Goal: Information Seeking & Learning: Learn about a topic

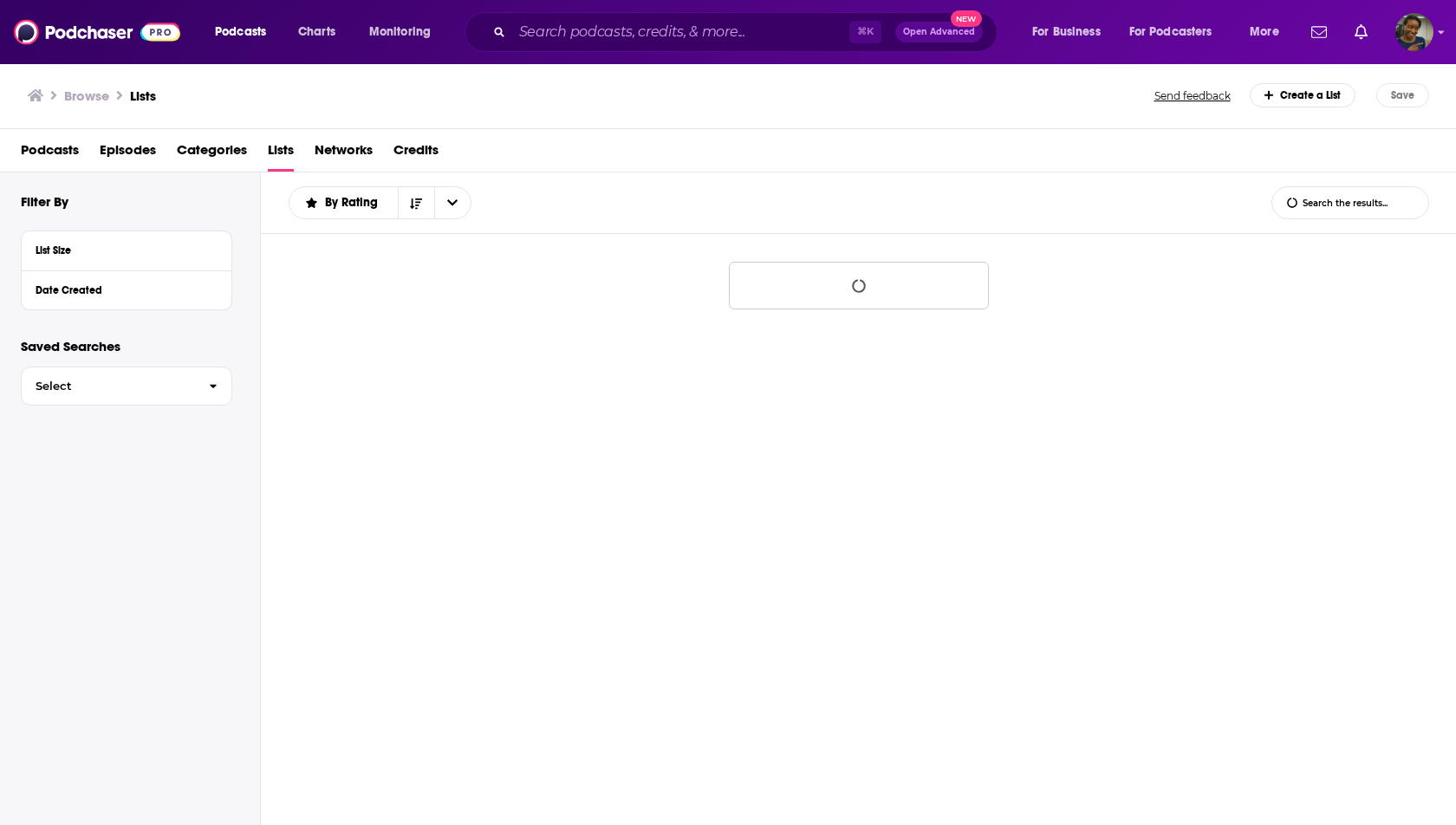
click at [603, 48] on div "⌘ K Open Advanced New" at bounding box center [731, 32] width 533 height 40
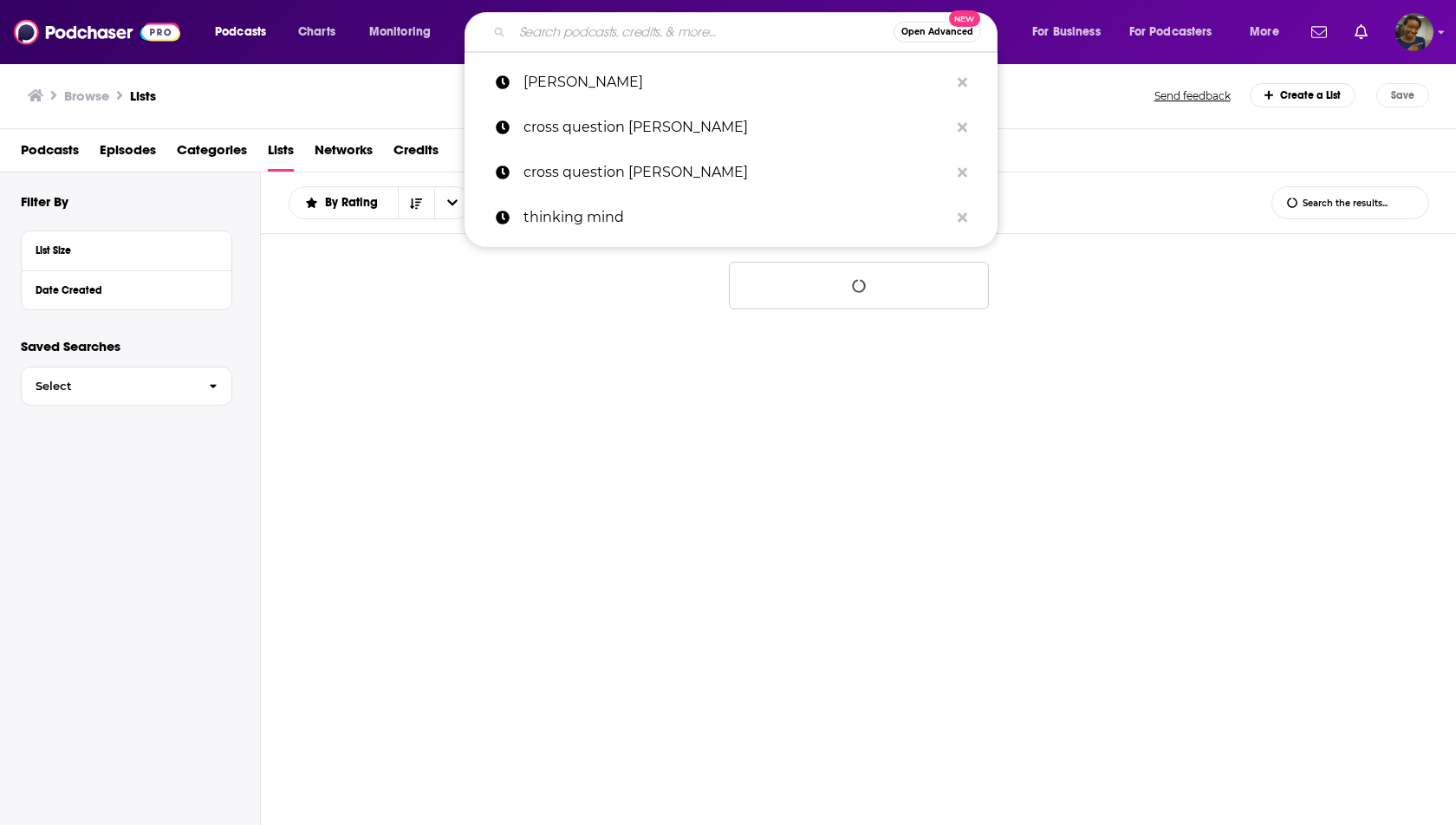
click at [603, 35] on input "Search podcasts, credits, & more..." at bounding box center [702, 32] width 381 height 28
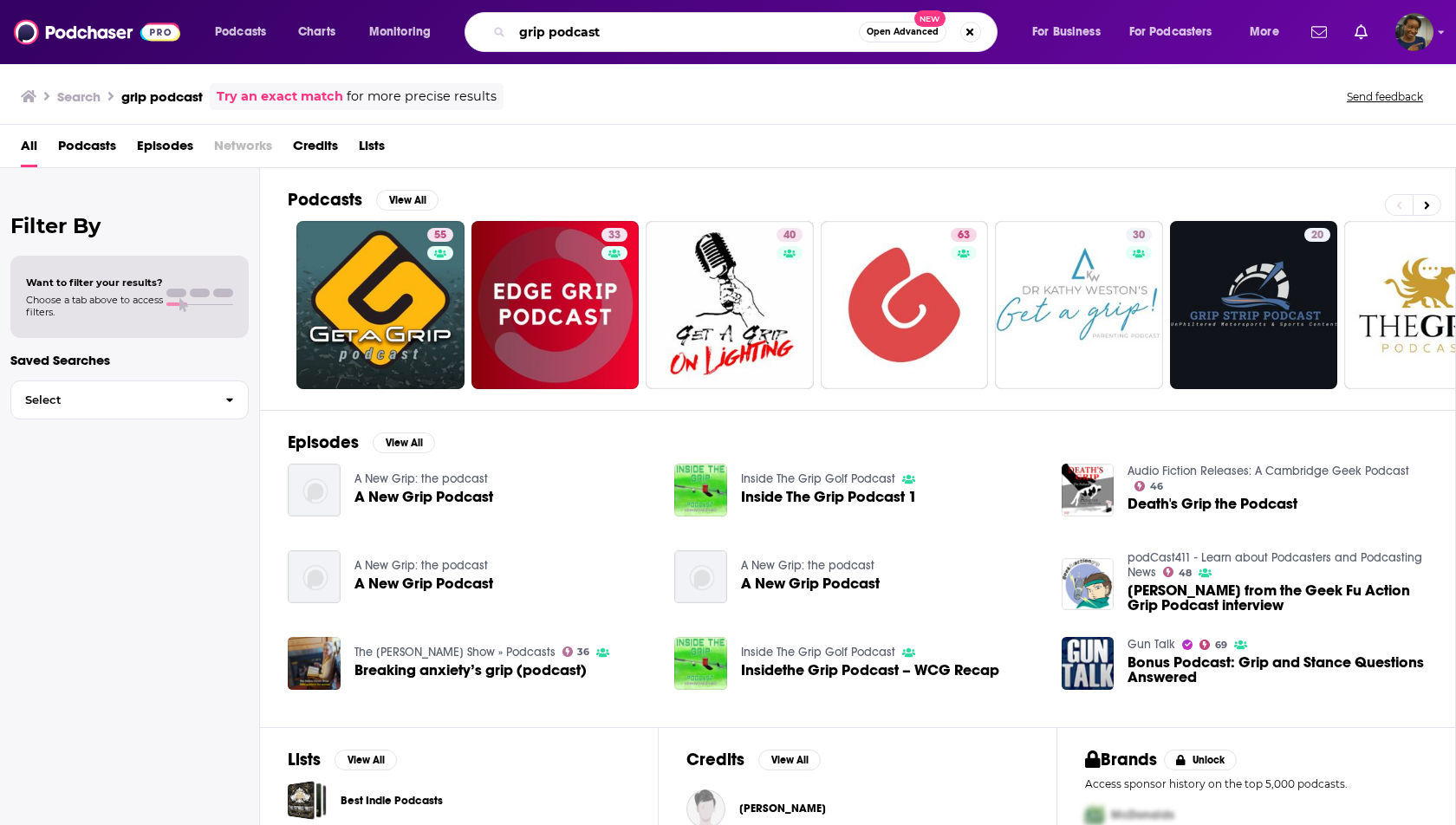
click at [640, 31] on input "grip podcast" at bounding box center [685, 32] width 347 height 28
drag, startPoint x: 640, startPoint y: 31, endPoint x: 491, endPoint y: 31, distance: 149.0
click at [491, 31] on div "grip podcast Open Advanced New" at bounding box center [731, 32] width 533 height 40
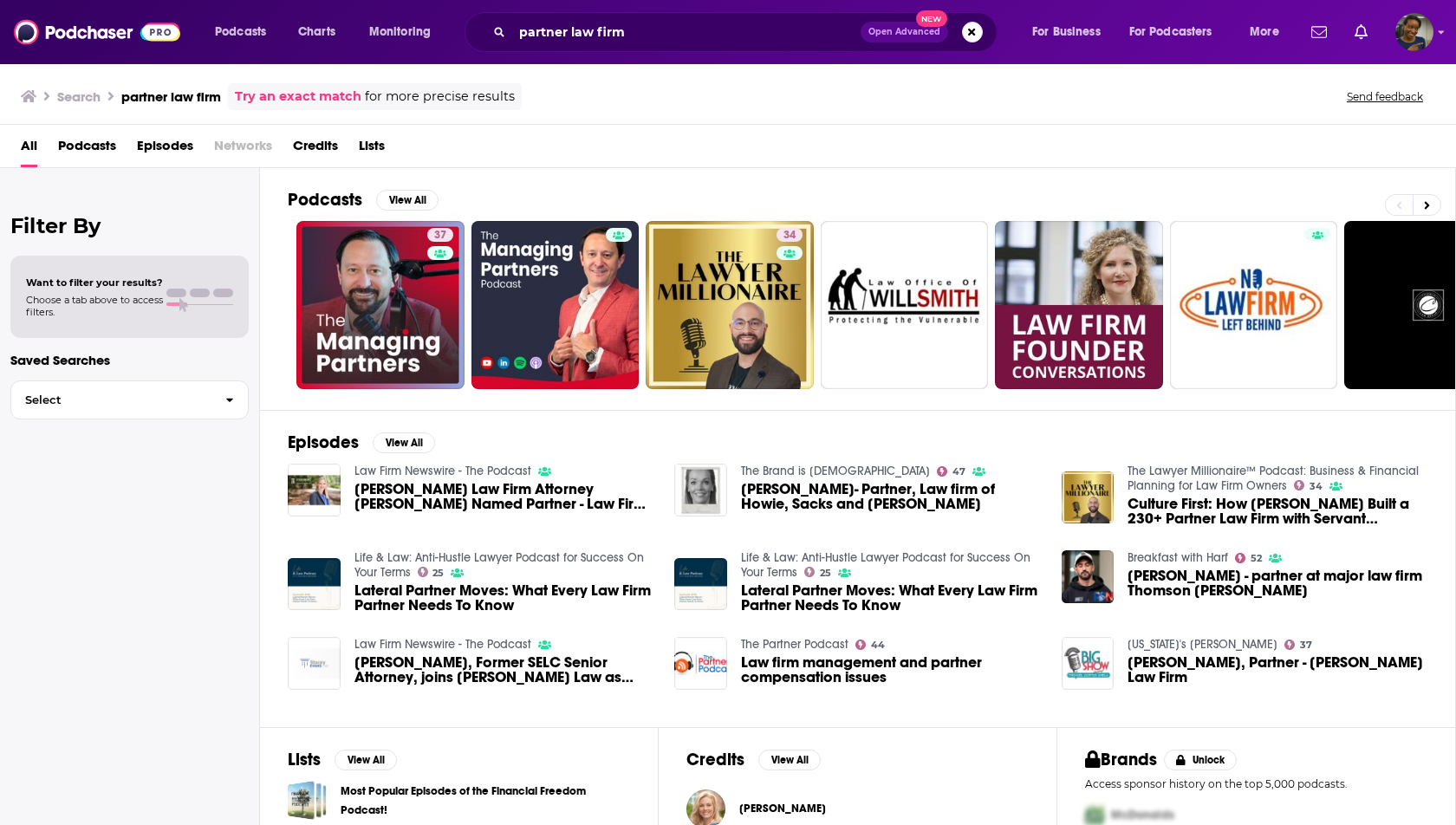
click at [146, 148] on span "Episodes" at bounding box center [164, 150] width 56 height 36
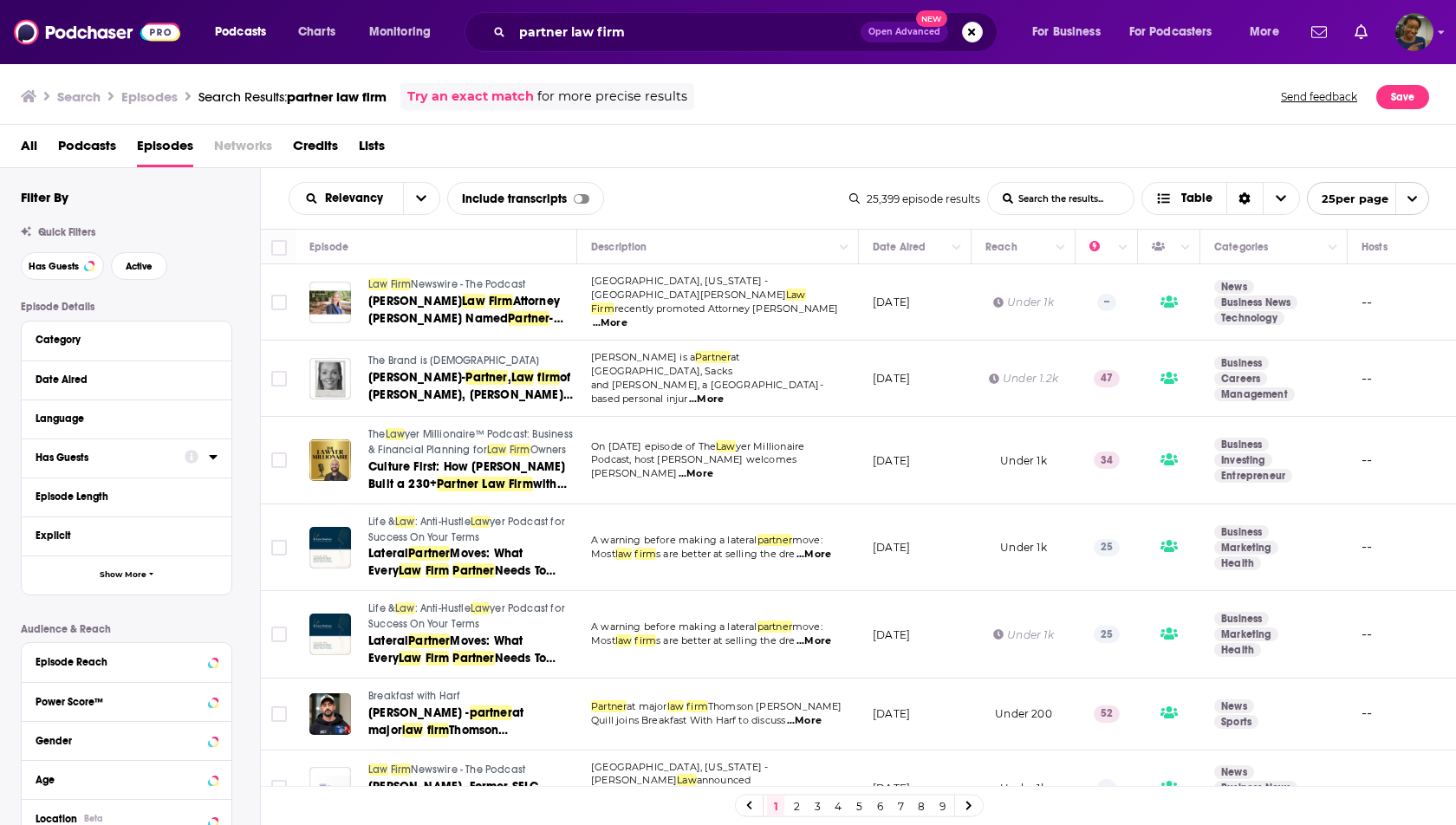
click at [214, 460] on icon at bounding box center [213, 457] width 9 height 14
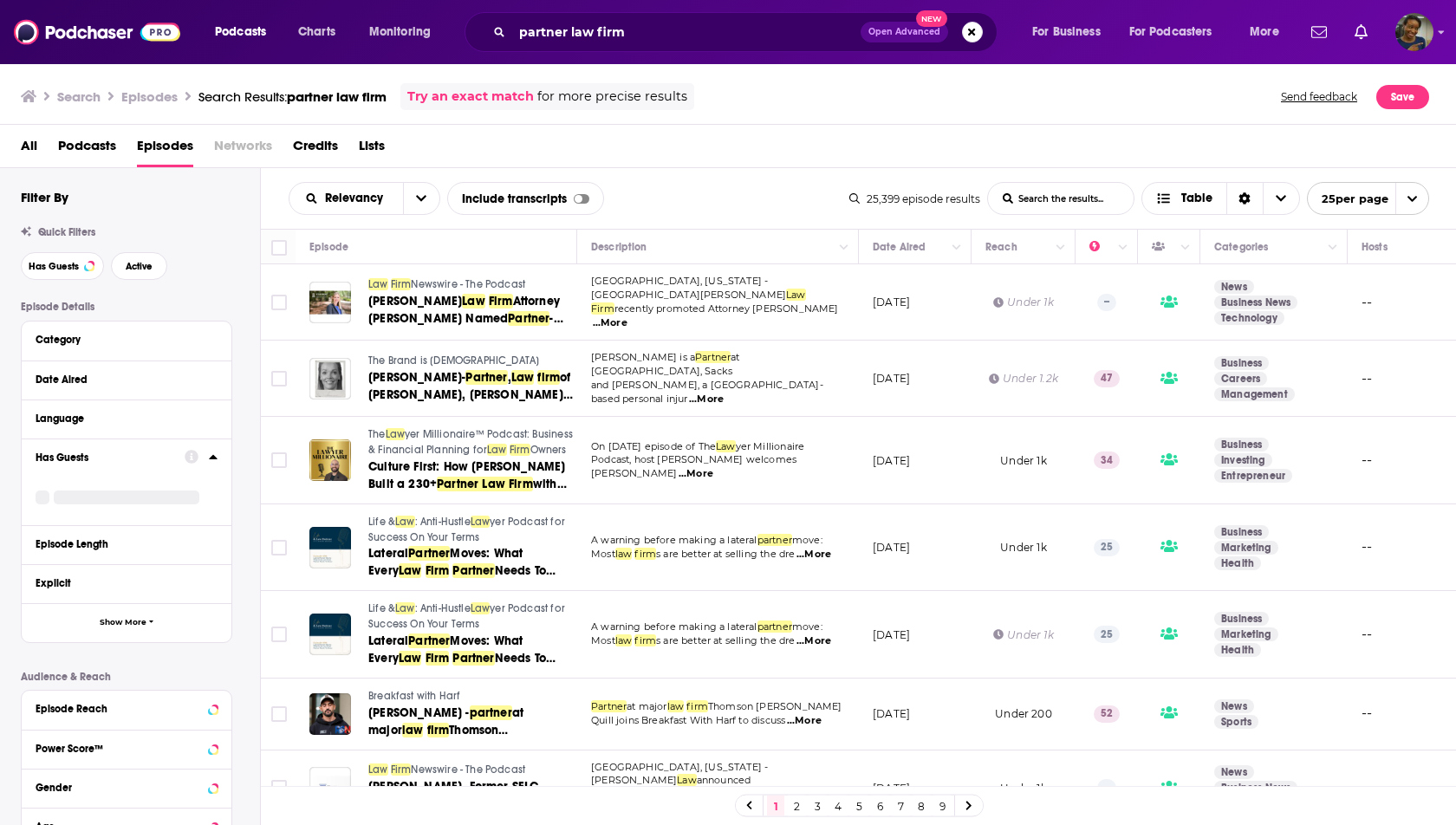
click at [214, 460] on icon at bounding box center [213, 457] width 9 height 14
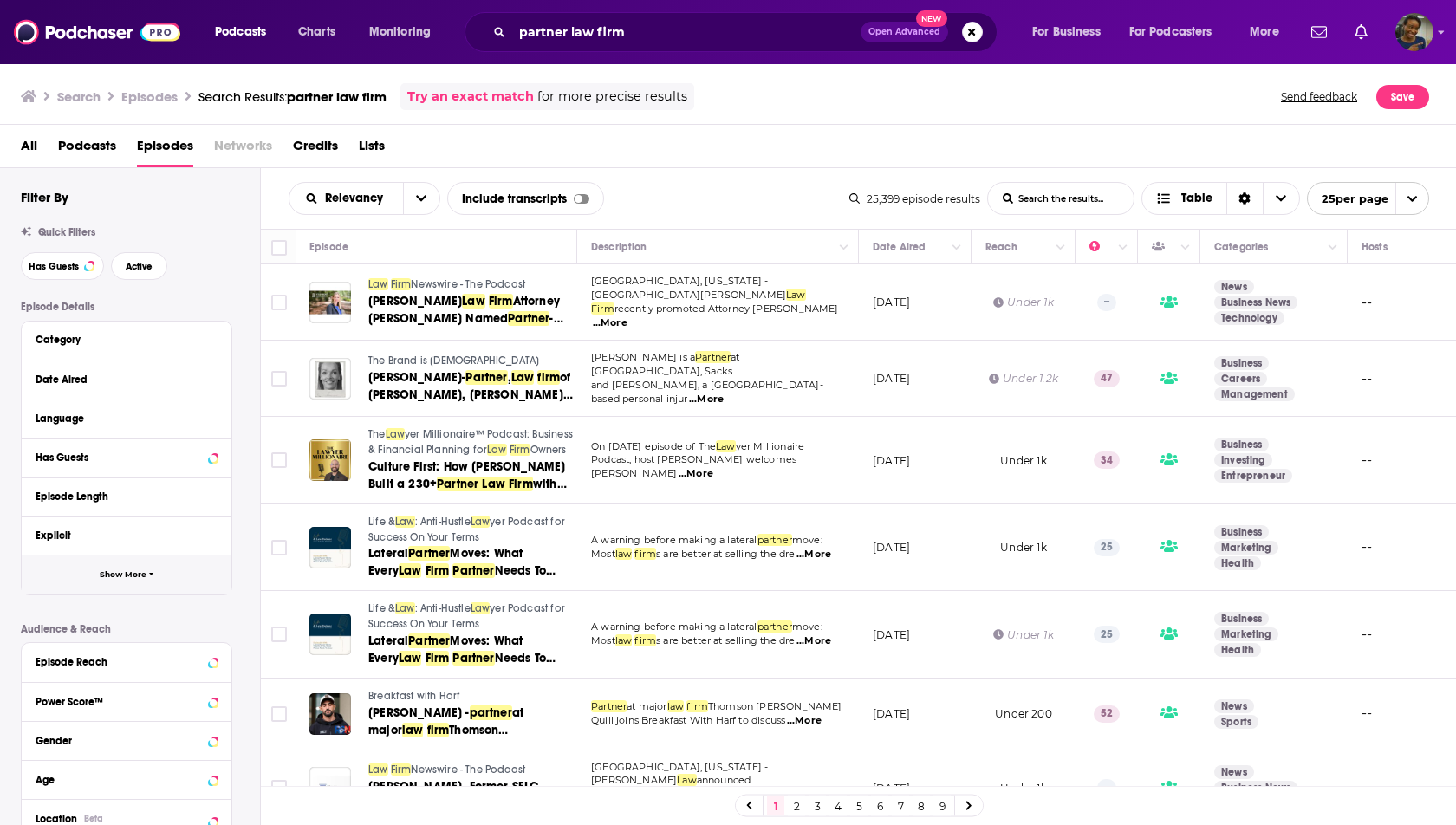
click at [151, 573] on icon "button" at bounding box center [151, 573] width 4 height 3
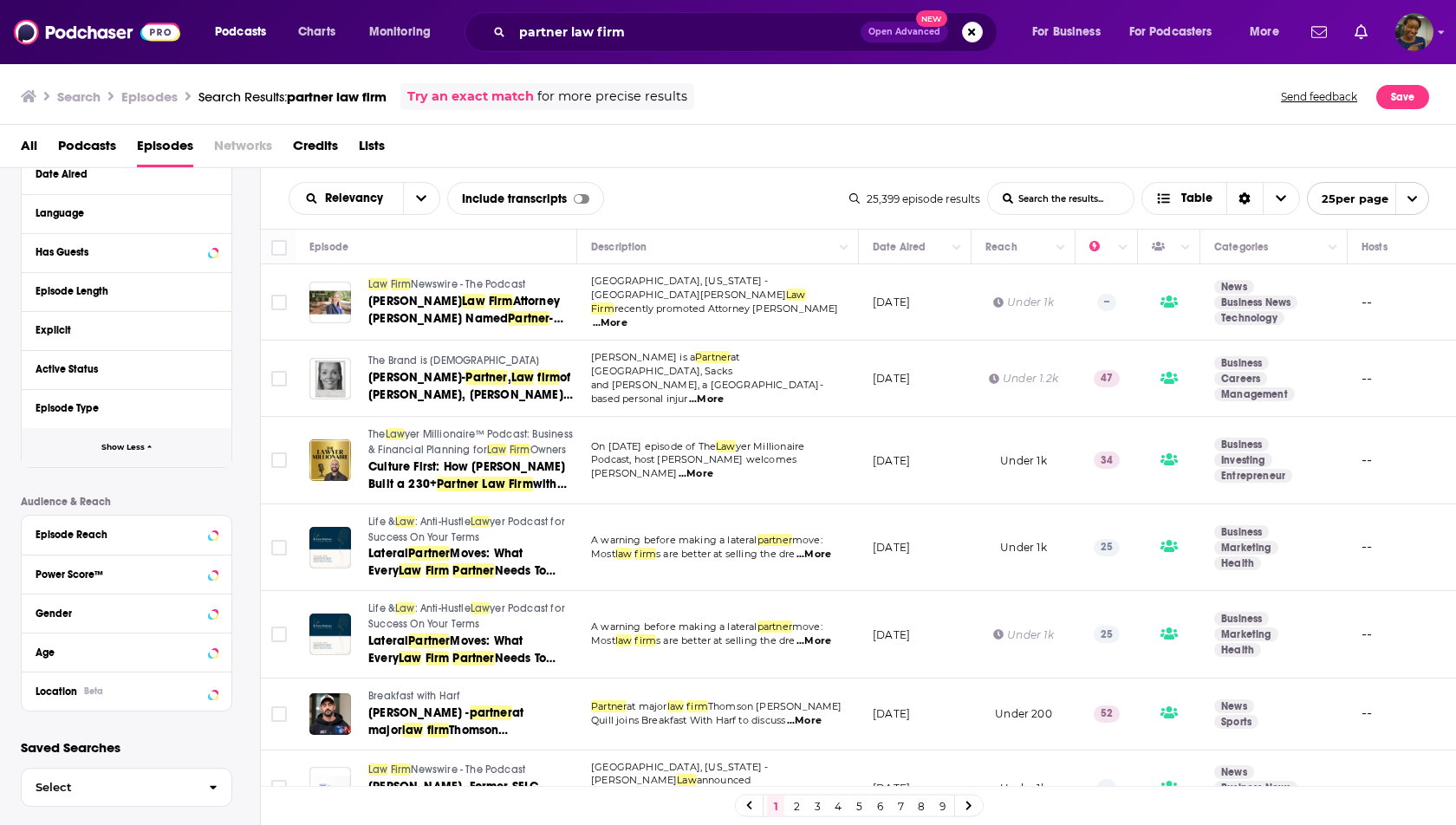
scroll to position [222, 0]
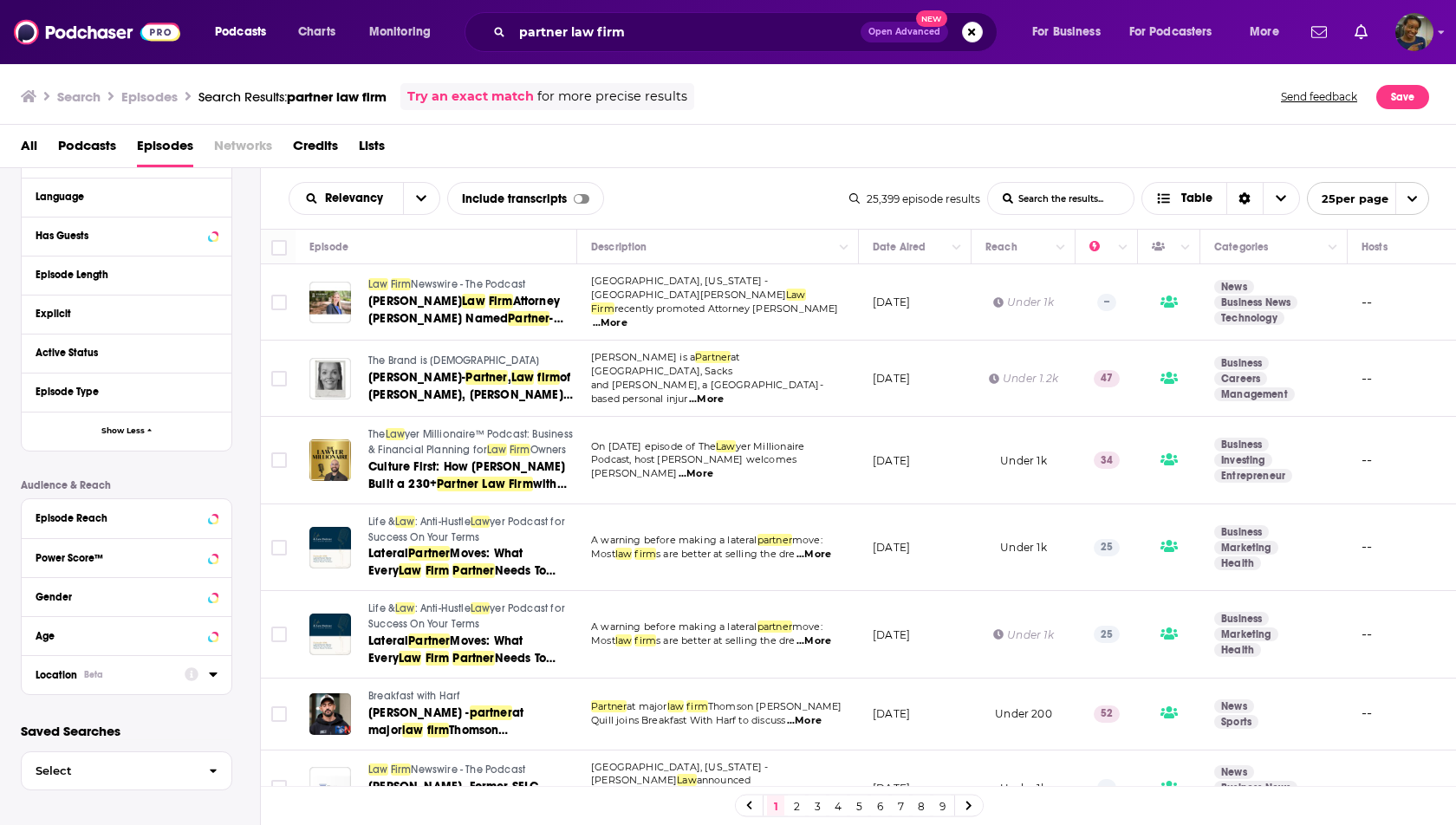
click at [176, 680] on button "Location Beta" at bounding box center [110, 673] width 149 height 22
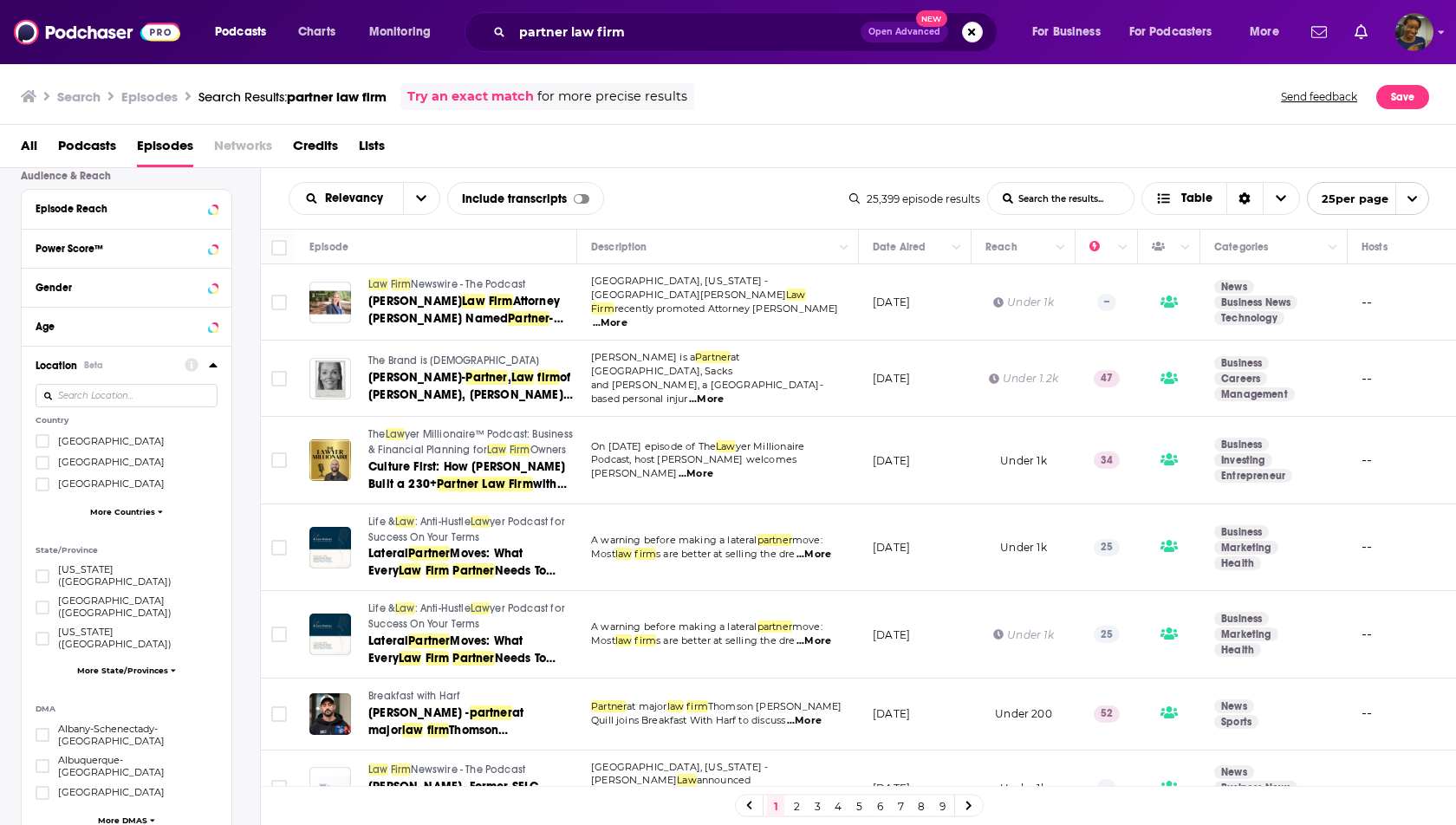
scroll to position [520, 0]
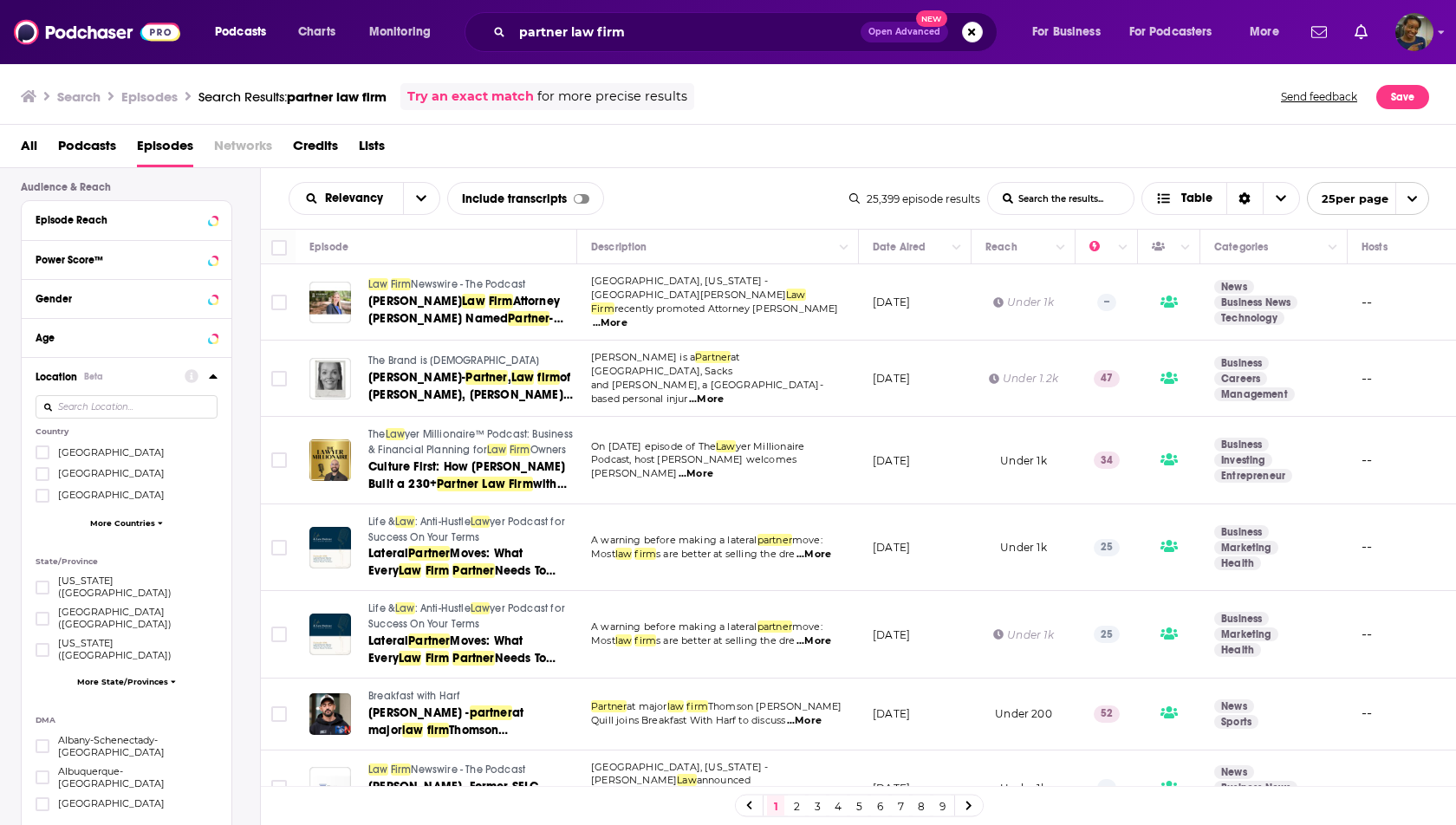
click at [116, 518] on span "More Countries" at bounding box center [123, 523] width 65 height 10
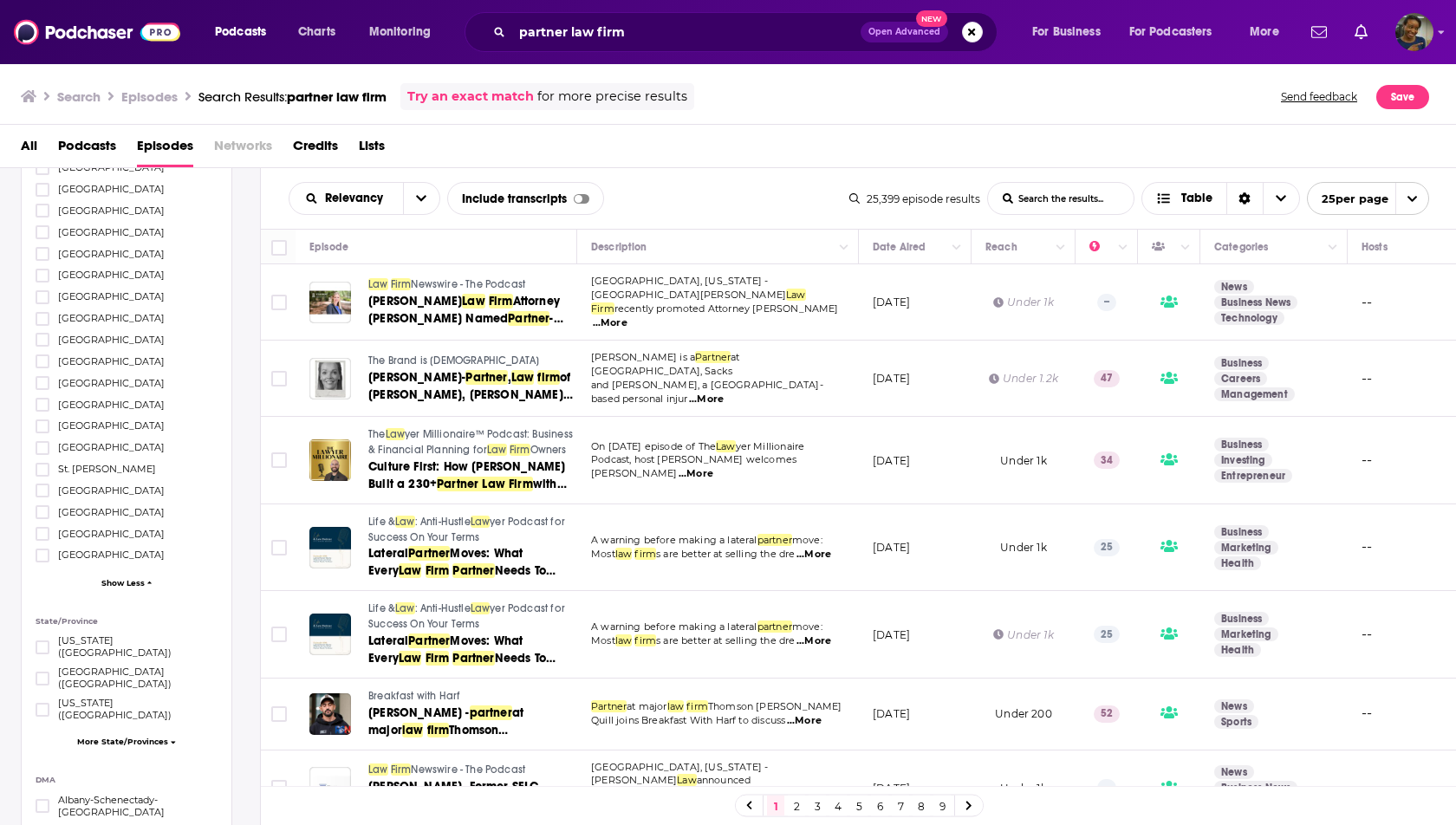
scroll to position [1138, 0]
click at [44, 539] on icon at bounding box center [43, 544] width 10 height 10
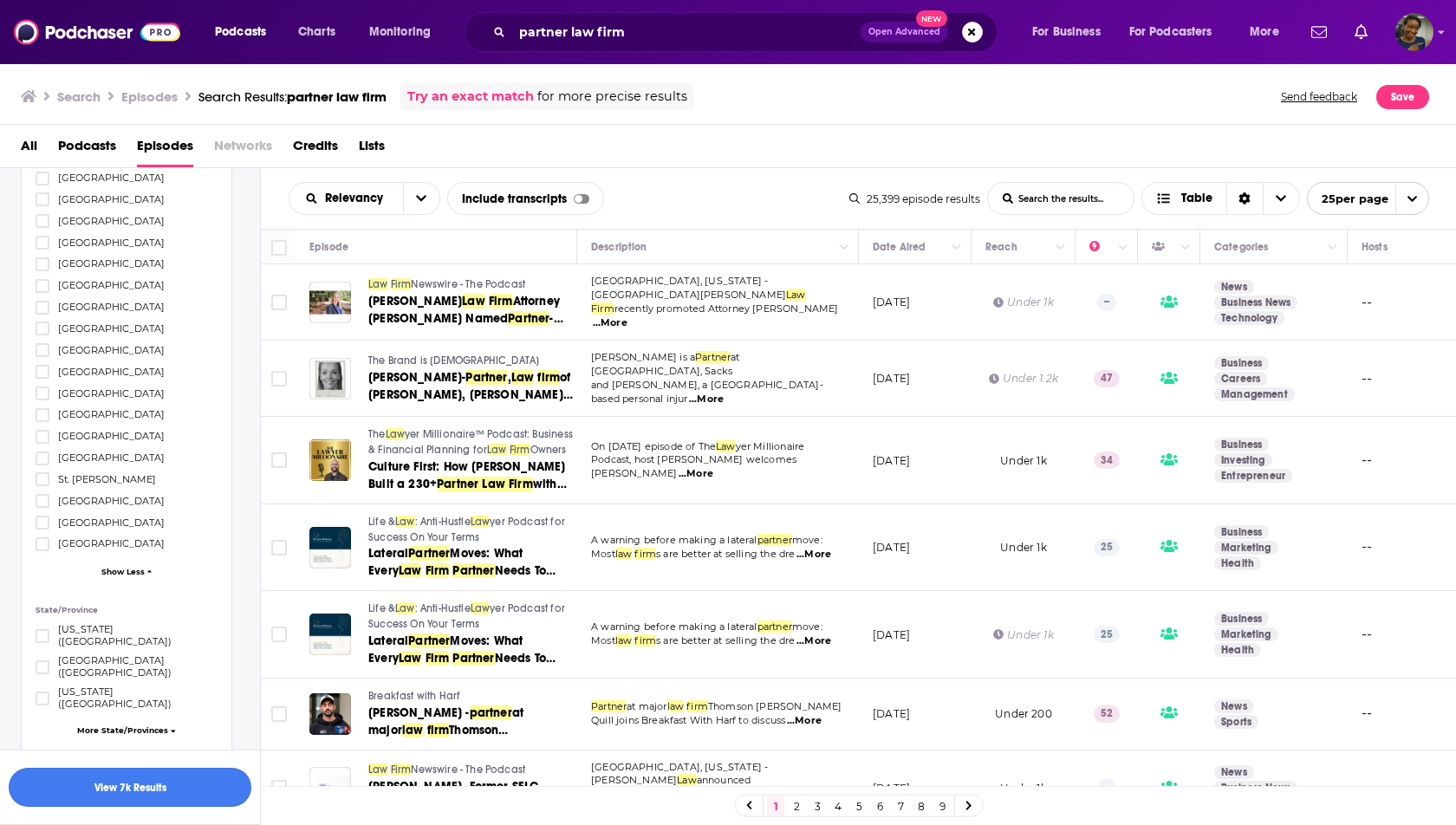
click at [149, 779] on button "View 7k Results" at bounding box center [130, 786] width 243 height 39
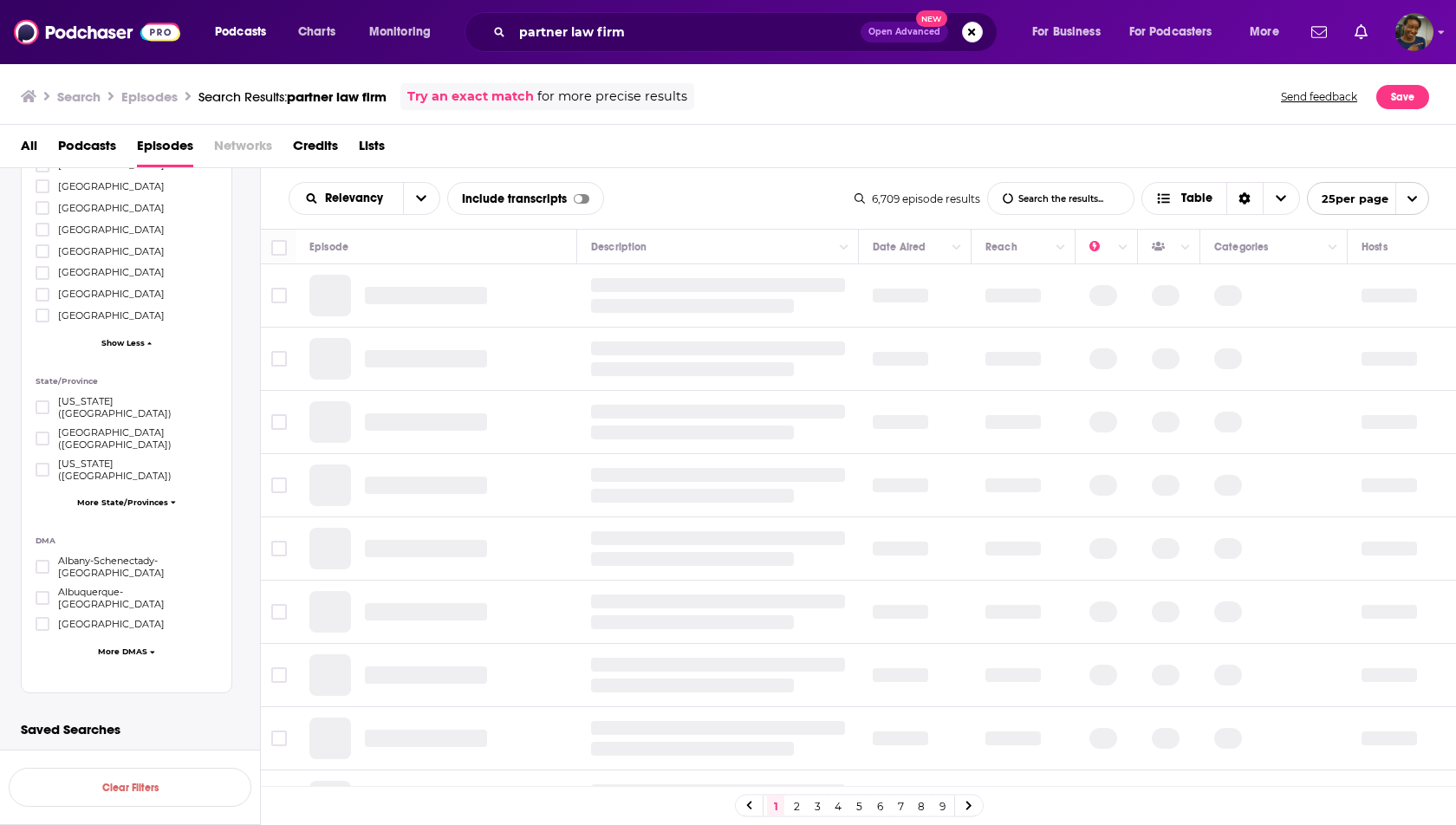
scroll to position [650, 0]
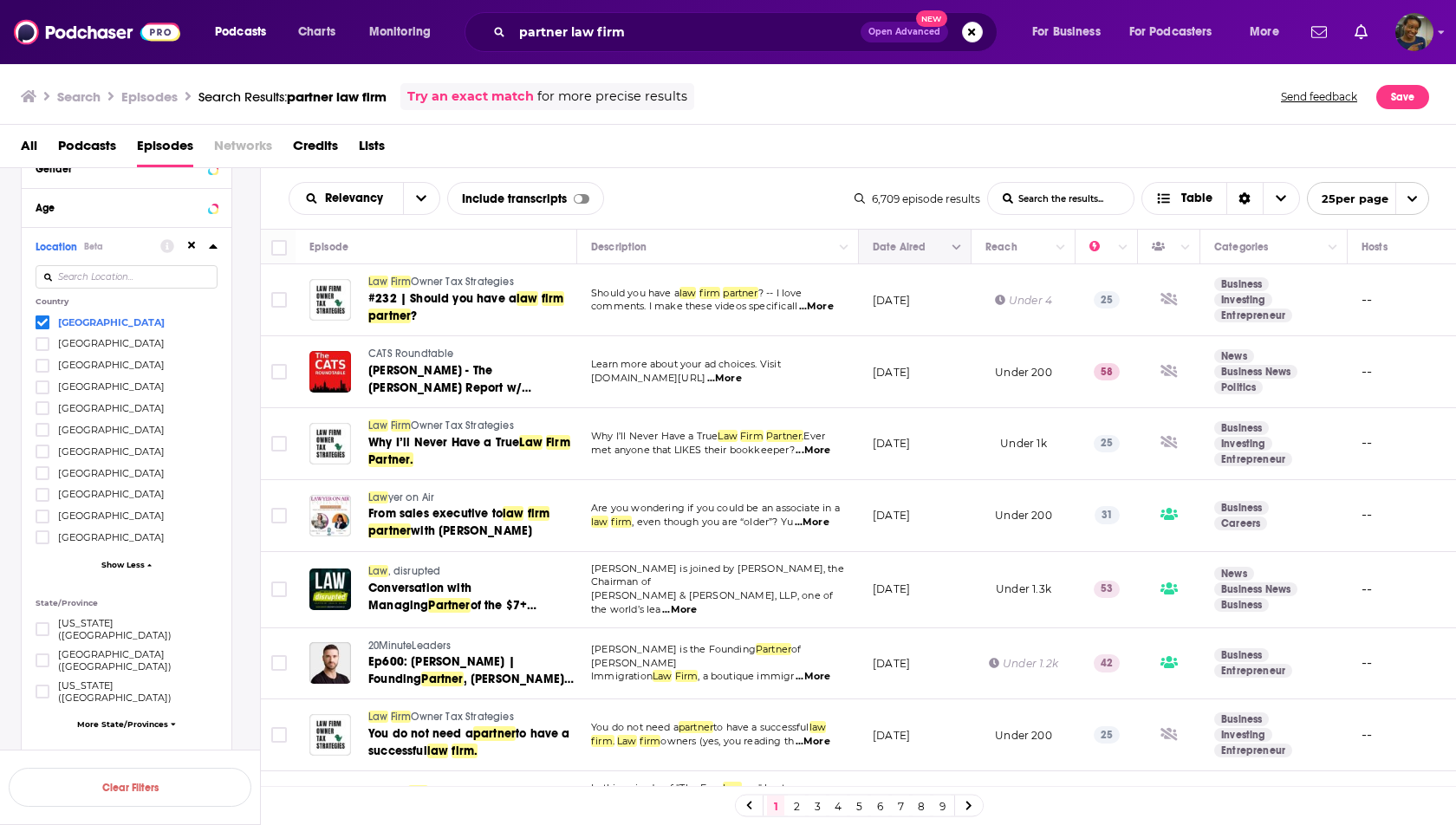
click at [952, 246] on icon "Column Actions" at bounding box center [956, 248] width 9 height 10
click at [951, 246] on div at bounding box center [728, 412] width 1456 height 825
click at [956, 246] on icon "Column Actions" at bounding box center [956, 248] width 9 height 10
click at [956, 246] on div at bounding box center [728, 412] width 1456 height 825
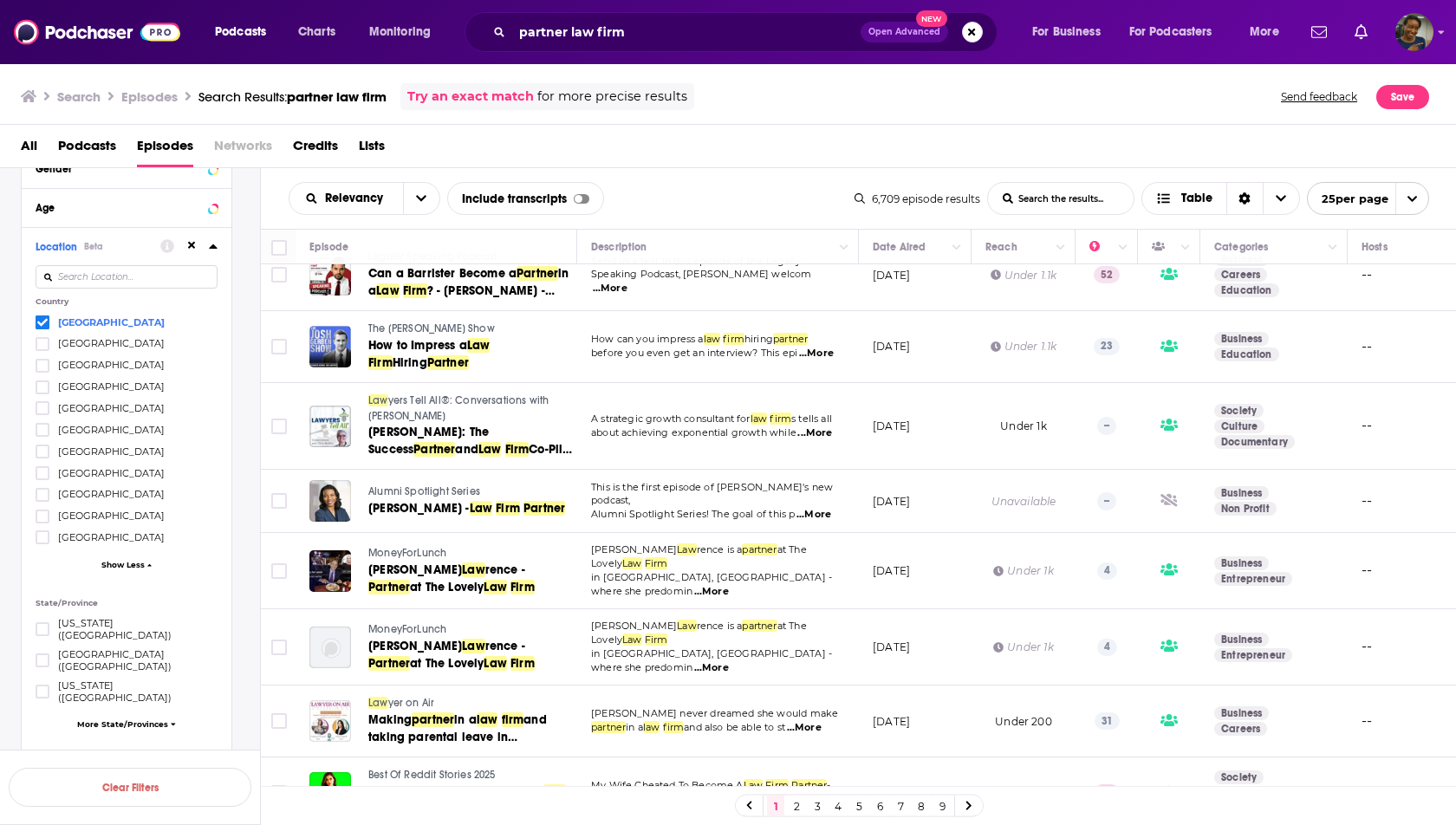
scroll to position [763, 0]
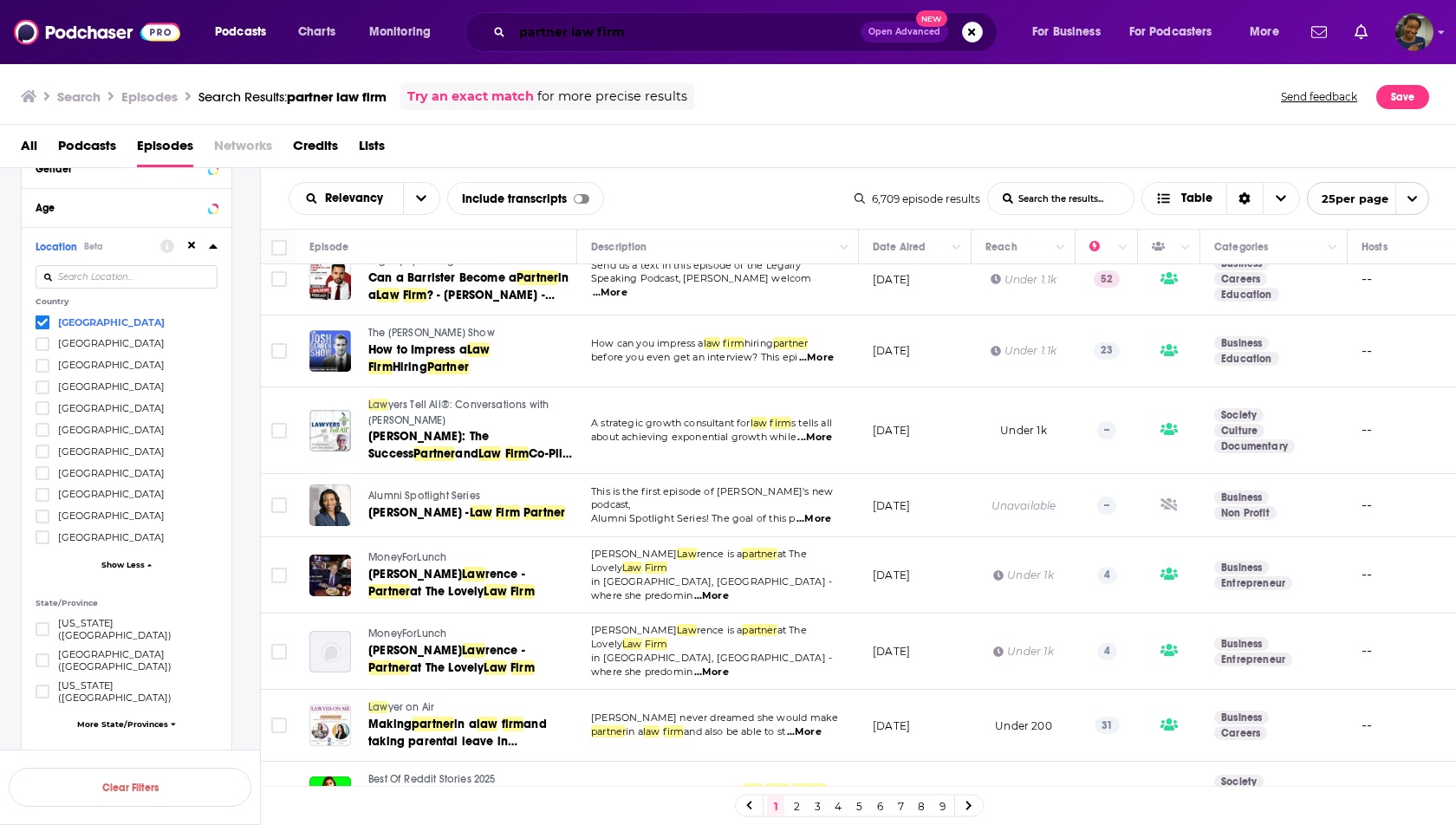
click at [656, 43] on input "partner law firm" at bounding box center [686, 32] width 349 height 28
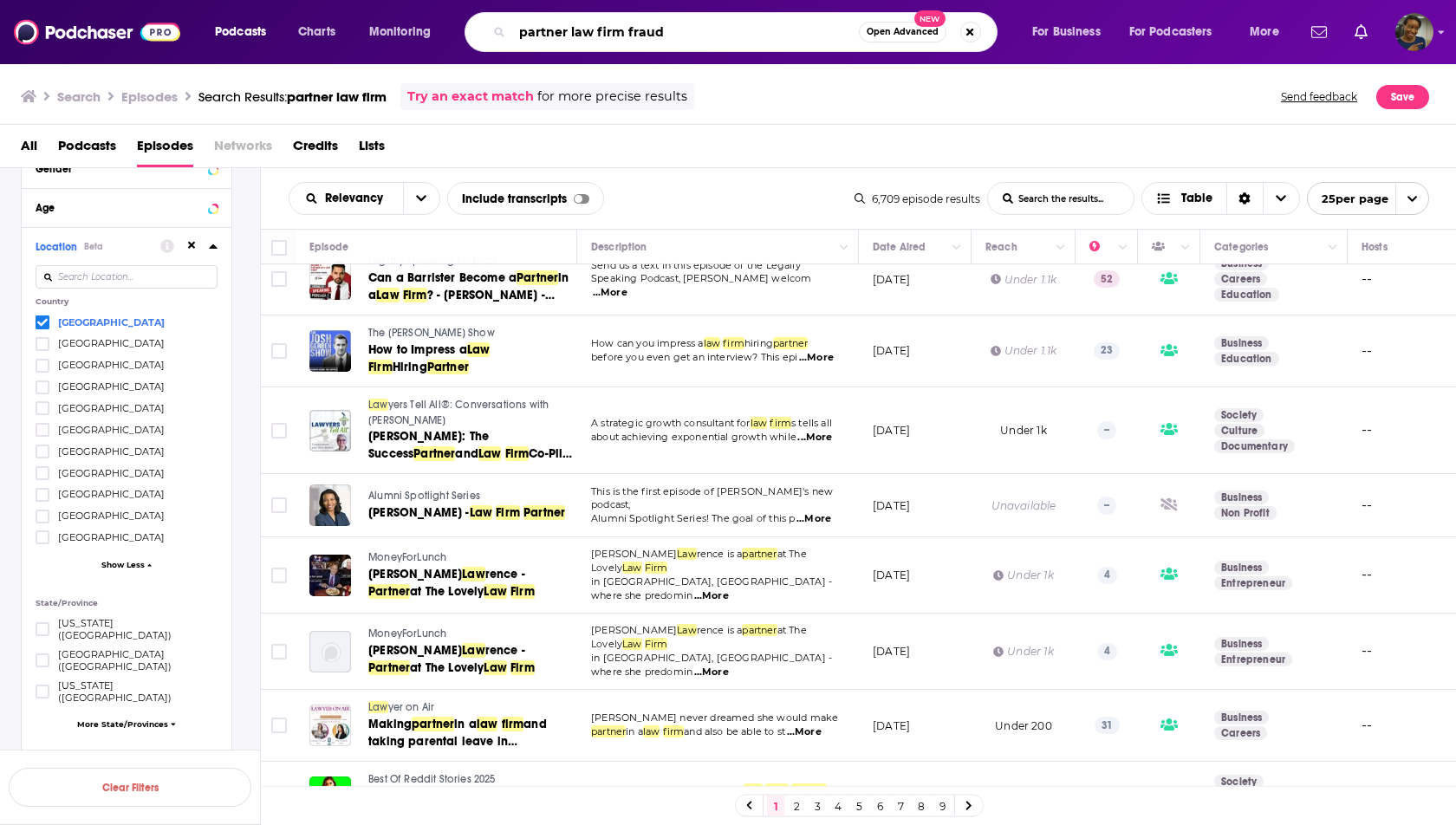
type input "partner law firm fraud"
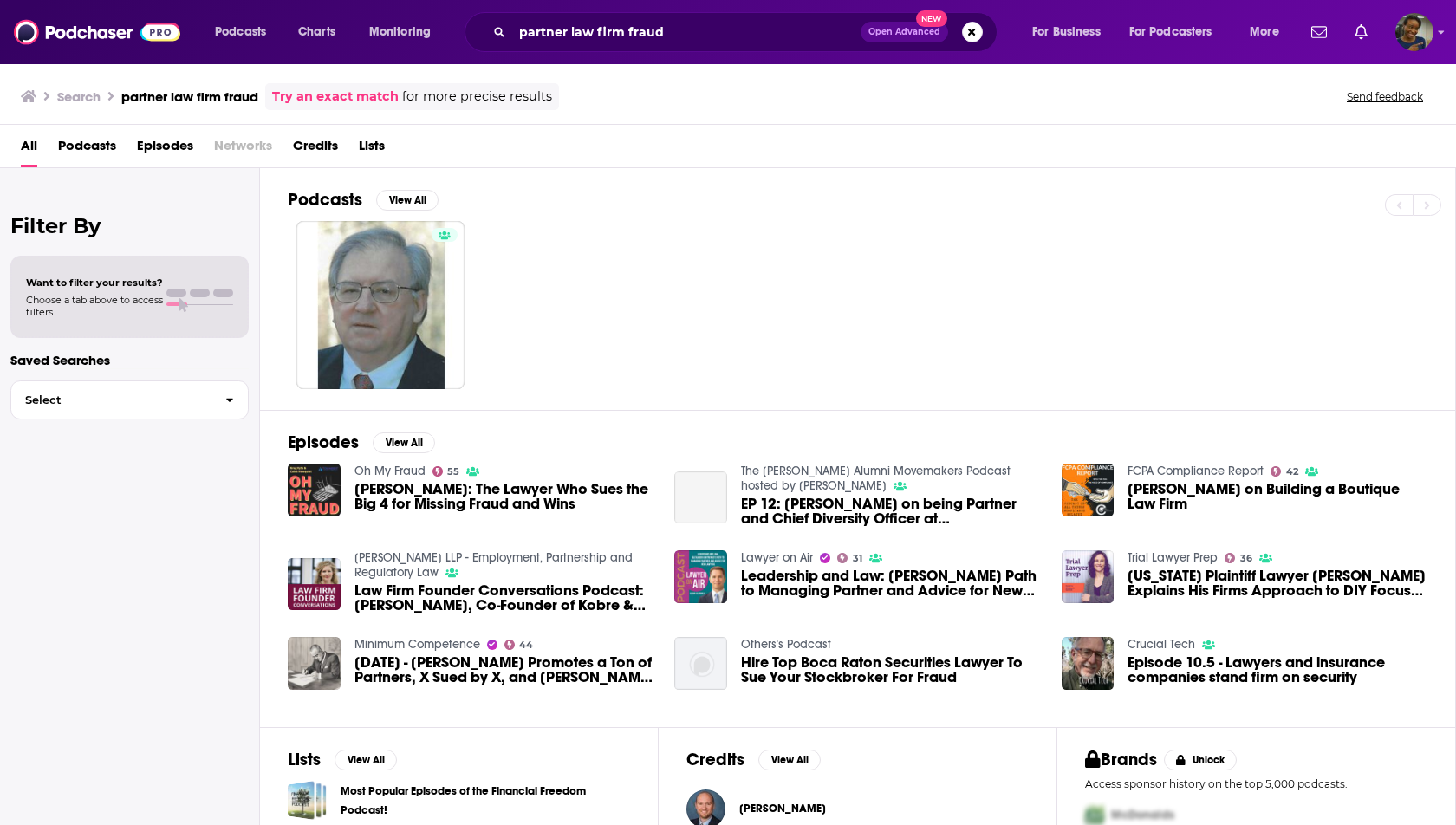
click at [171, 149] on span "Episodes" at bounding box center [164, 150] width 56 height 36
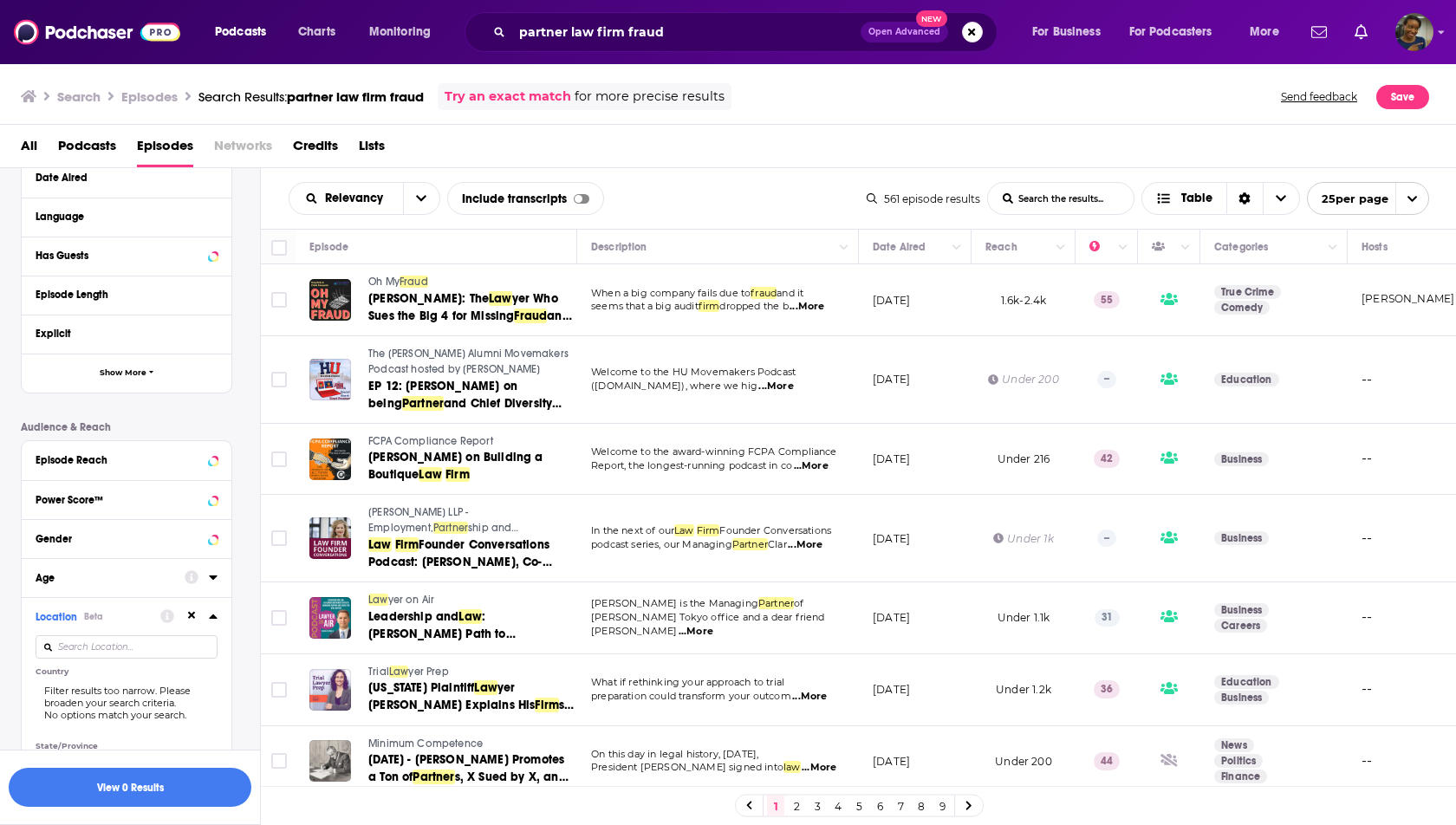
scroll to position [203, 0]
click at [181, 644] on input at bounding box center [127, 646] width 182 height 24
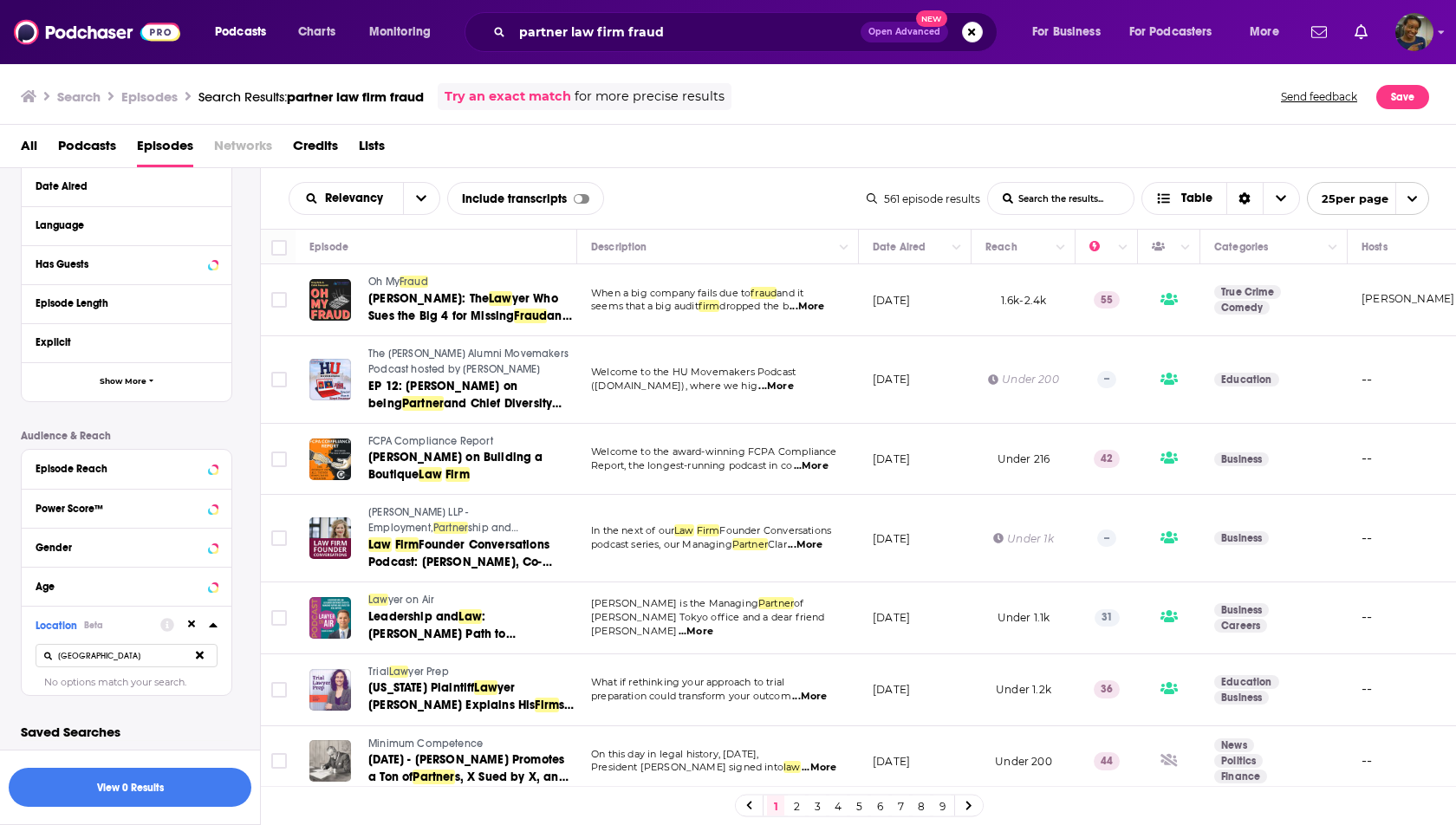
click at [145, 656] on input "united kingdom" at bounding box center [127, 656] width 182 height 24
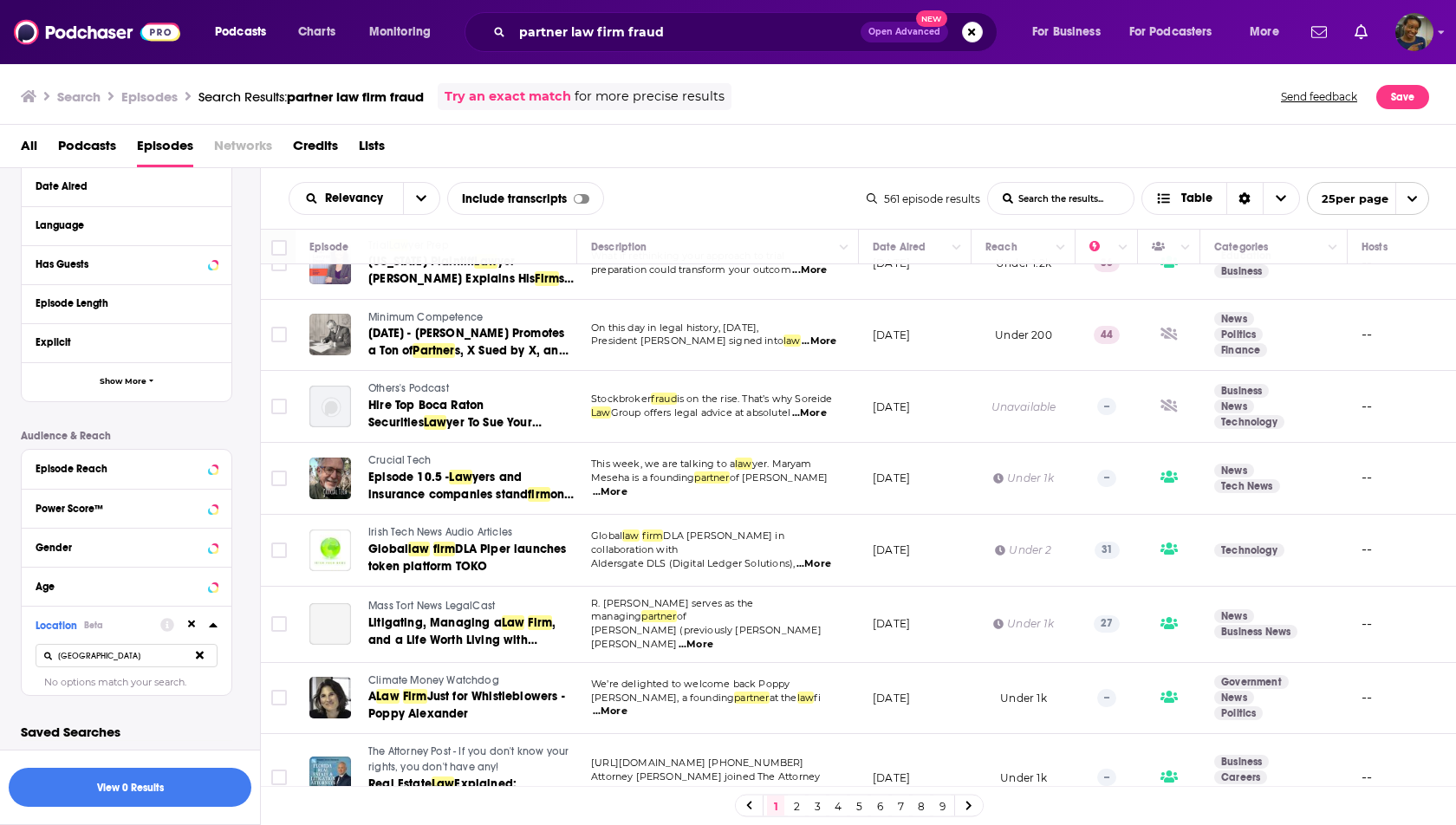
scroll to position [471, 0]
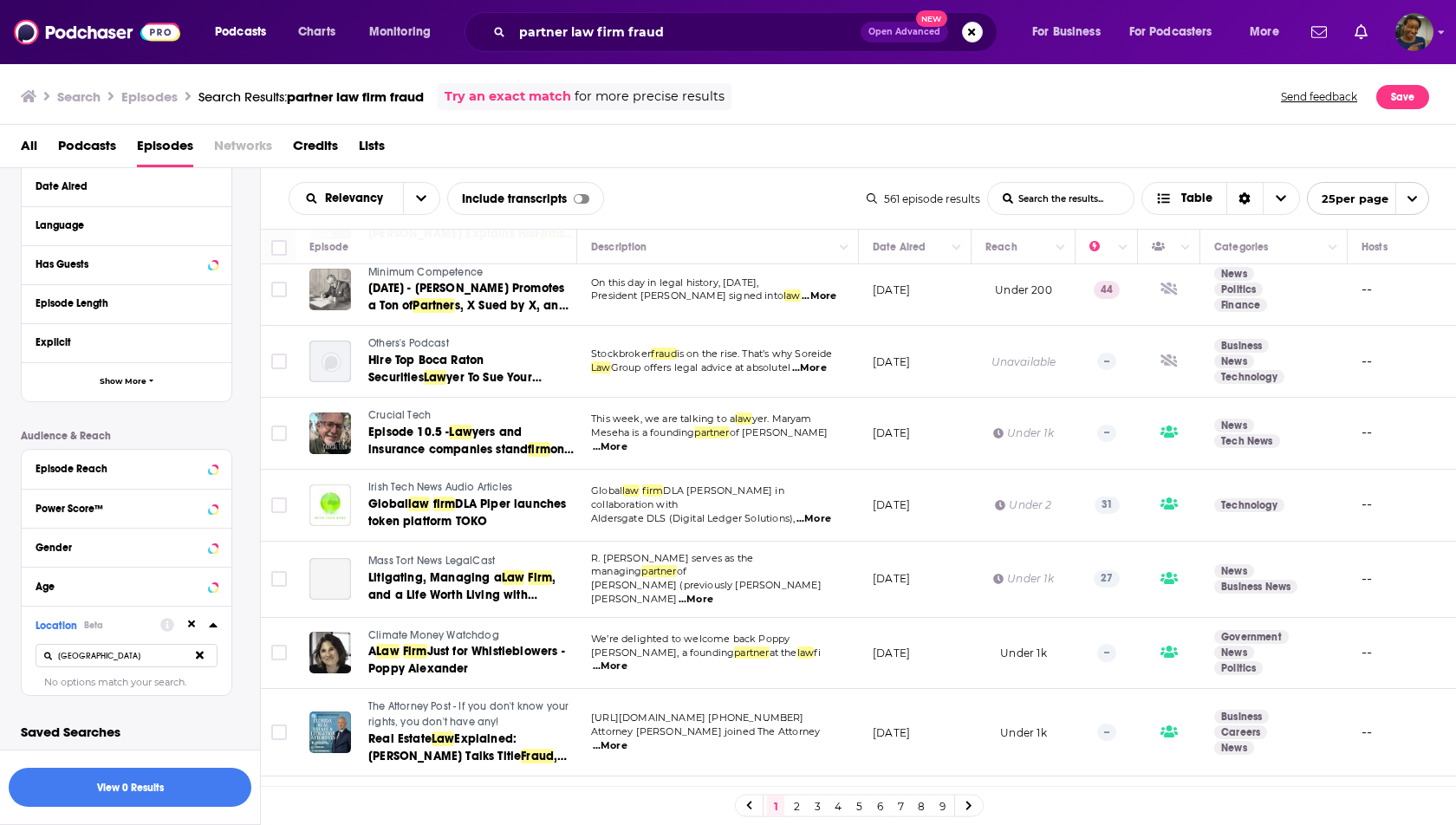
type input "united kingdom"
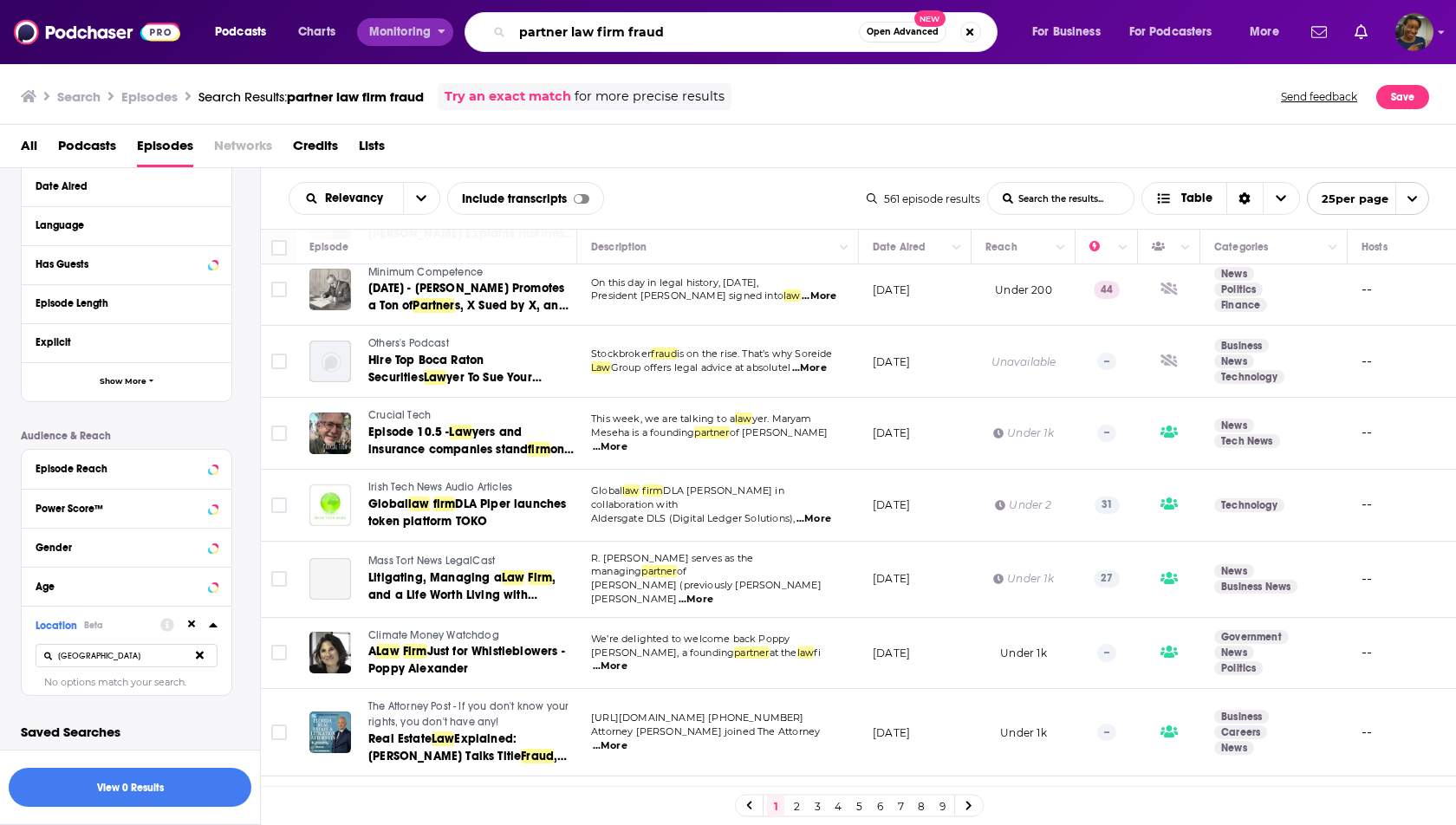
drag, startPoint x: 623, startPoint y: 32, endPoint x: 434, endPoint y: 27, distance: 189.1
click at [434, 27] on div "Podcasts Charts Monitoring partner law firm fraud Open Advanced New For Busines…" at bounding box center [749, 32] width 1092 height 40
type input "fraud"
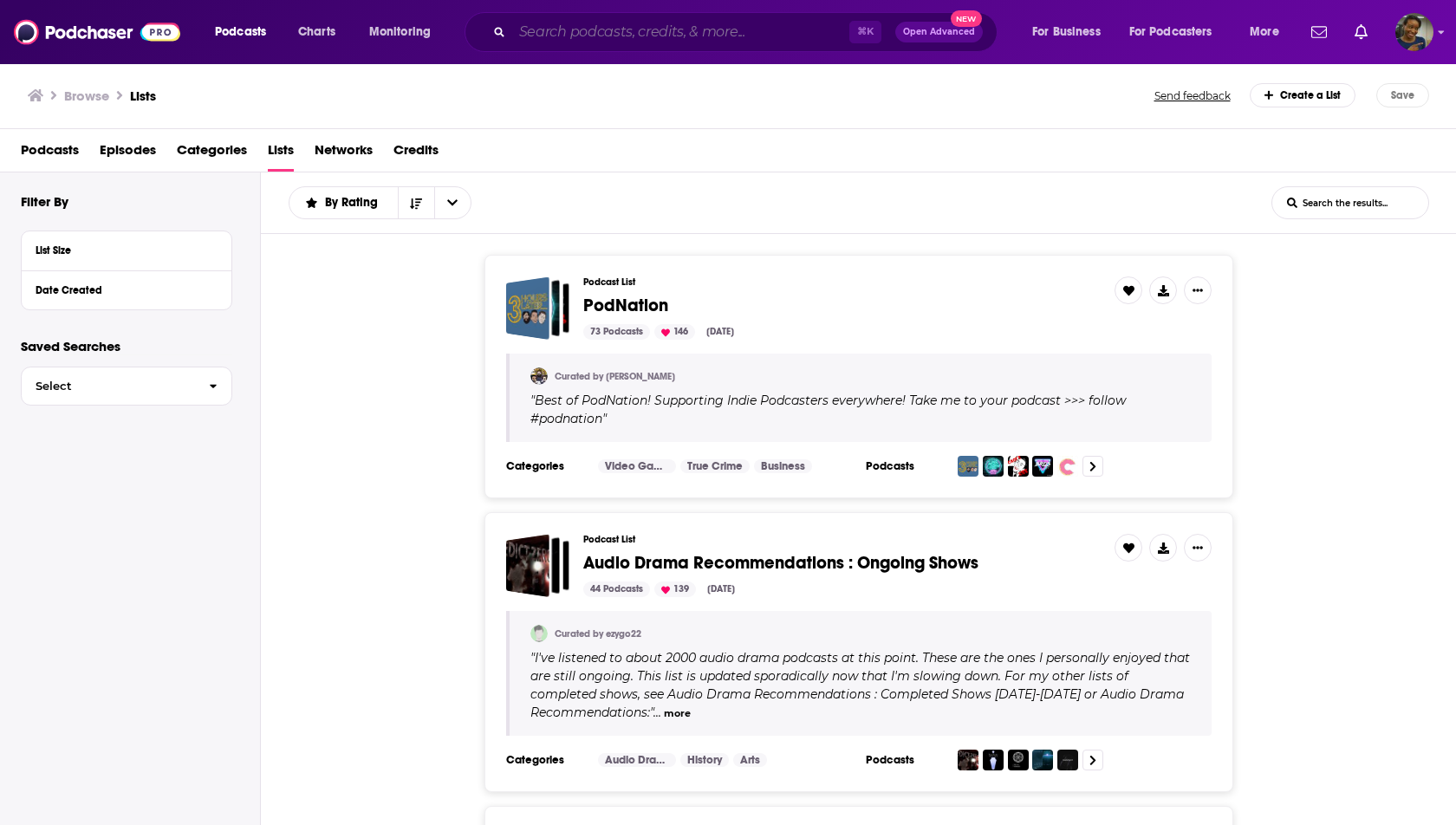
click at [728, 28] on input "Search podcasts, credits, & more..." at bounding box center [680, 32] width 337 height 28
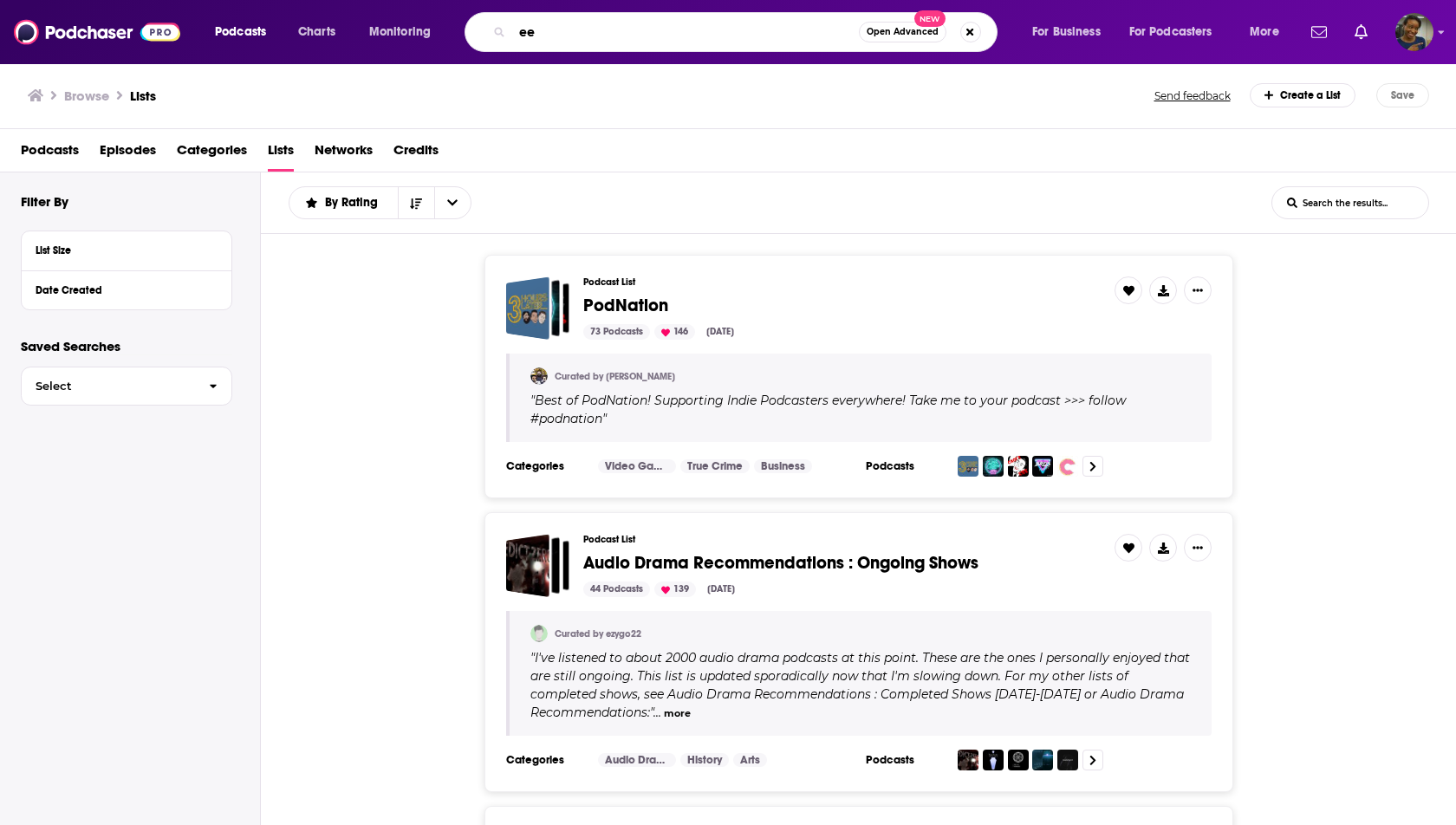
type input "e"
type input "seize and desist"
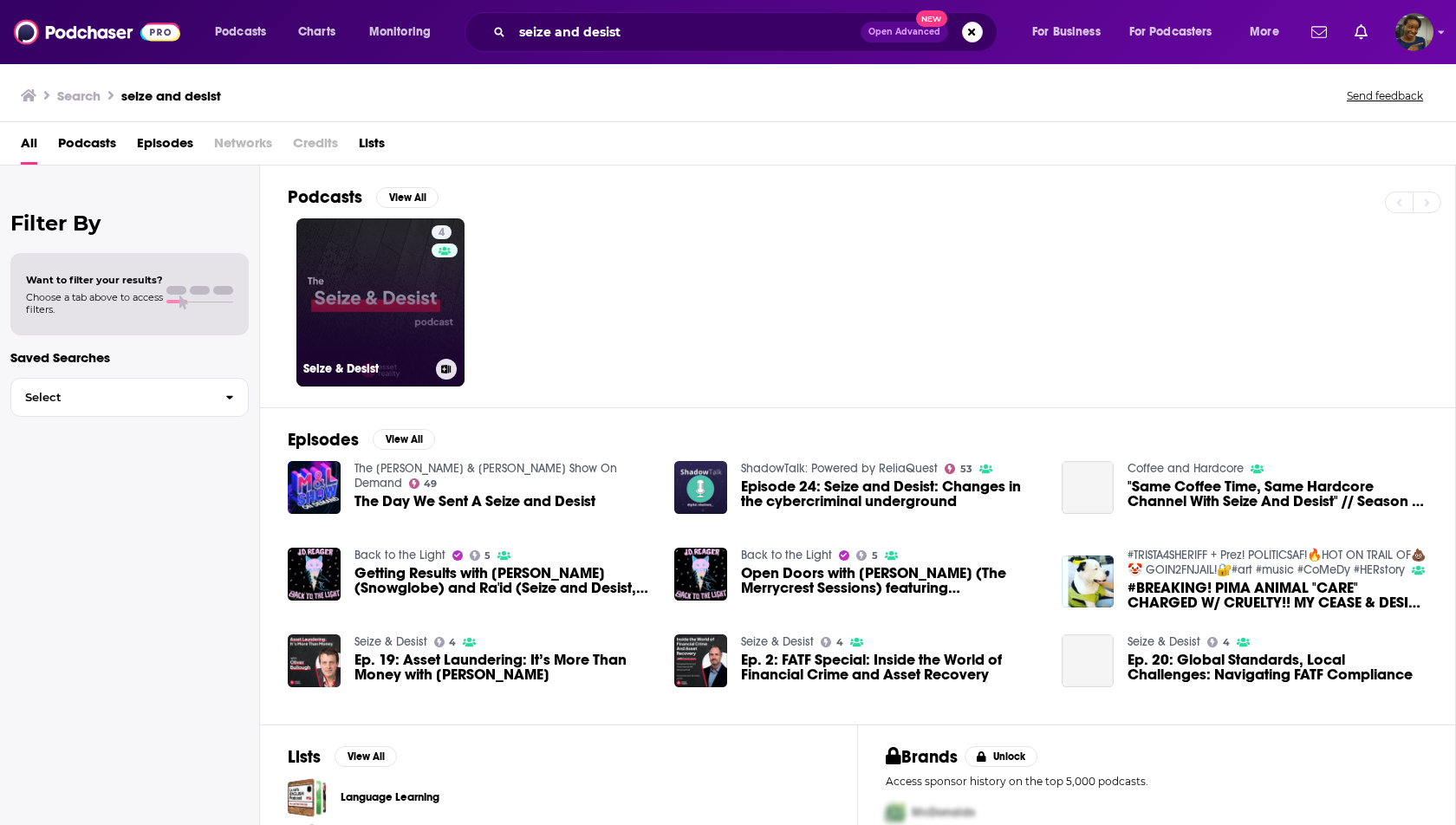
click at [406, 325] on link "4 Seize & Desist" at bounding box center [380, 302] width 168 height 168
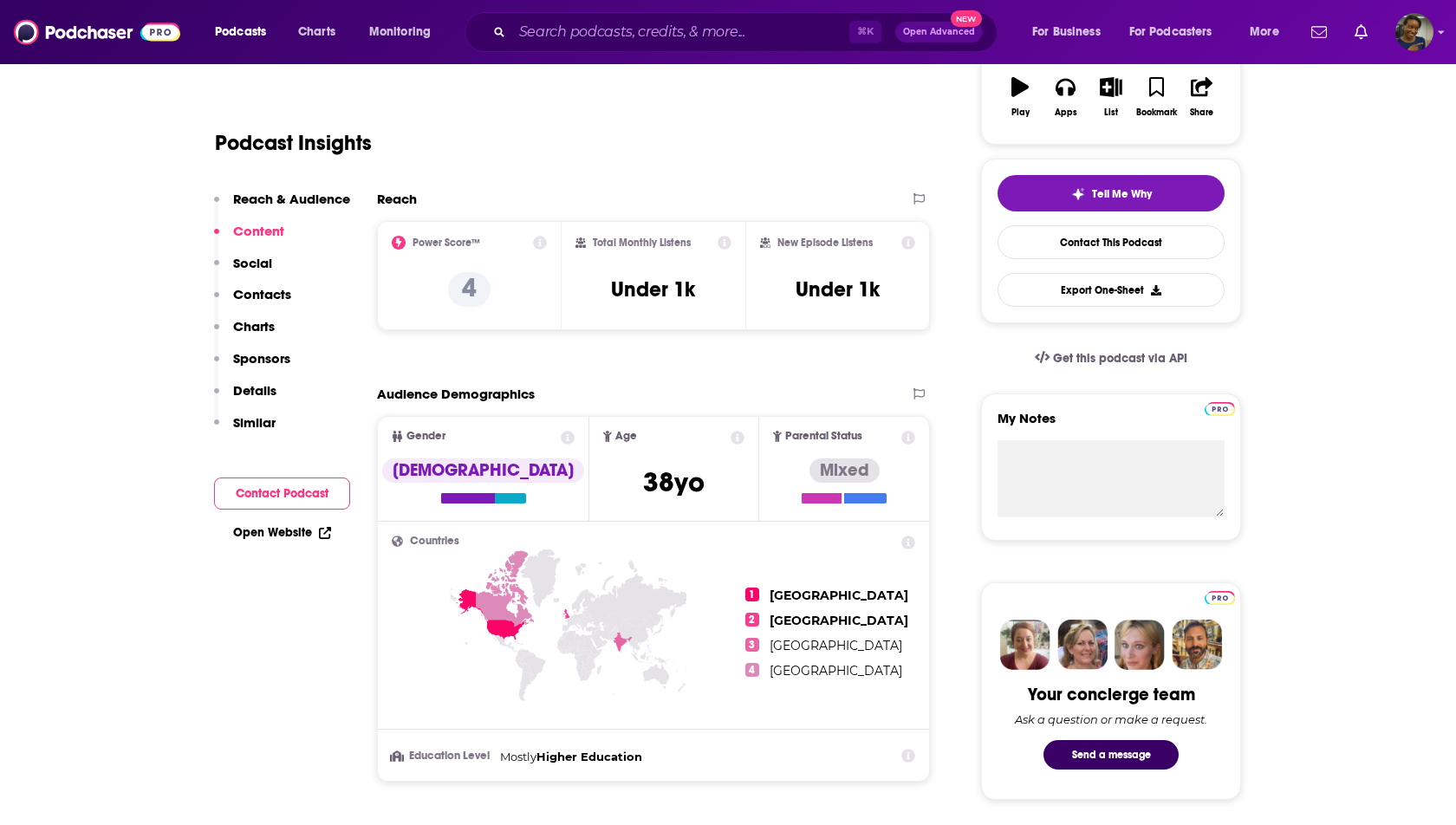
click at [258, 259] on p "Social" at bounding box center [252, 262] width 39 height 17
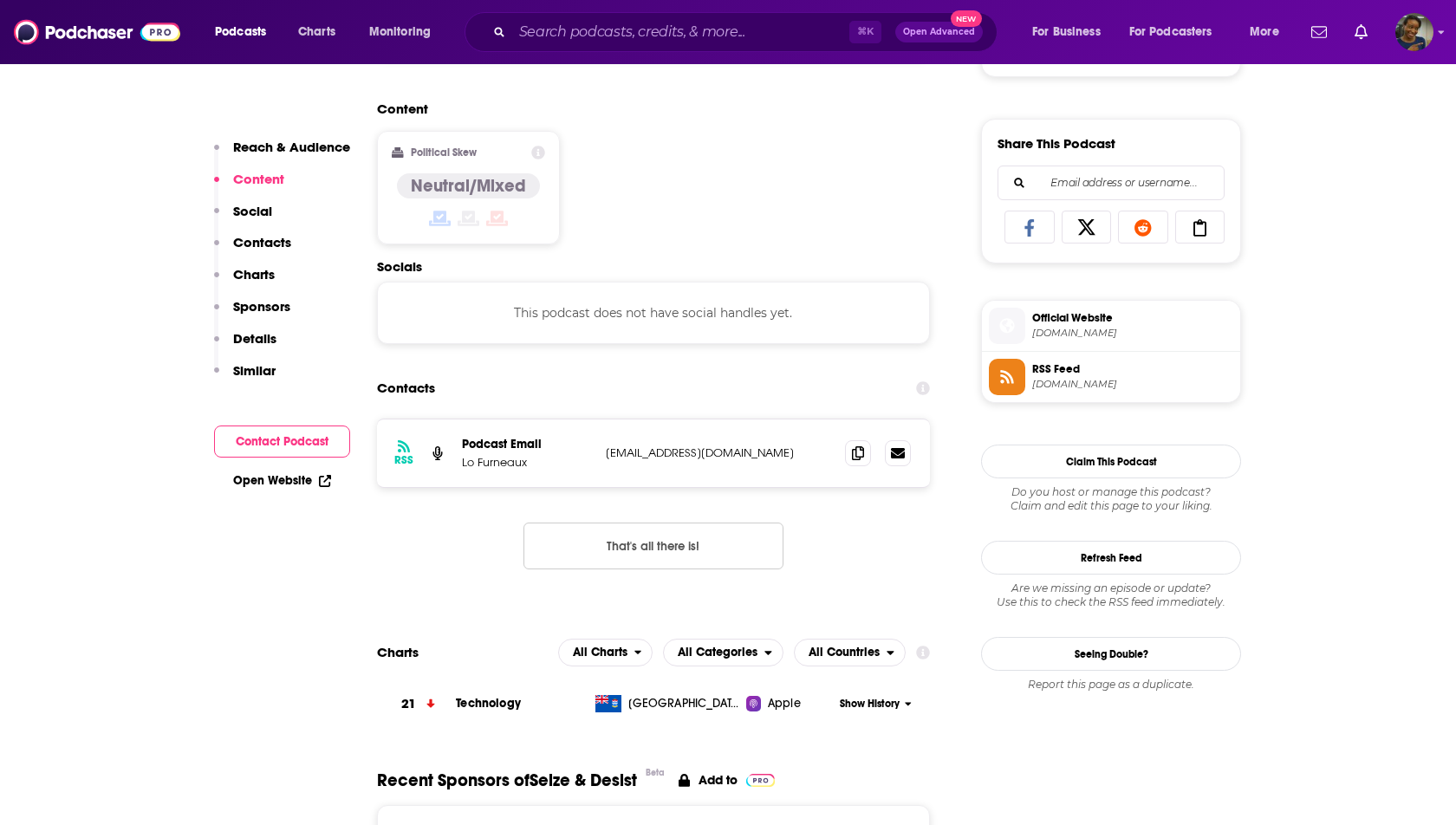
scroll to position [1033, 0]
click at [634, 40] on input "Search podcasts, credits, & more..." at bounding box center [680, 32] width 337 height 28
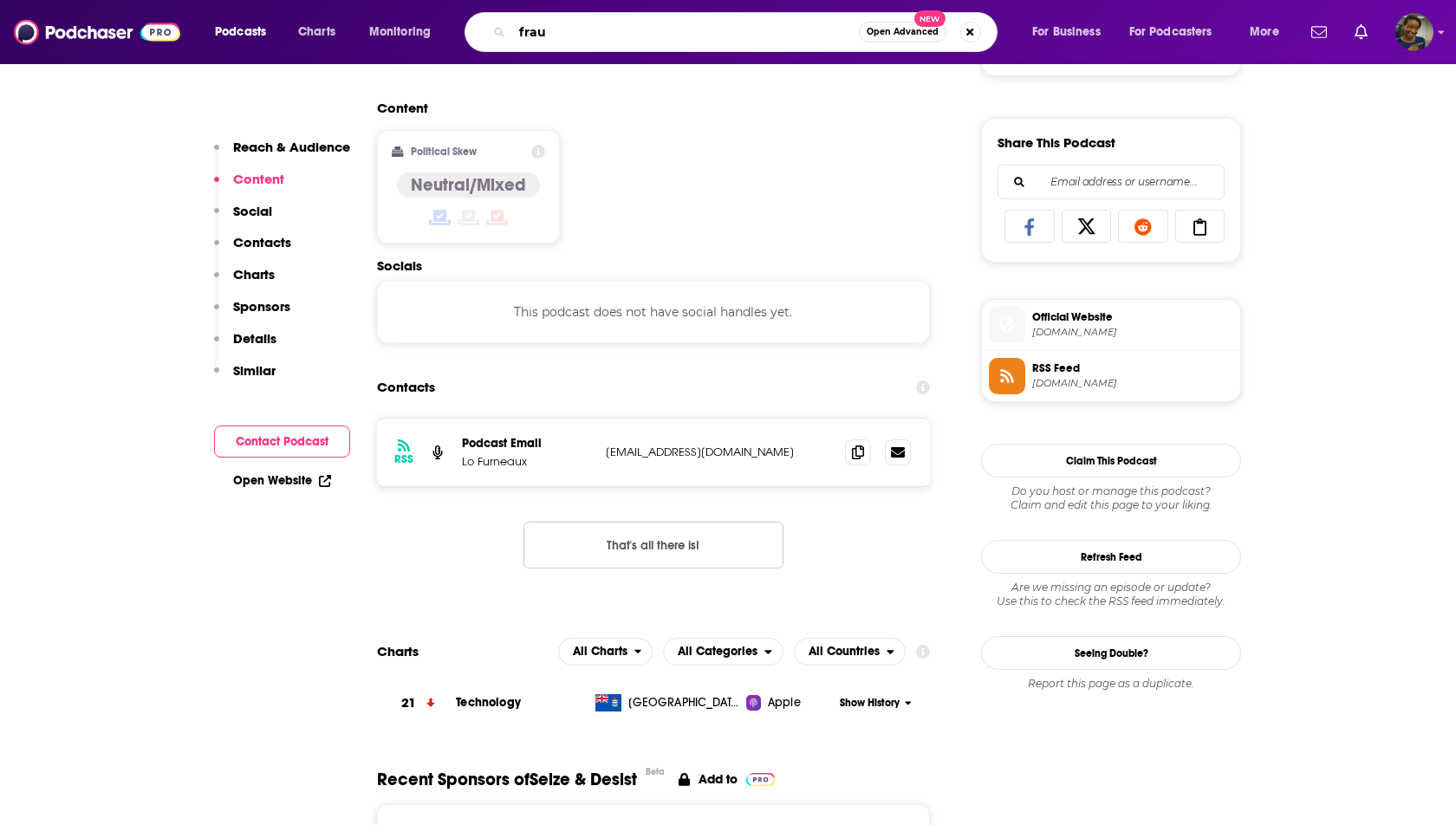
type input "fraud"
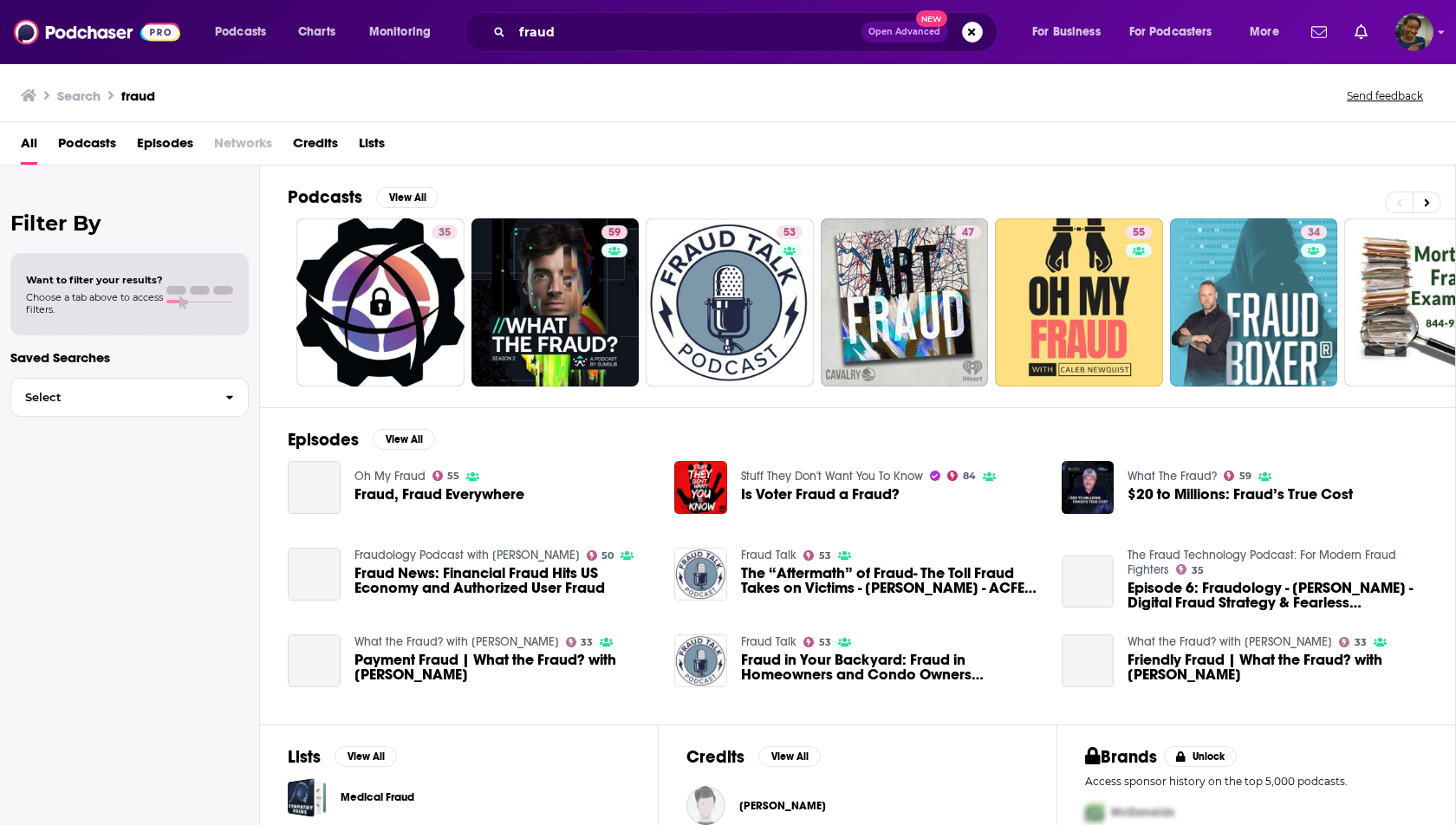
click at [108, 147] on span "Podcasts" at bounding box center [87, 147] width 58 height 36
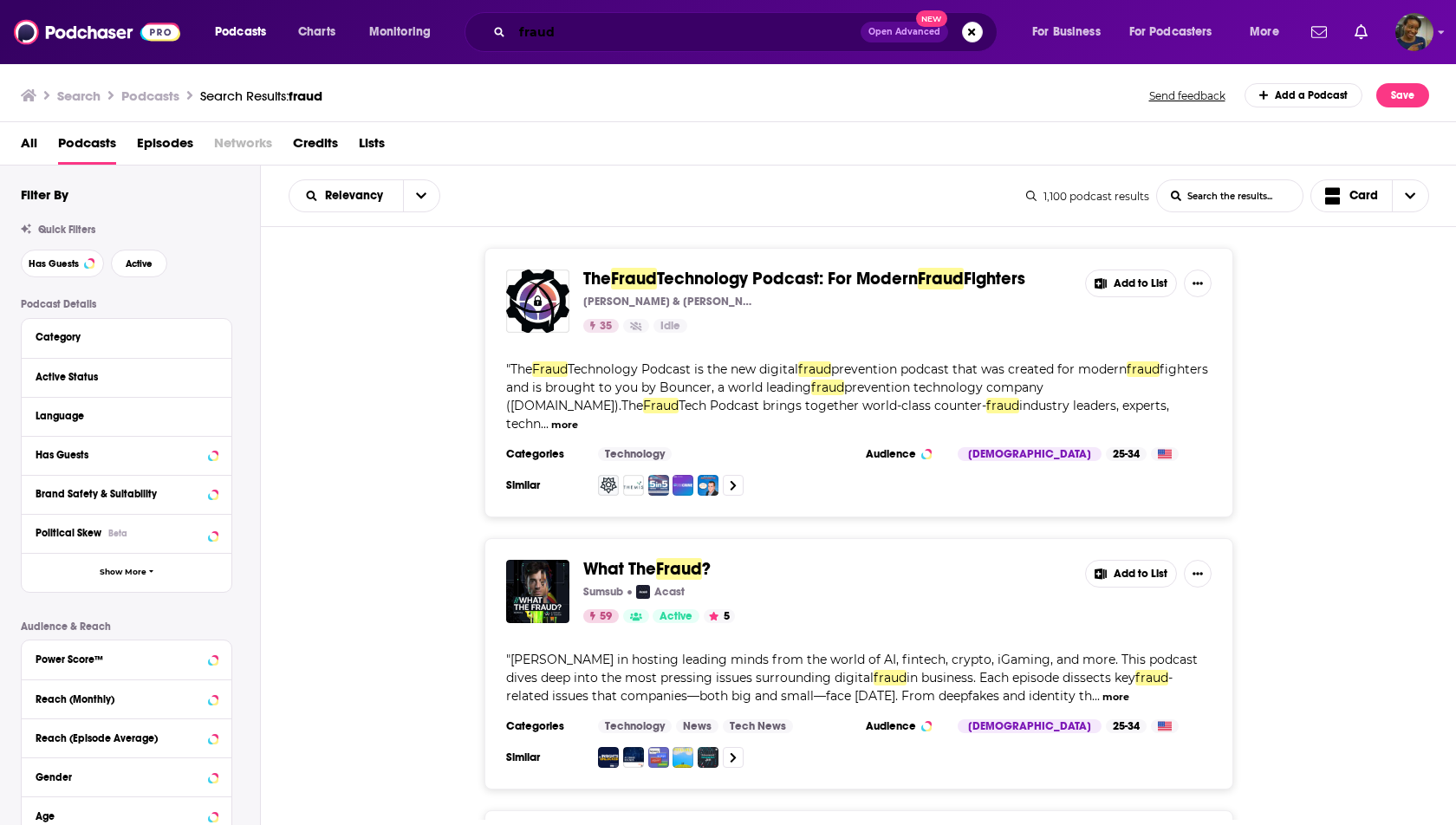
click at [619, 28] on input "fraud" at bounding box center [686, 32] width 349 height 28
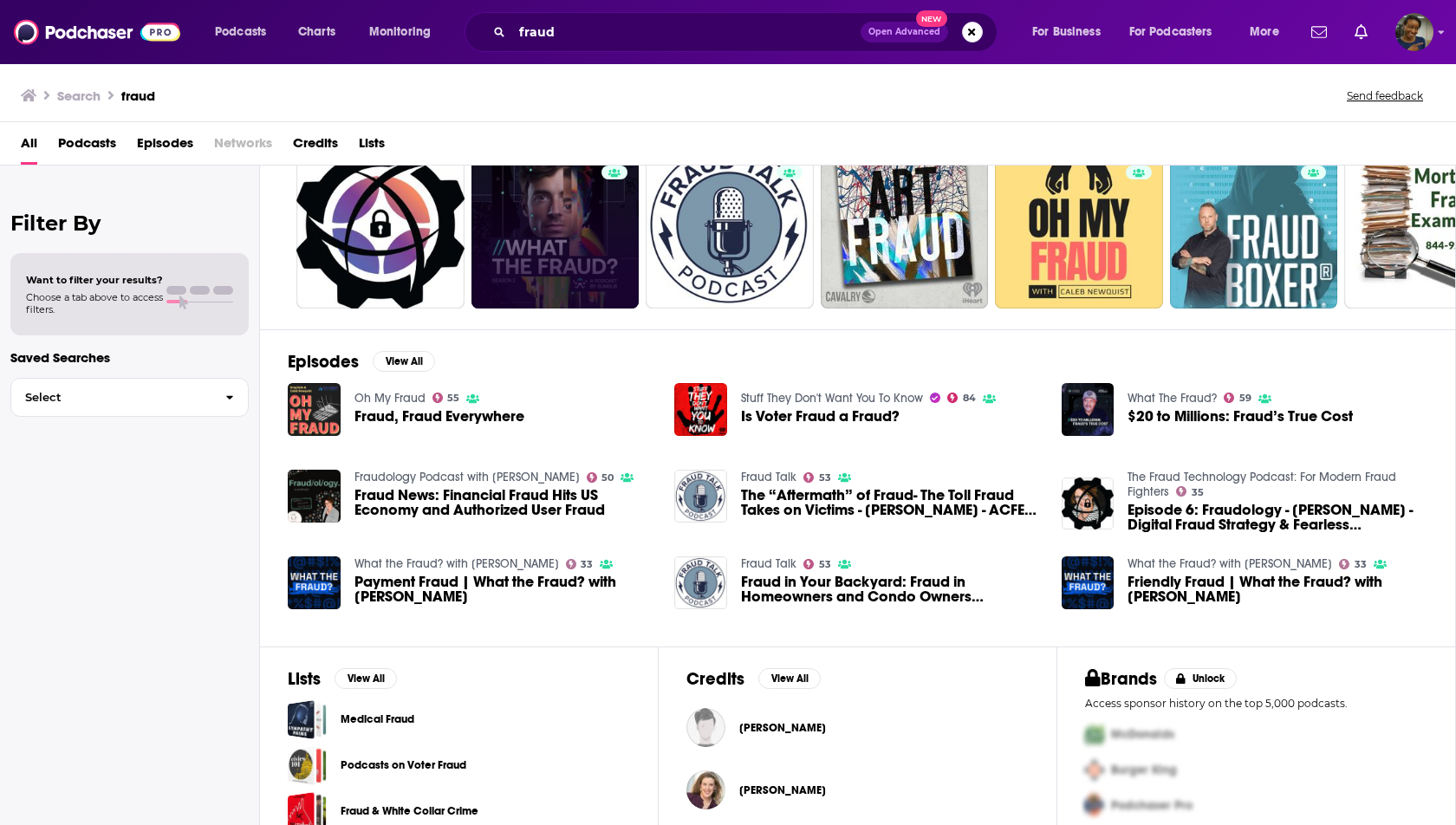
scroll to position [151, 0]
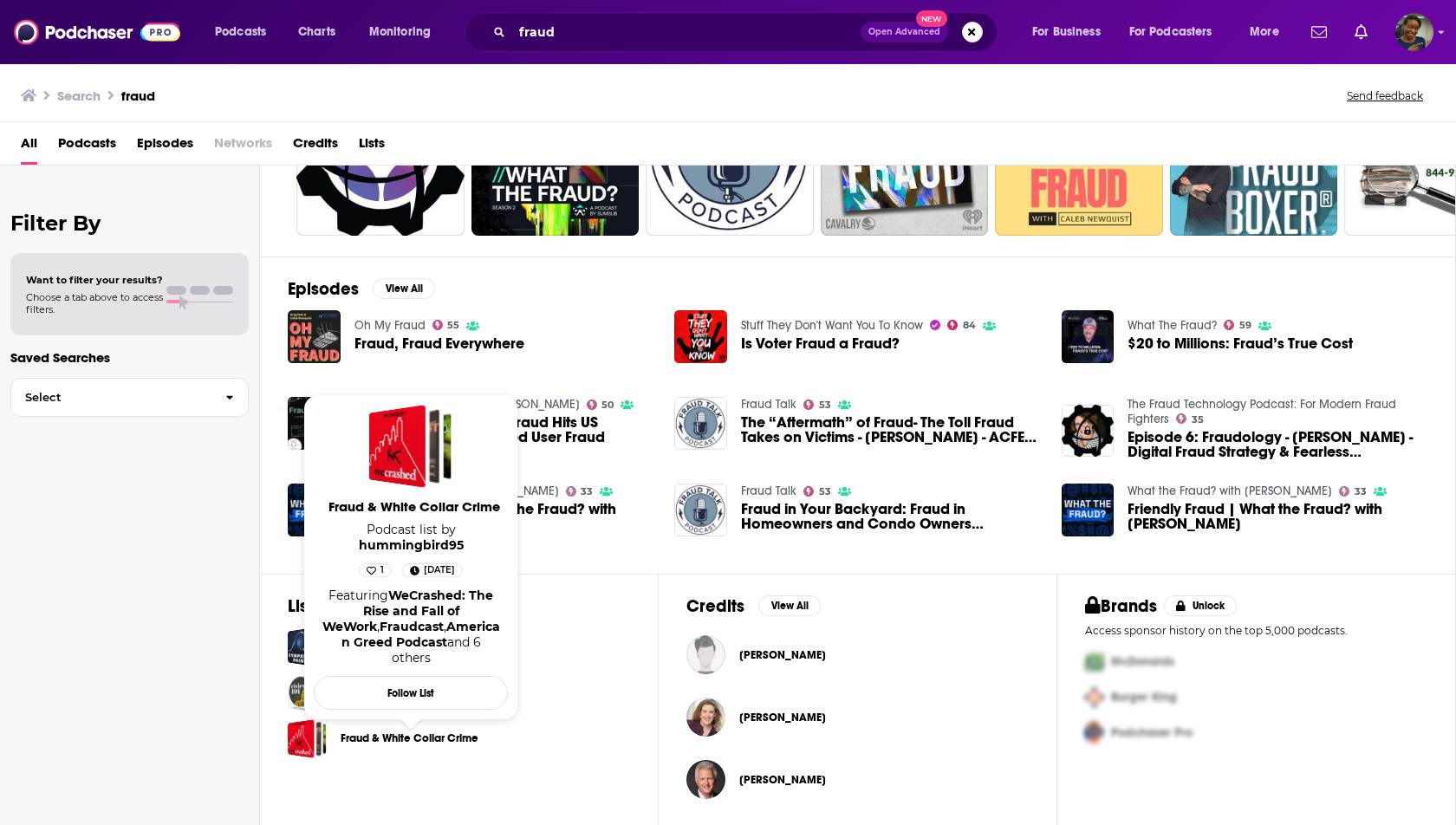
click at [448, 737] on link "Fraud & White Collar Crime" at bounding box center [409, 738] width 138 height 19
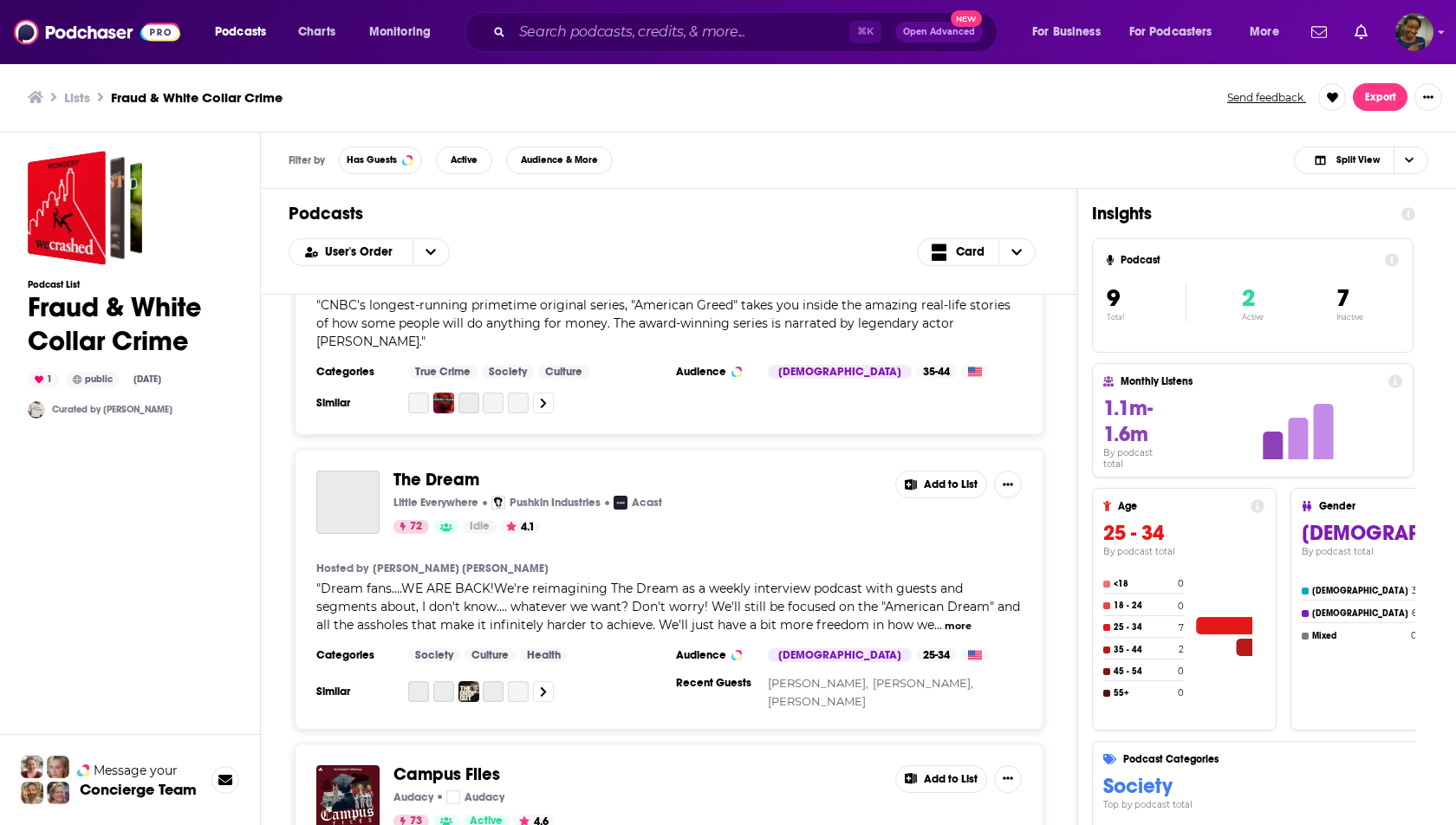
scroll to position [711, 0]
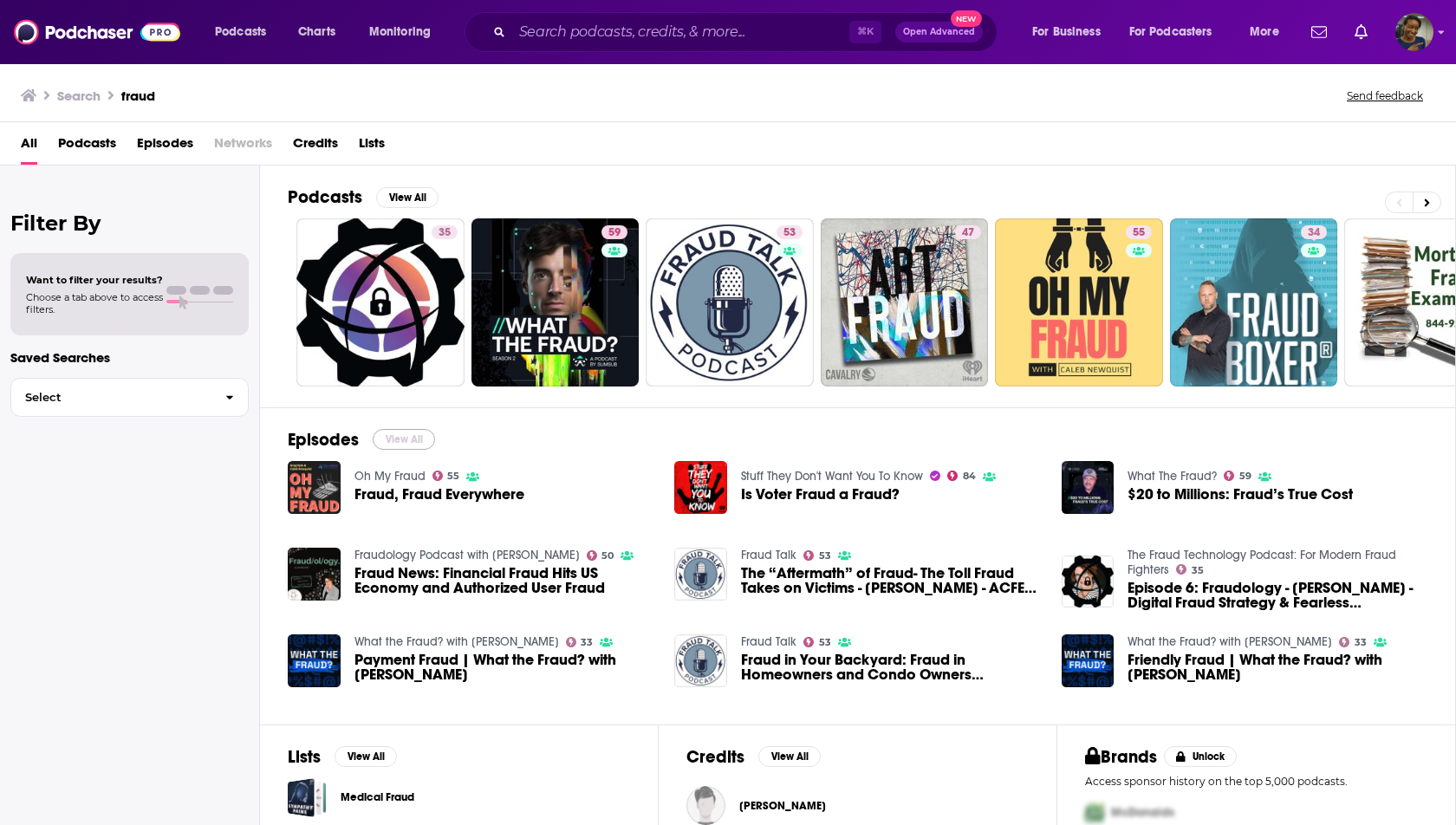
click at [415, 438] on button "View All" at bounding box center [403, 439] width 62 height 21
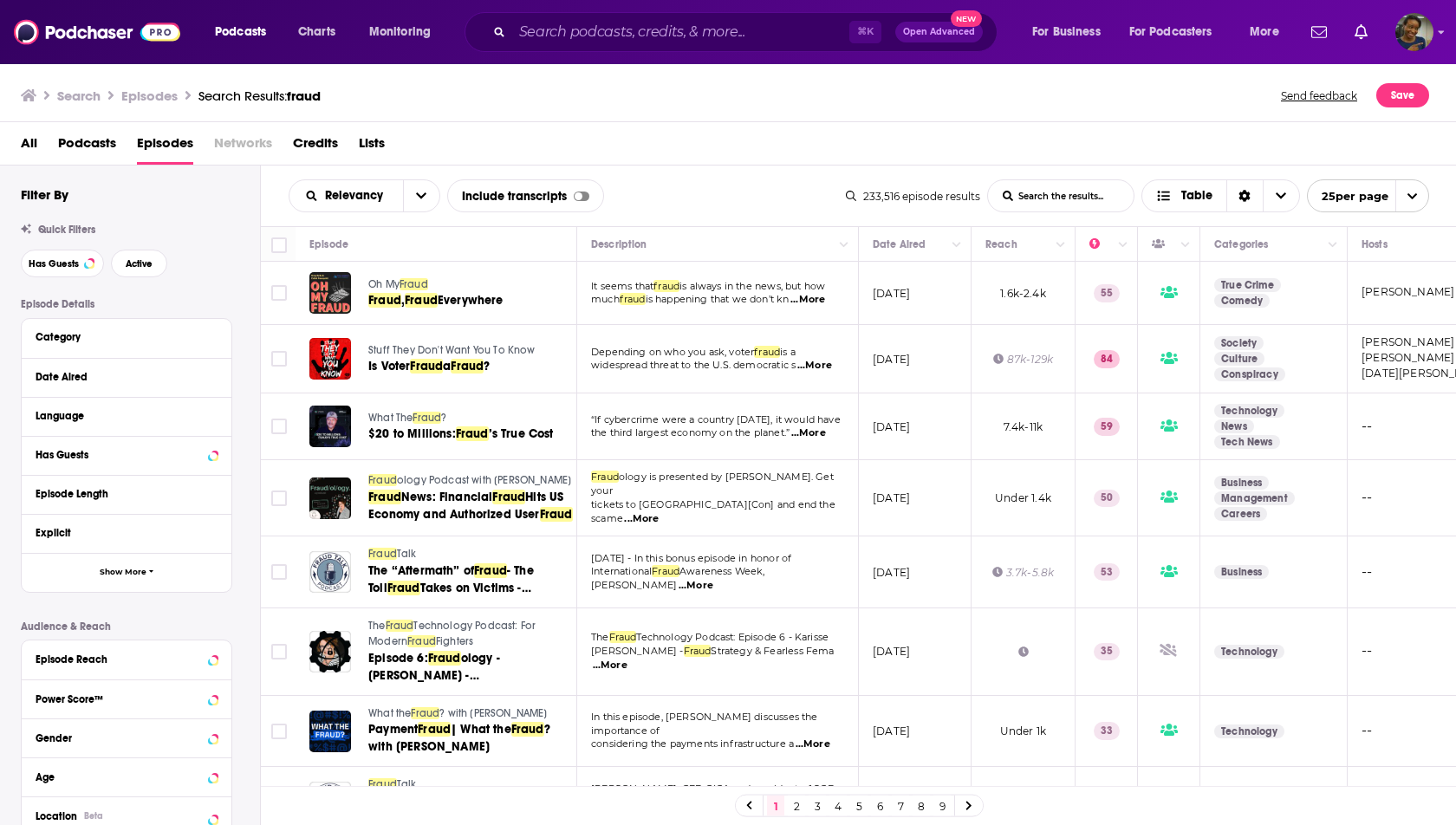
click at [1413, 195] on icon "open menu" at bounding box center [1412, 196] width 10 height 6
click at [1382, 280] on button "100 per page" at bounding box center [1368, 283] width 121 height 27
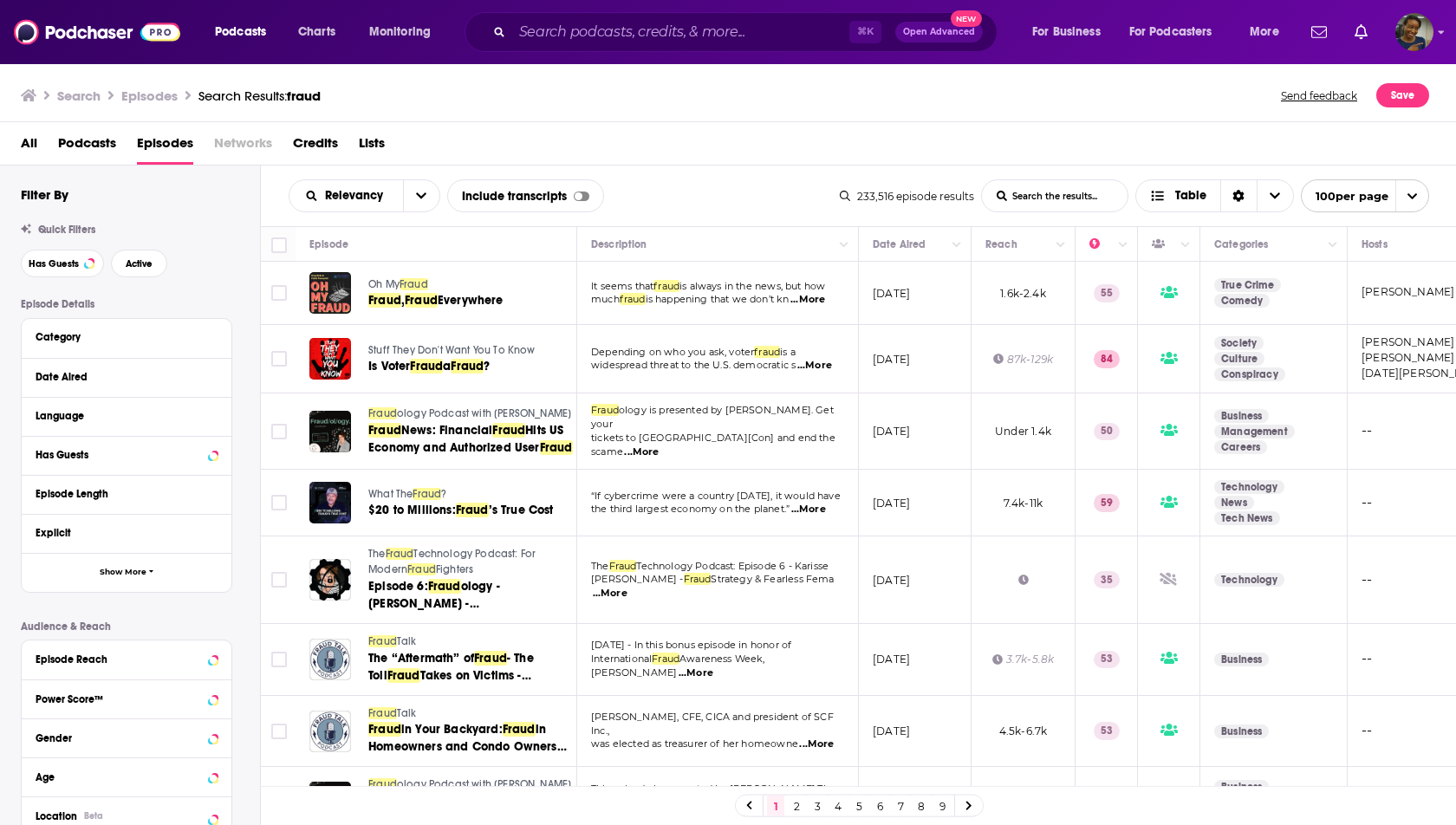
click at [944, 806] on link "9" at bounding box center [941, 805] width 17 height 21
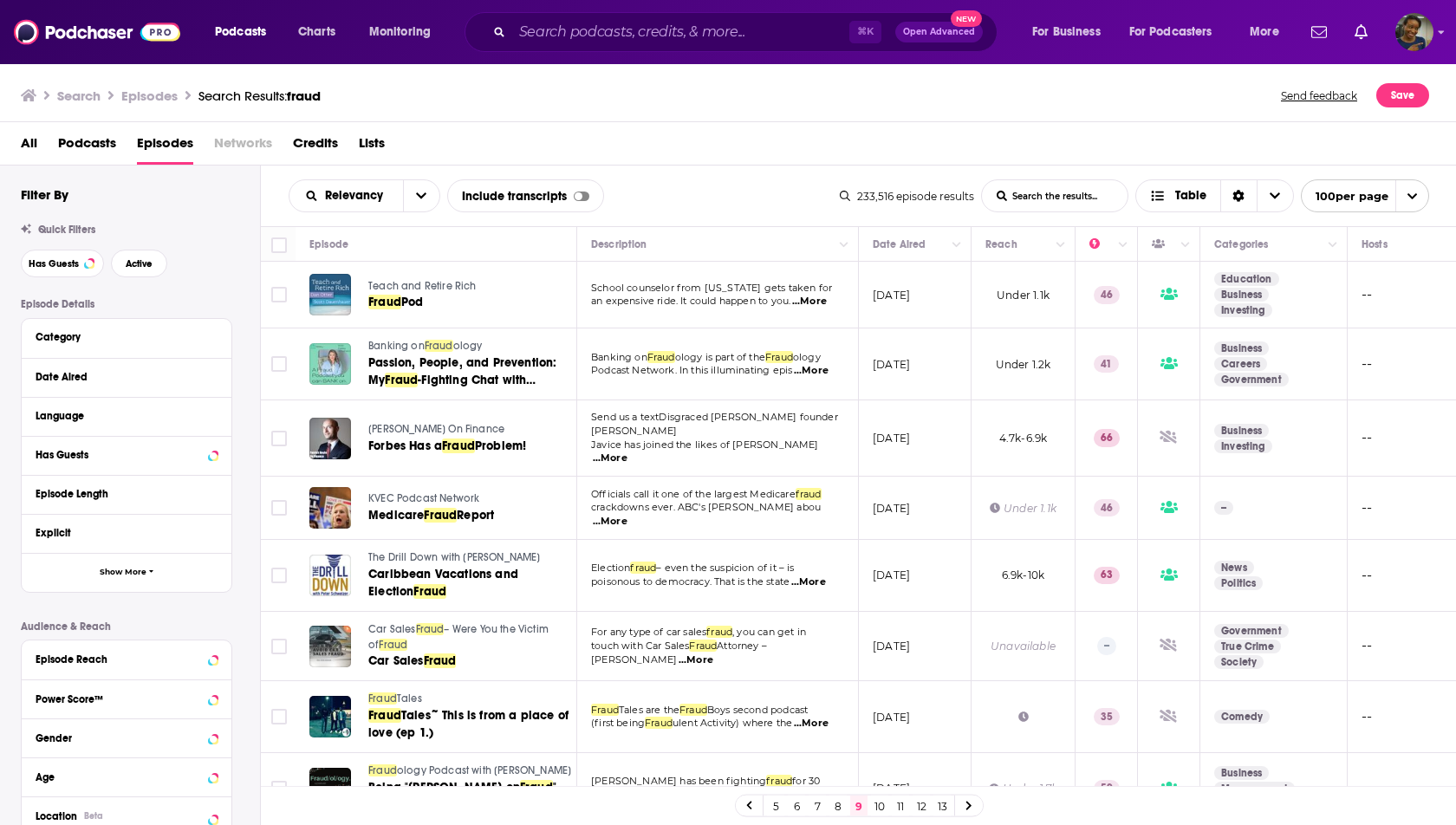
click at [938, 806] on link "13" at bounding box center [941, 805] width 17 height 21
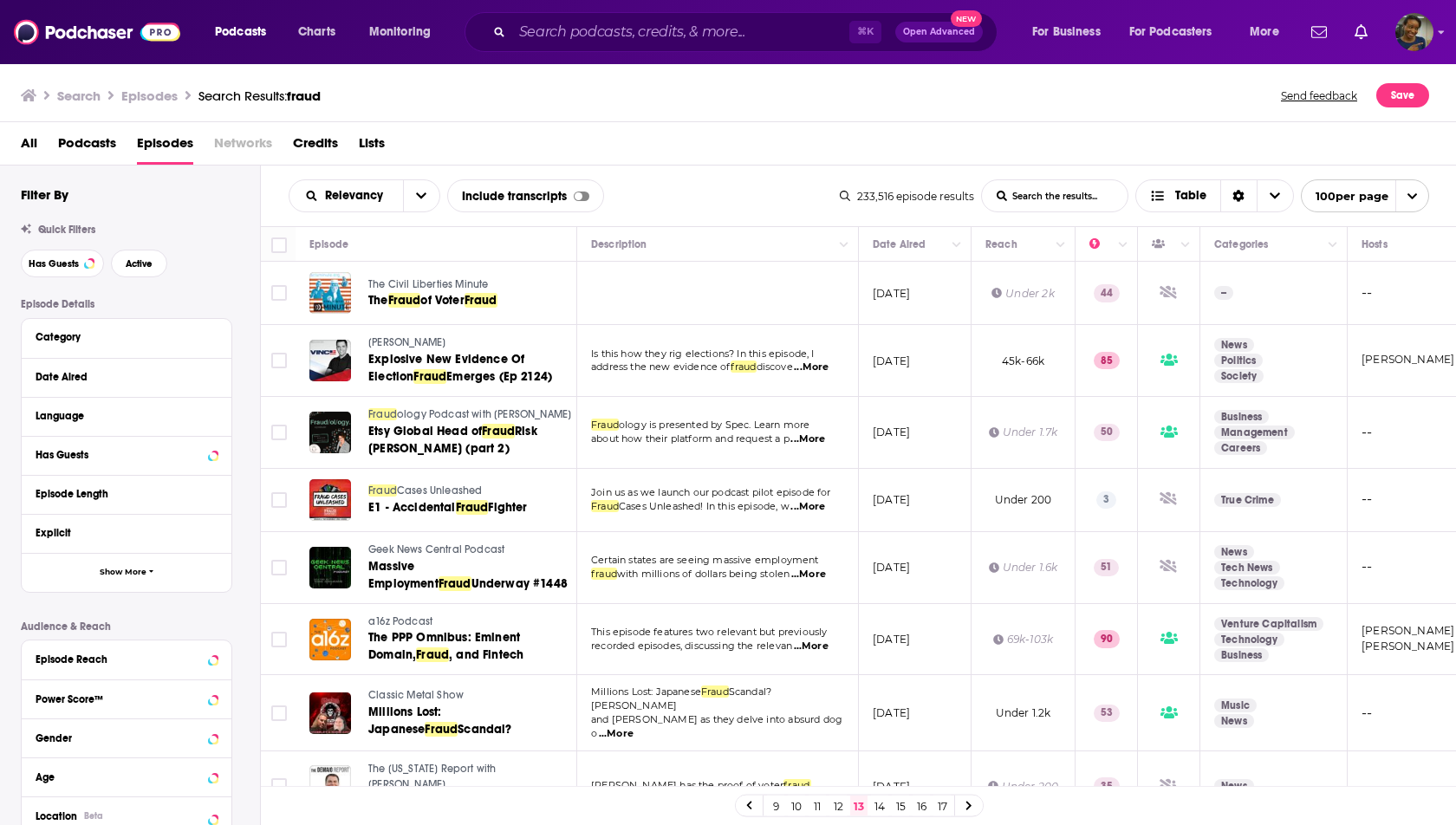
click at [751, 808] on icon at bounding box center [749, 805] width 7 height 10
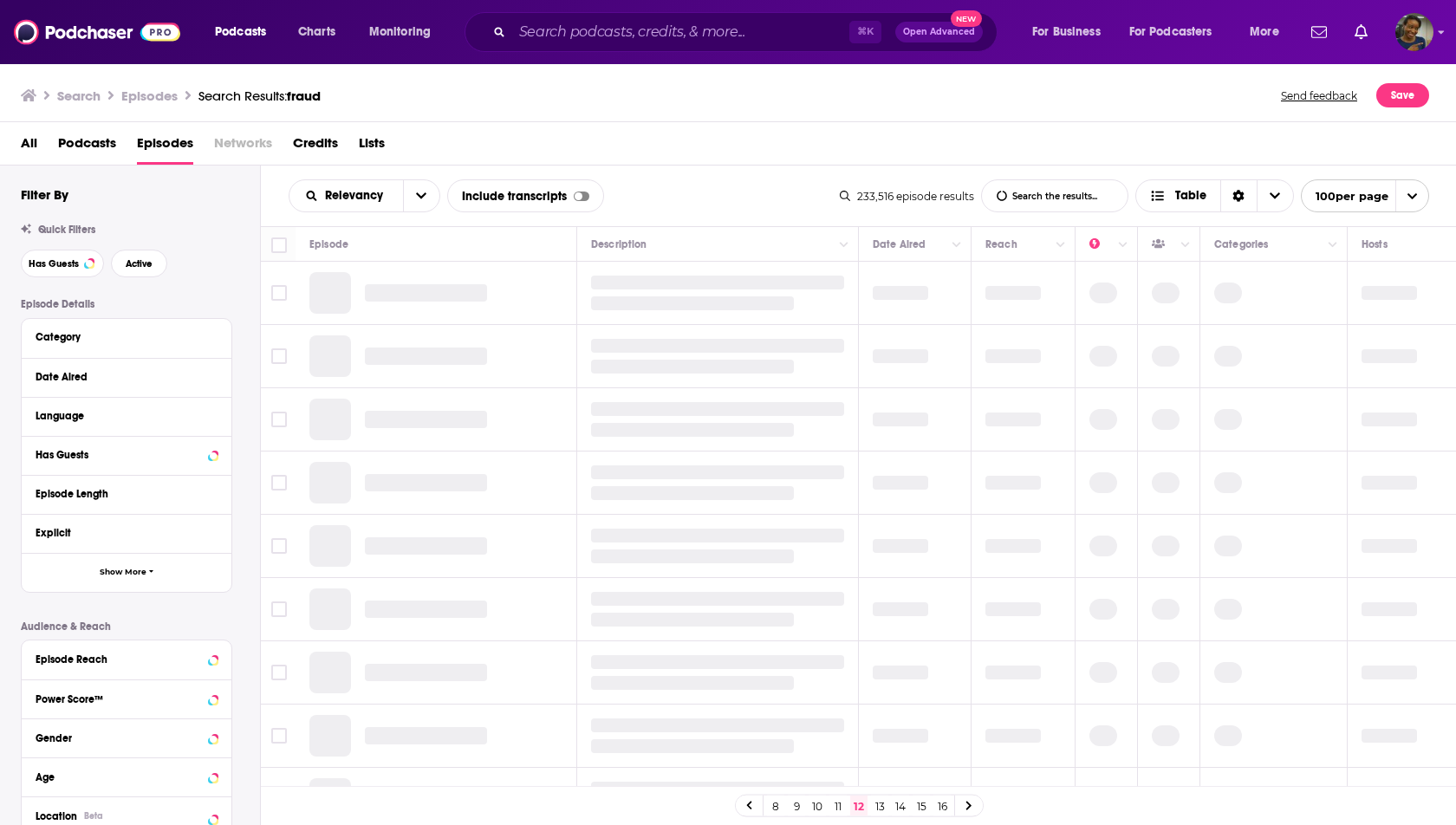
click at [751, 808] on icon at bounding box center [749, 805] width 7 height 10
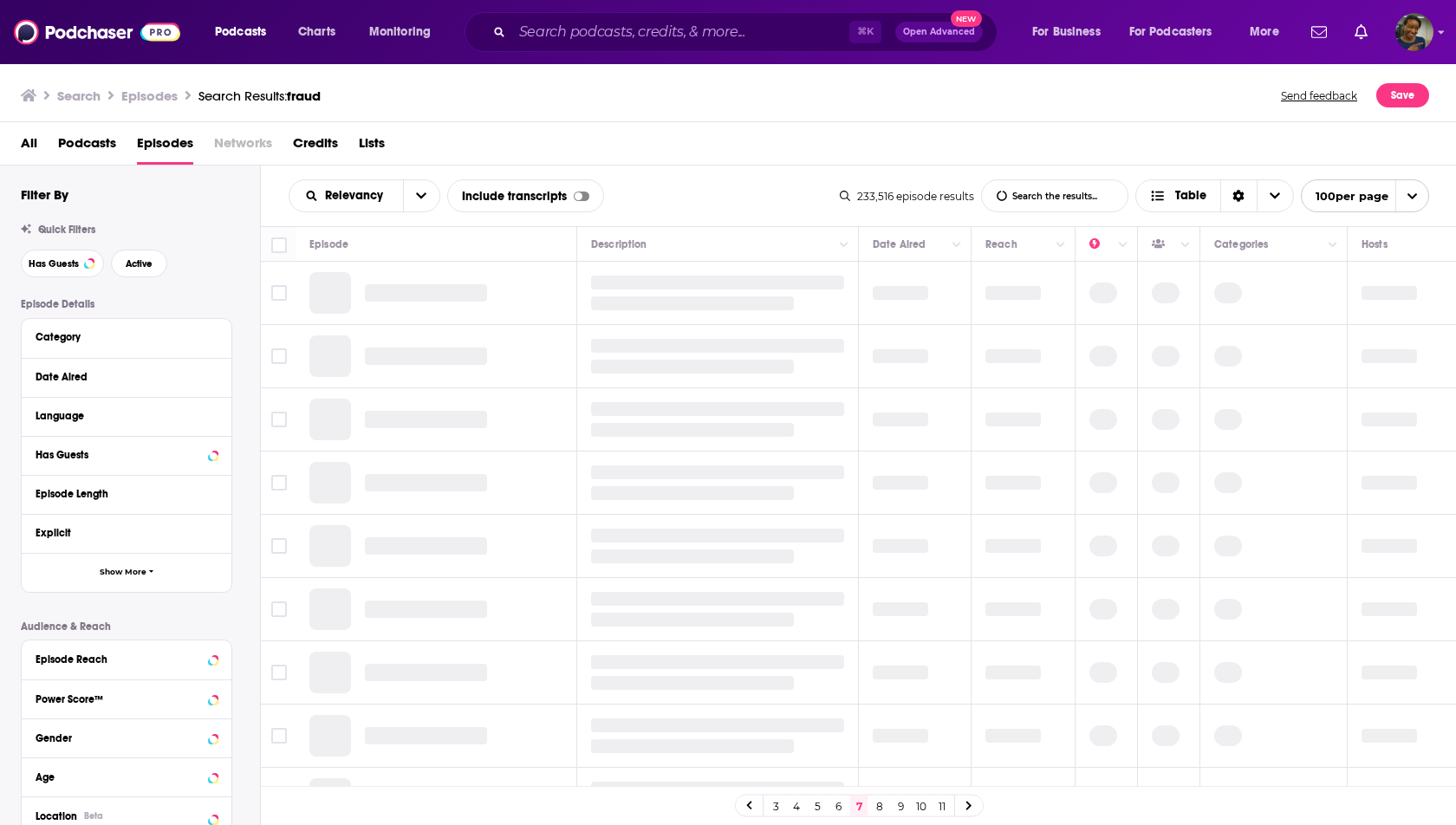
click at [751, 808] on icon at bounding box center [749, 805] width 7 height 10
click at [780, 807] on link "1" at bounding box center [775, 805] width 17 height 21
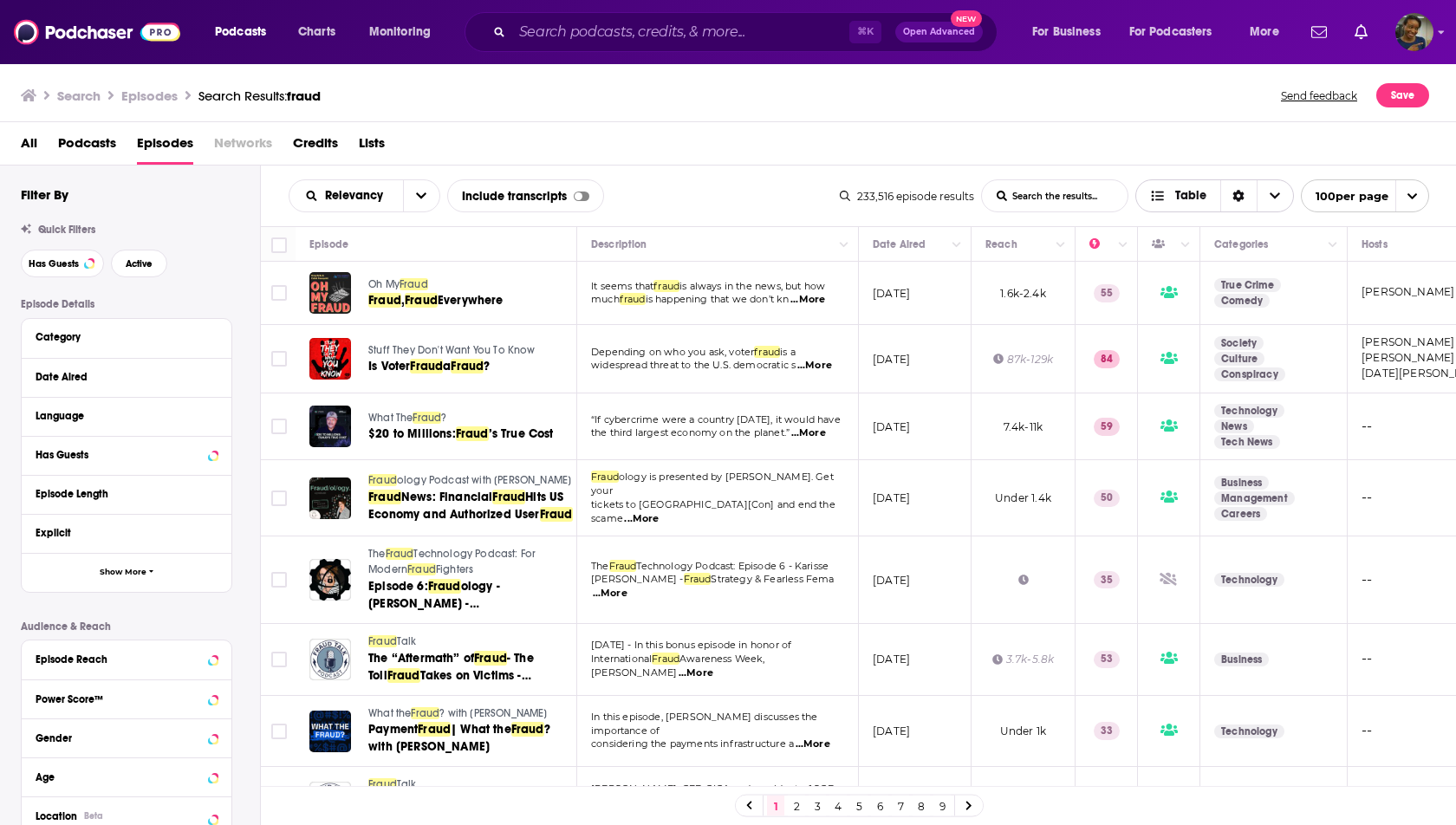
click at [1173, 196] on span "Table" at bounding box center [1178, 196] width 56 height 12
click at [1174, 225] on span "Card" at bounding box center [1225, 228] width 108 height 10
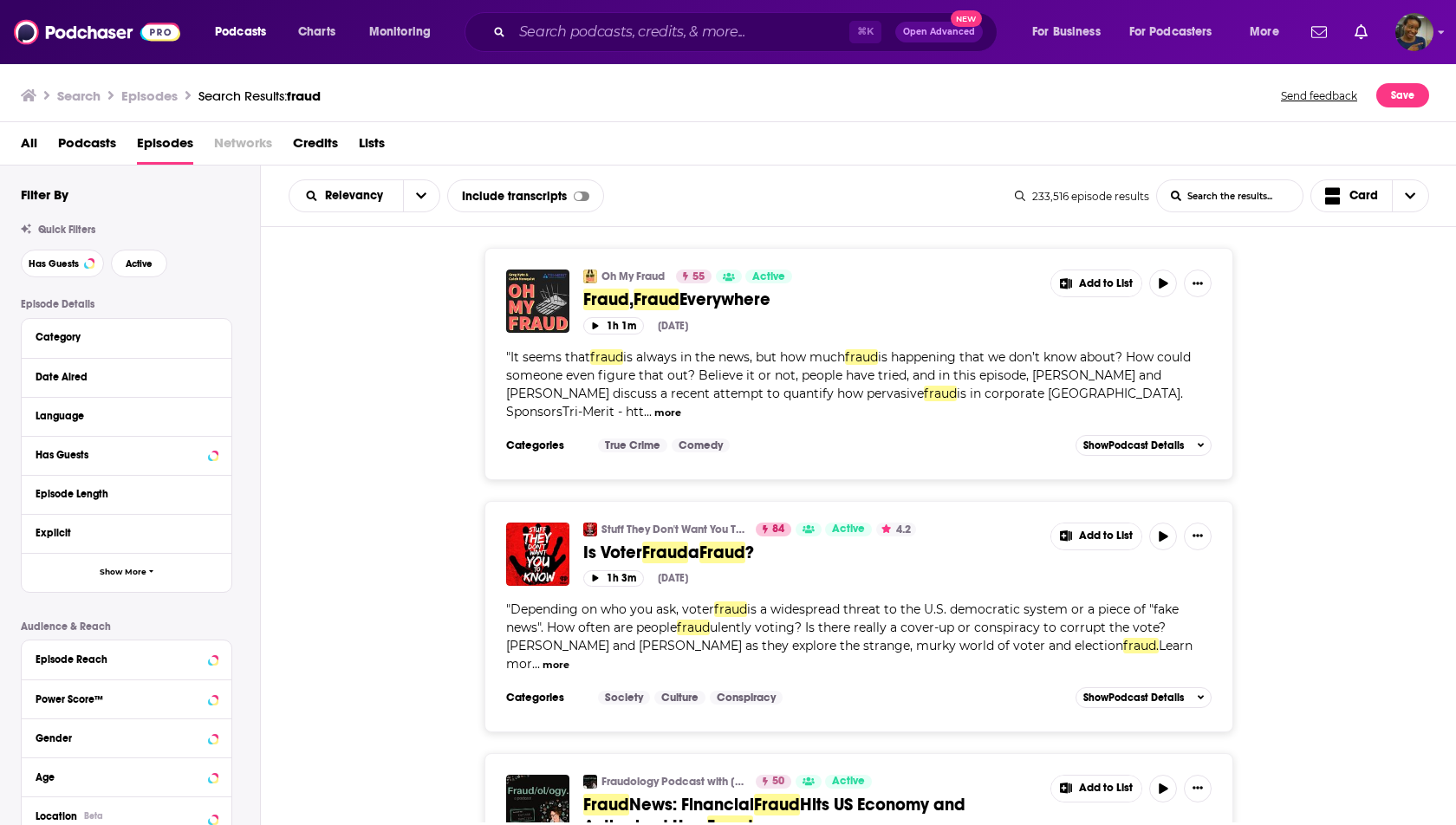
click at [93, 148] on span "Podcasts" at bounding box center [87, 147] width 58 height 36
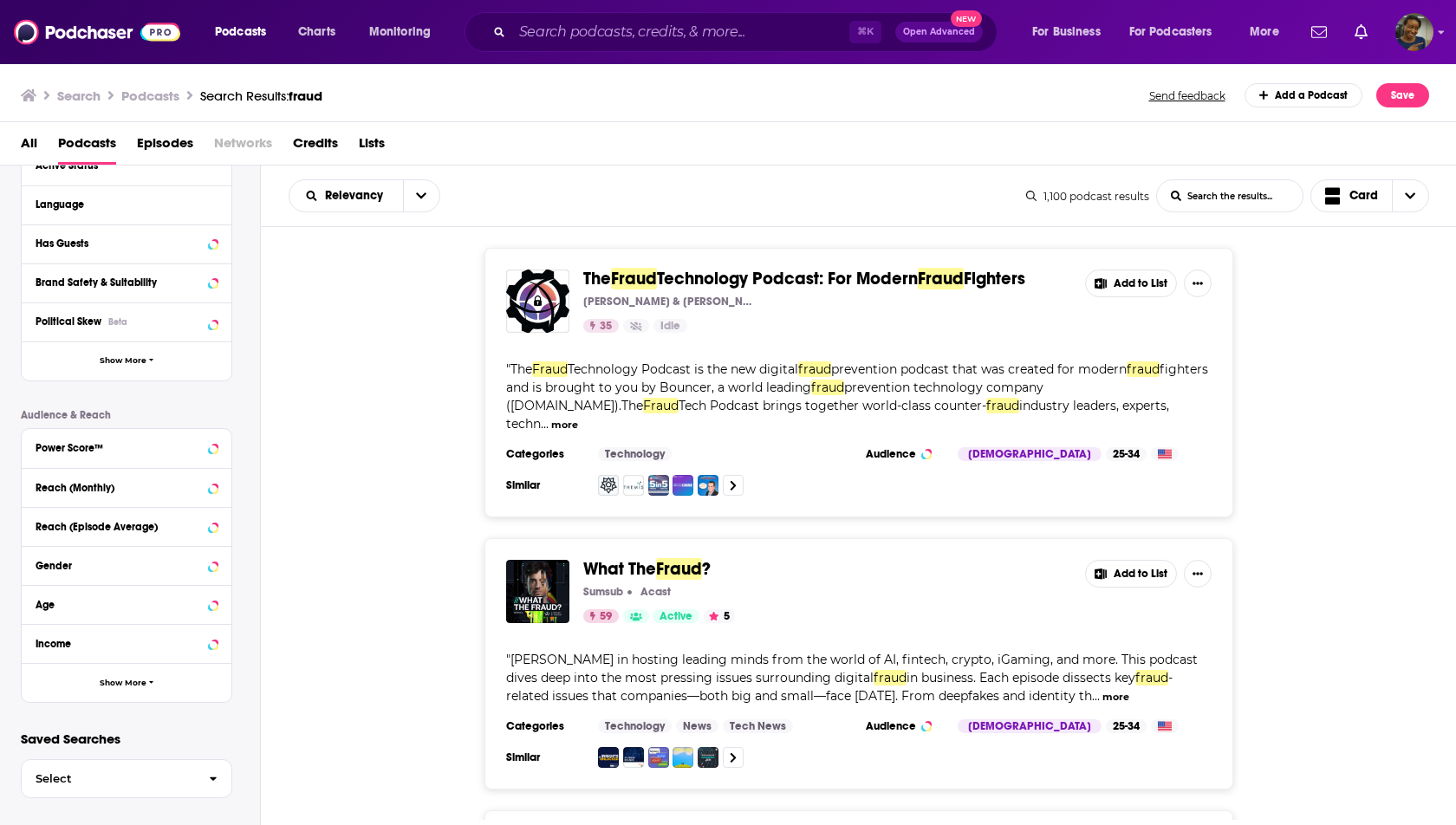
scroll to position [222, 0]
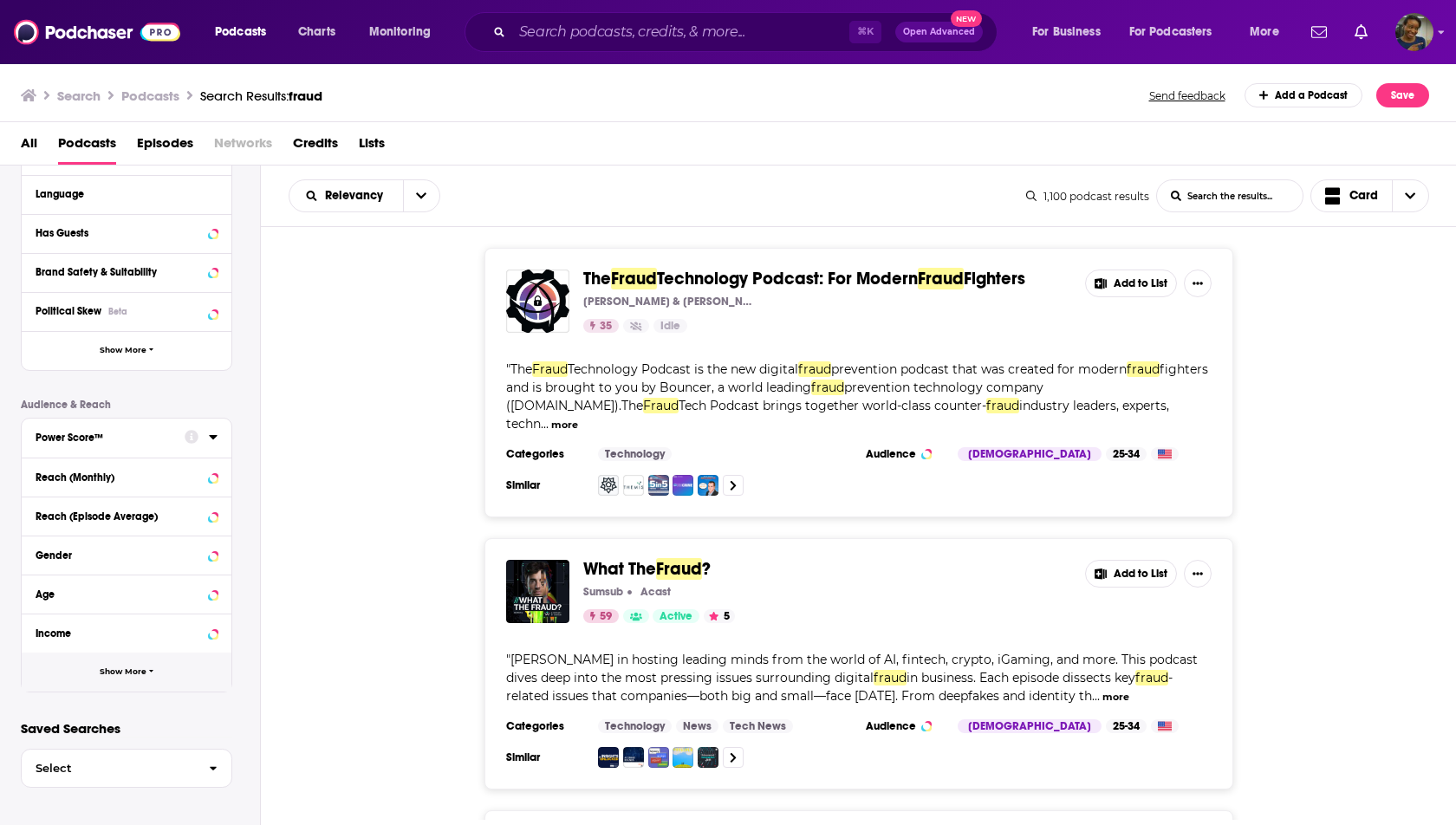
click at [141, 663] on button "Show More" at bounding box center [127, 671] width 210 height 39
click at [149, 711] on div "Location Beta" at bounding box center [104, 711] width 138 height 12
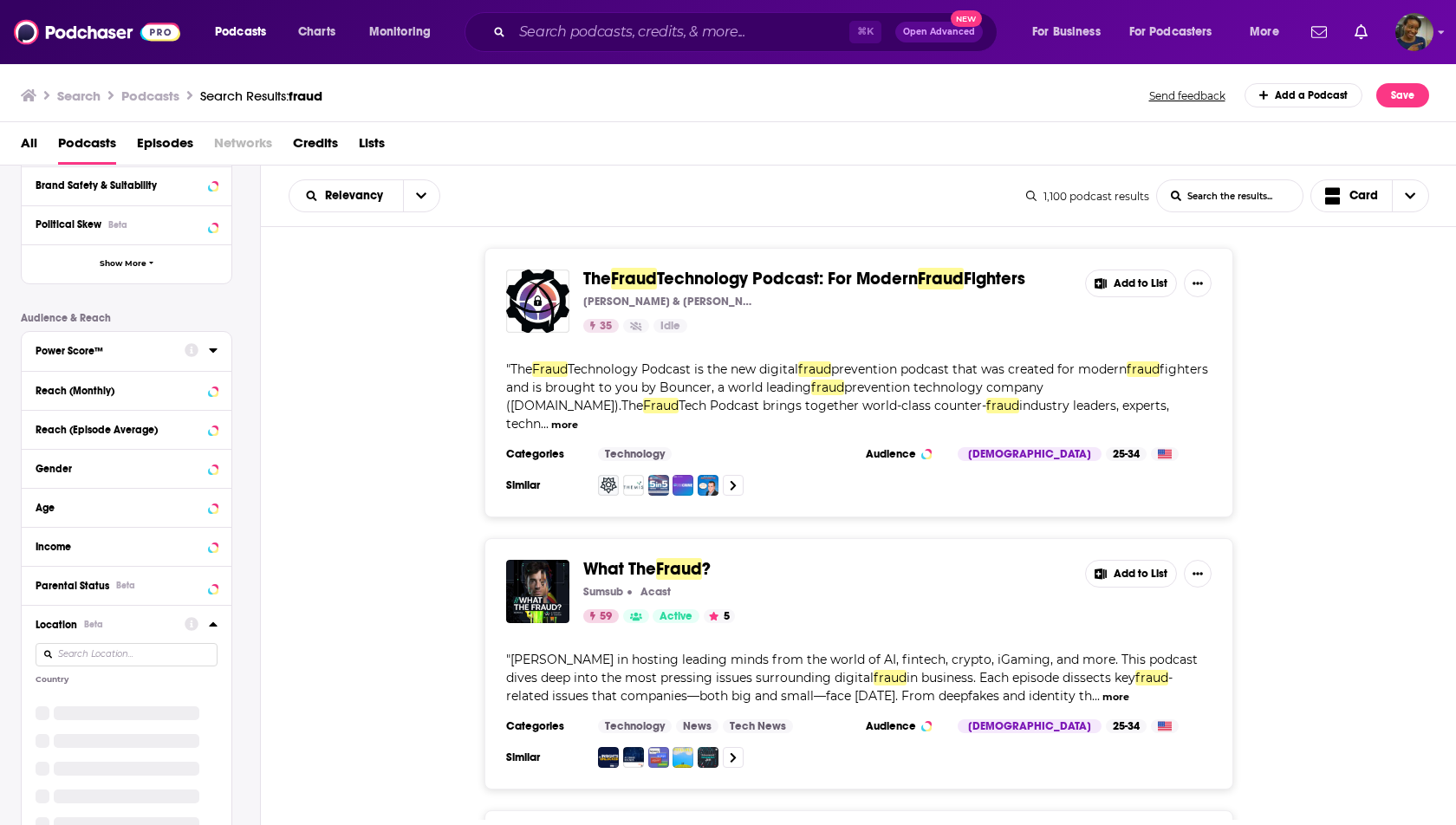
scroll to position [325, 0]
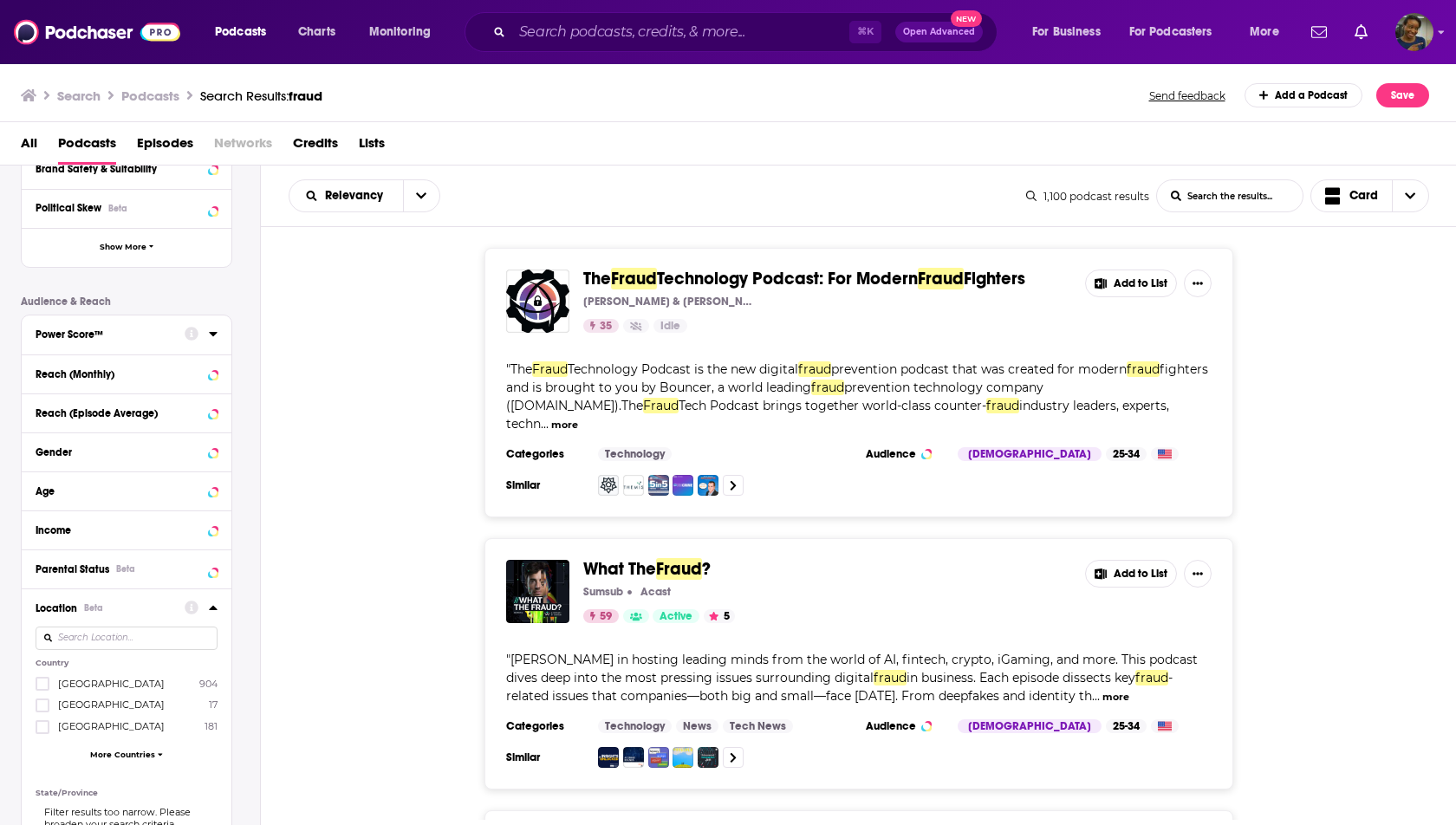
click at [153, 640] on input at bounding box center [127, 638] width 182 height 24
type input "unit"
click at [42, 706] on icon at bounding box center [43, 705] width 10 height 10
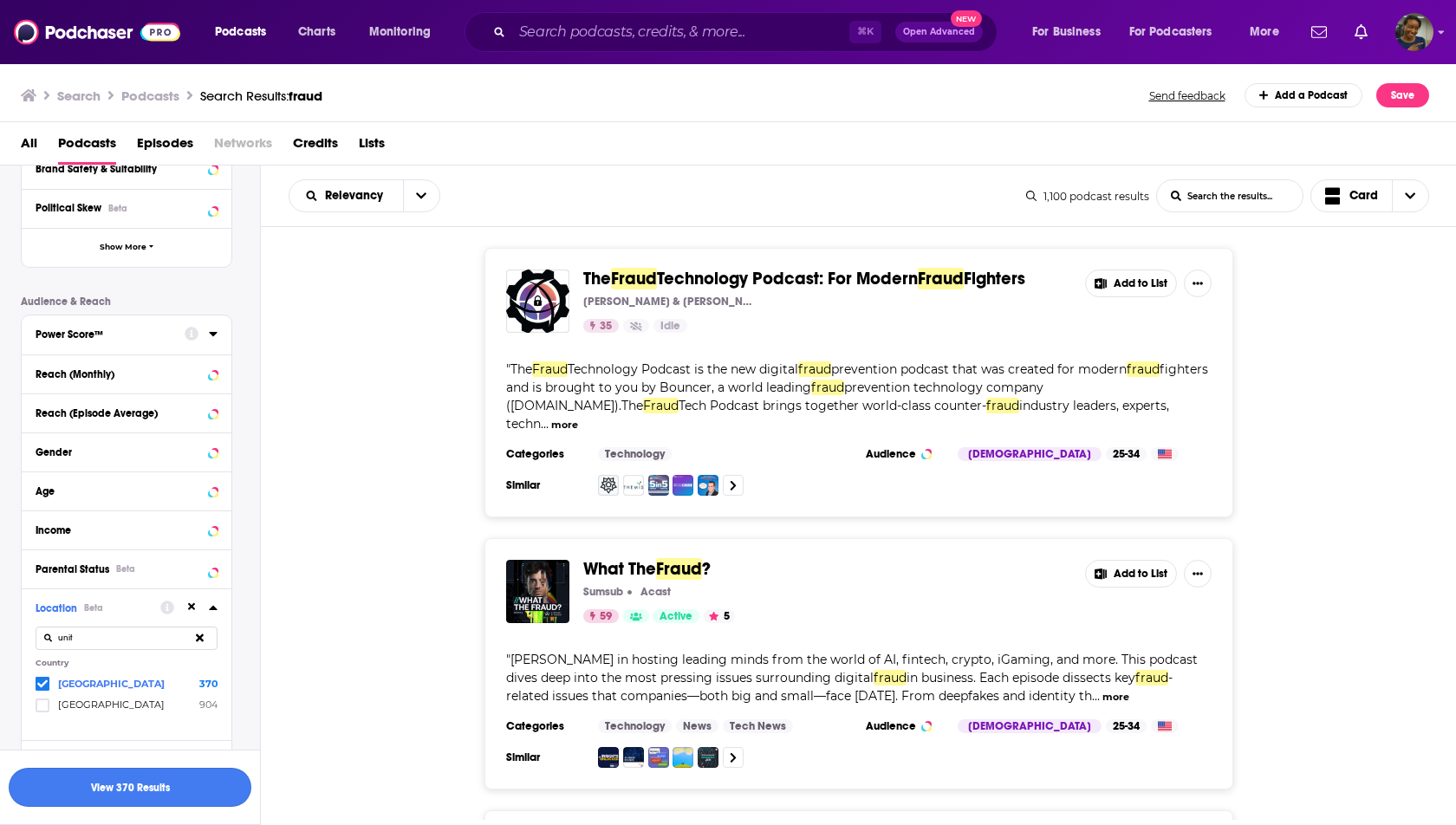
click at [193, 790] on button "View 370 Results" at bounding box center [130, 786] width 243 height 39
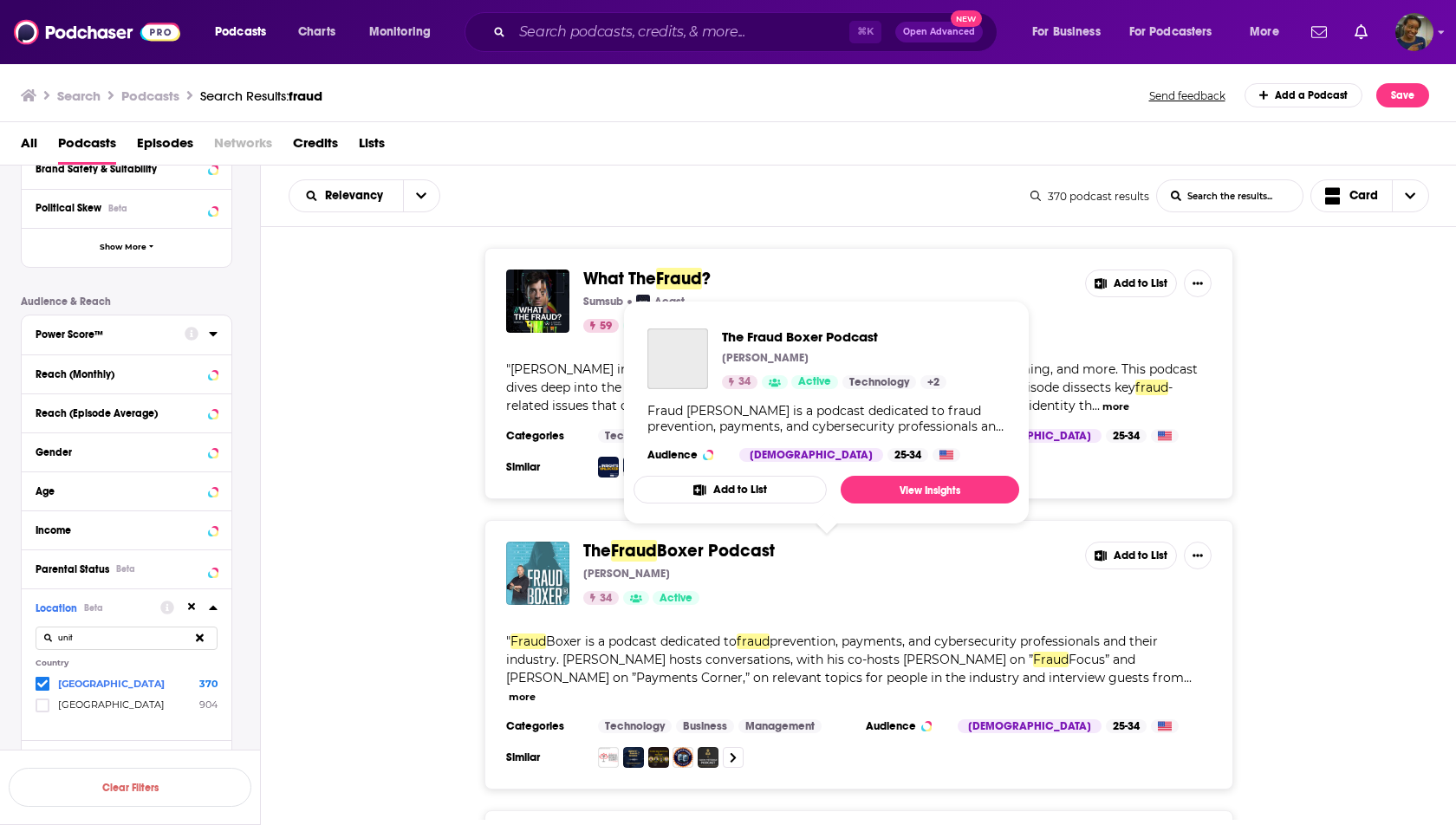
click at [671, 550] on span "Boxer Podcast" at bounding box center [715, 551] width 118 height 22
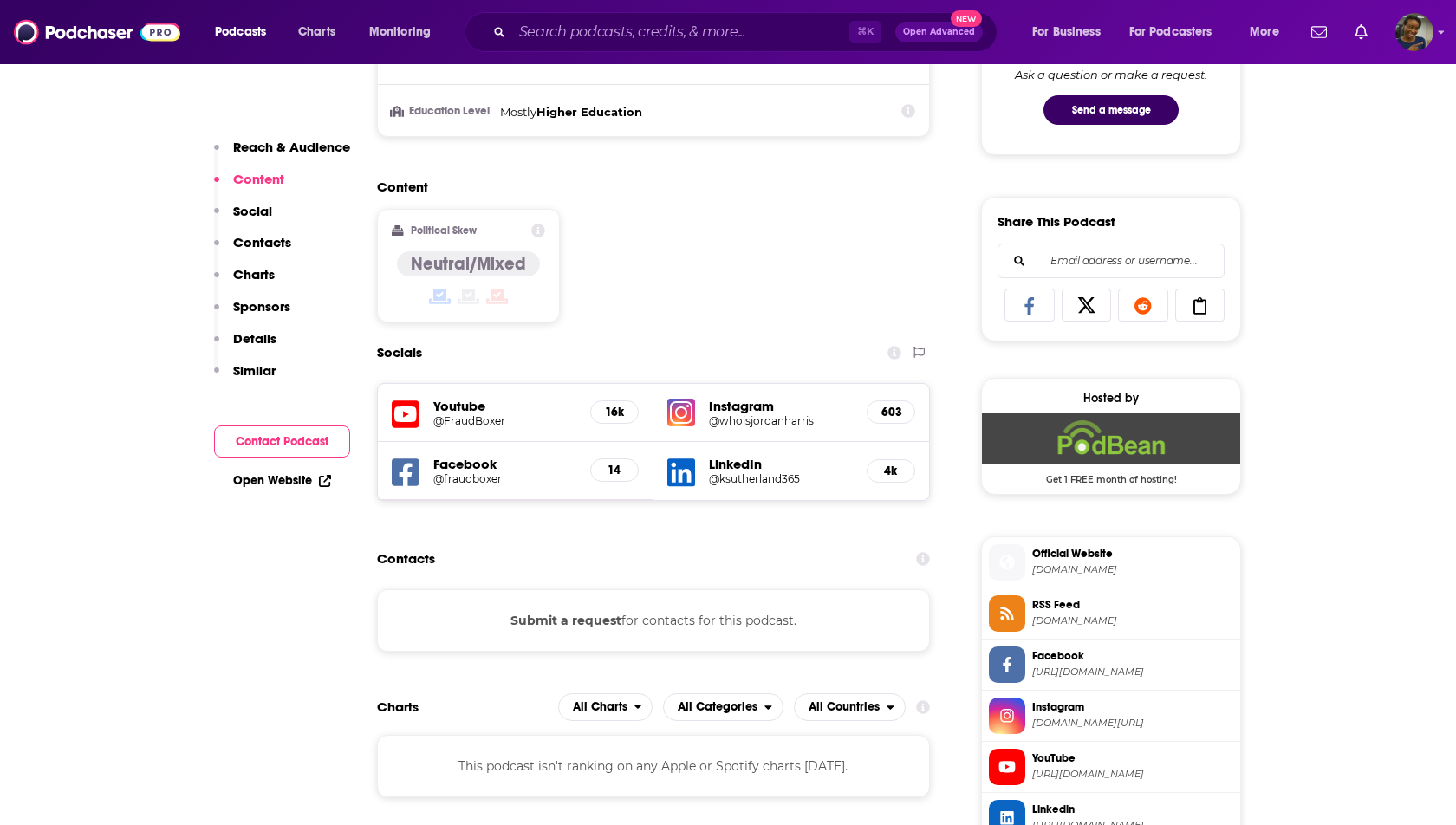
scroll to position [955, 0]
click at [728, 471] on h5 "@ksutherland365" at bounding box center [780, 477] width 144 height 13
click at [591, 26] on input "Search podcasts, credits, & more..." at bounding box center [680, 32] width 337 height 28
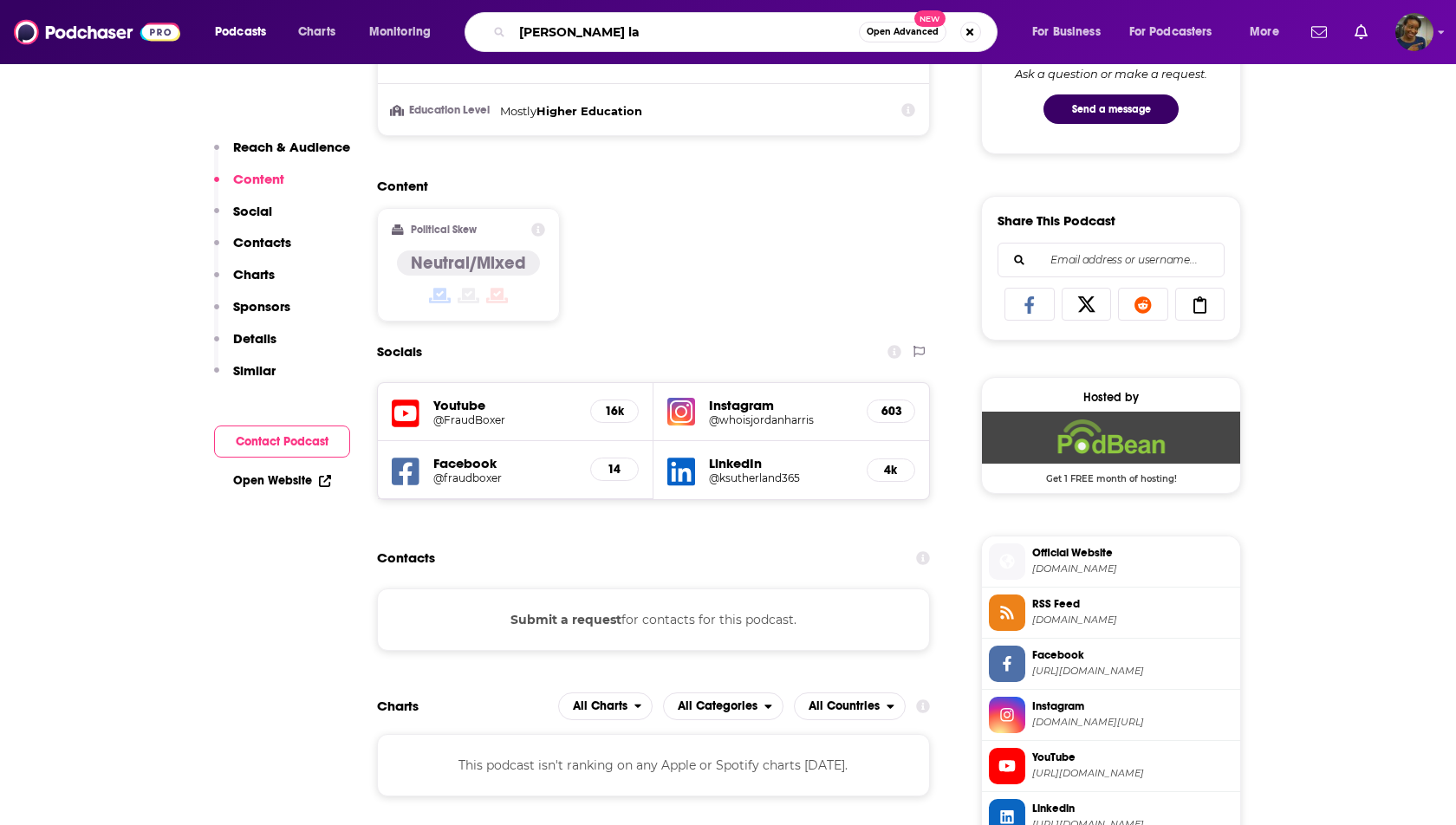
type input "[PERSON_NAME] law"
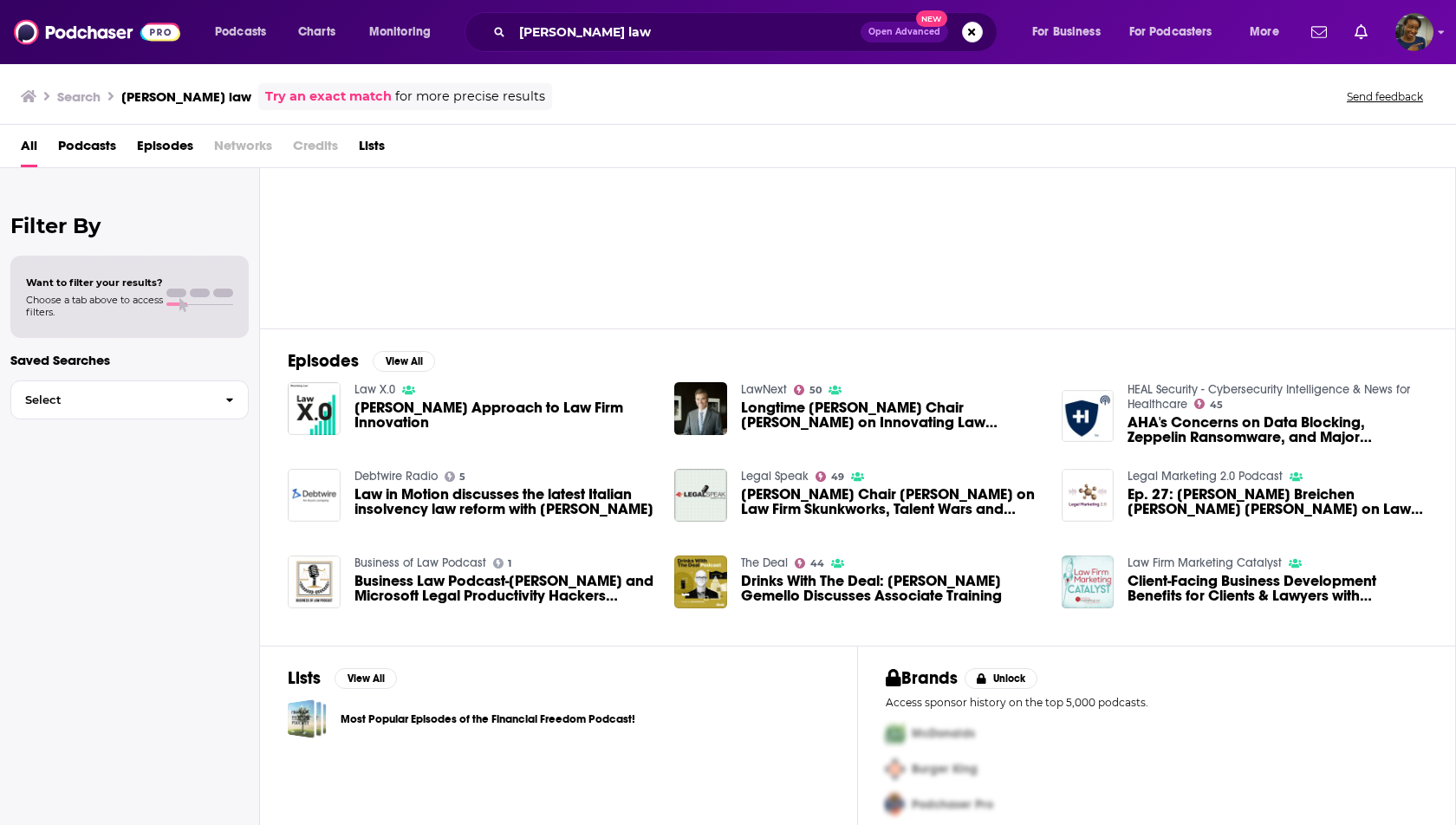
scroll to position [93, 0]
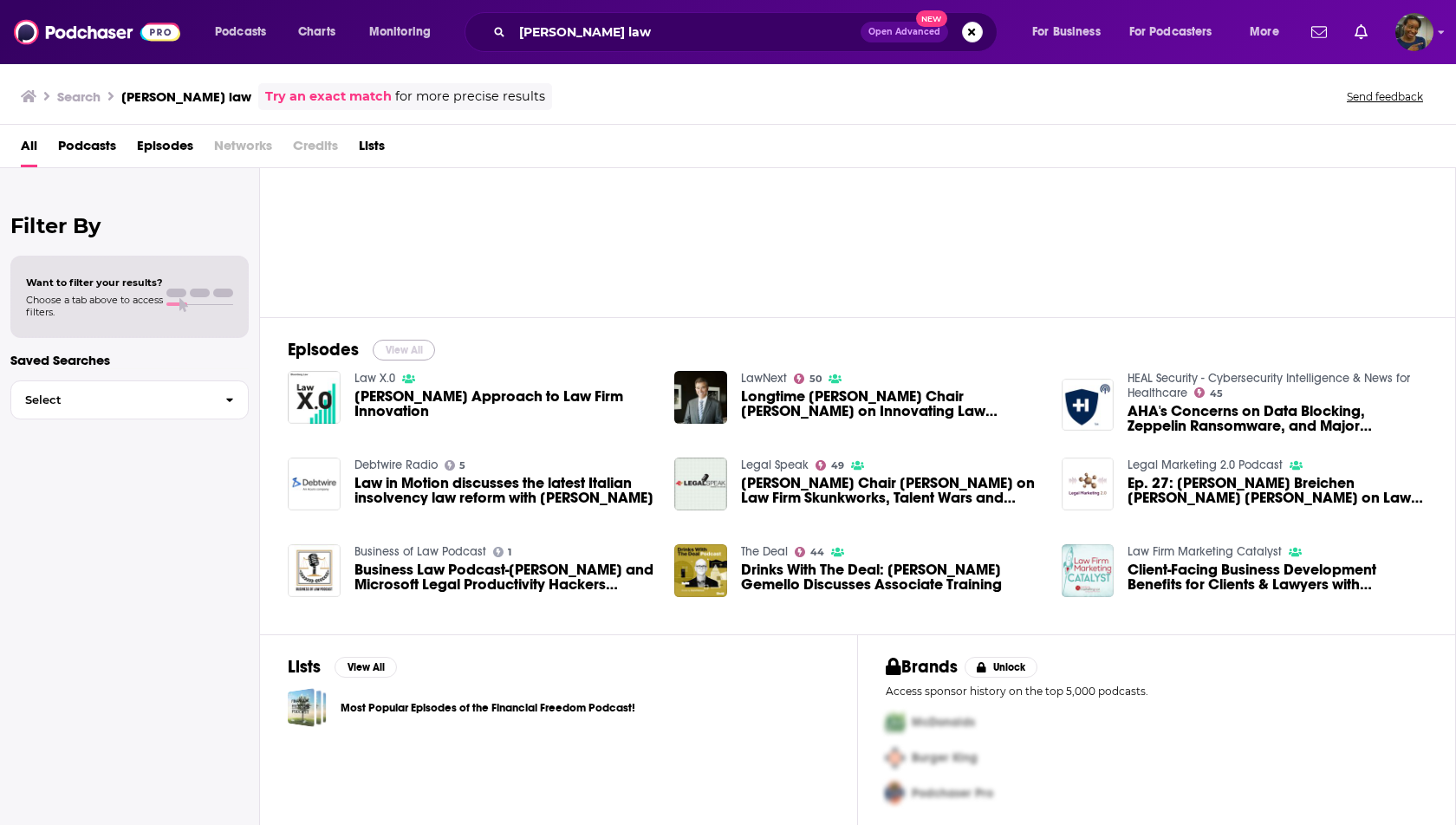
click at [404, 345] on button "View All" at bounding box center [403, 350] width 62 height 21
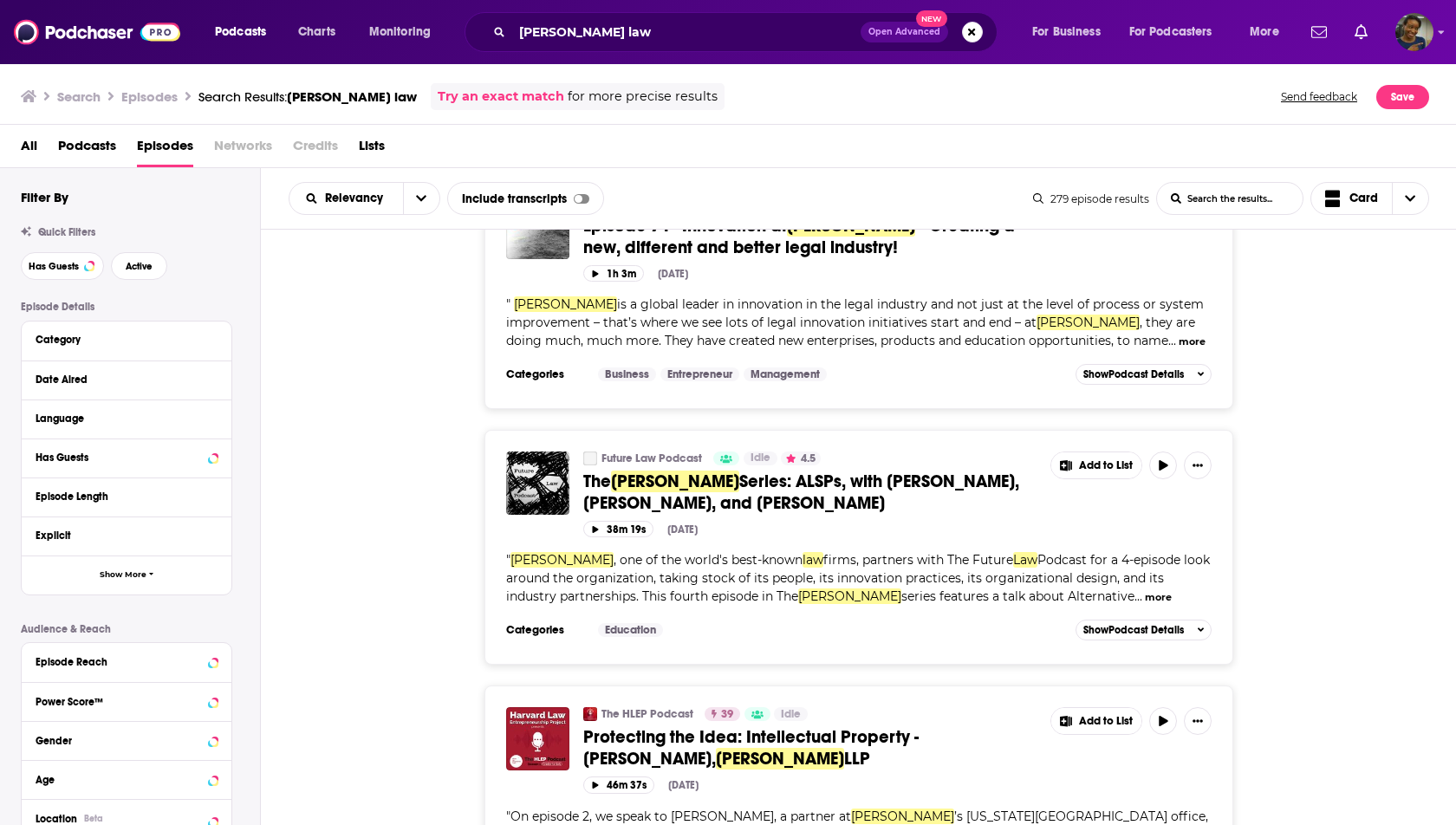
scroll to position [5769, 0]
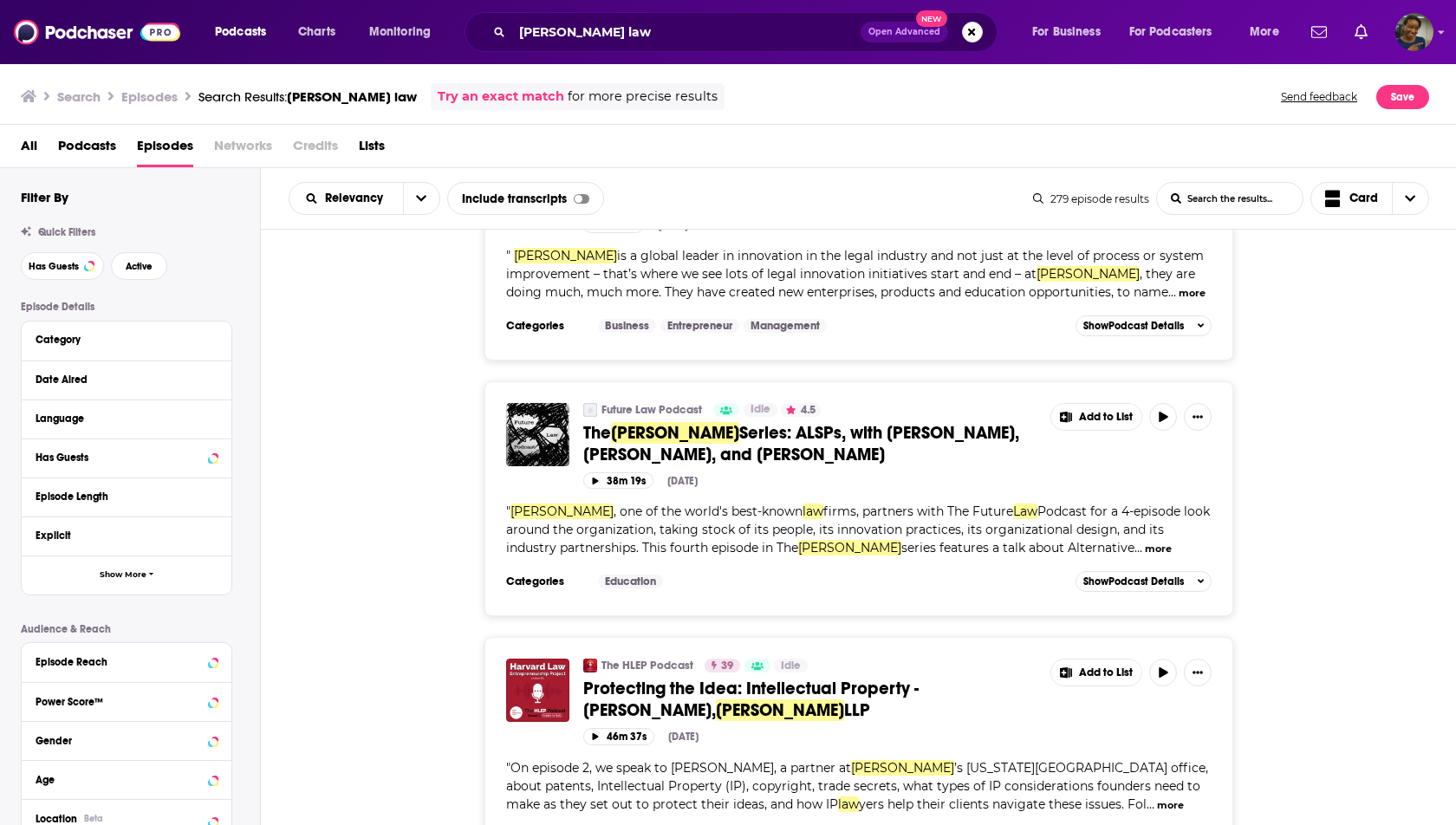
click at [360, 637] on div "The HLEP Podcast 39 Idle Protecting the Idea: Intellectual Property - [PERSON_N…" at bounding box center [858, 754] width 1196 height 235
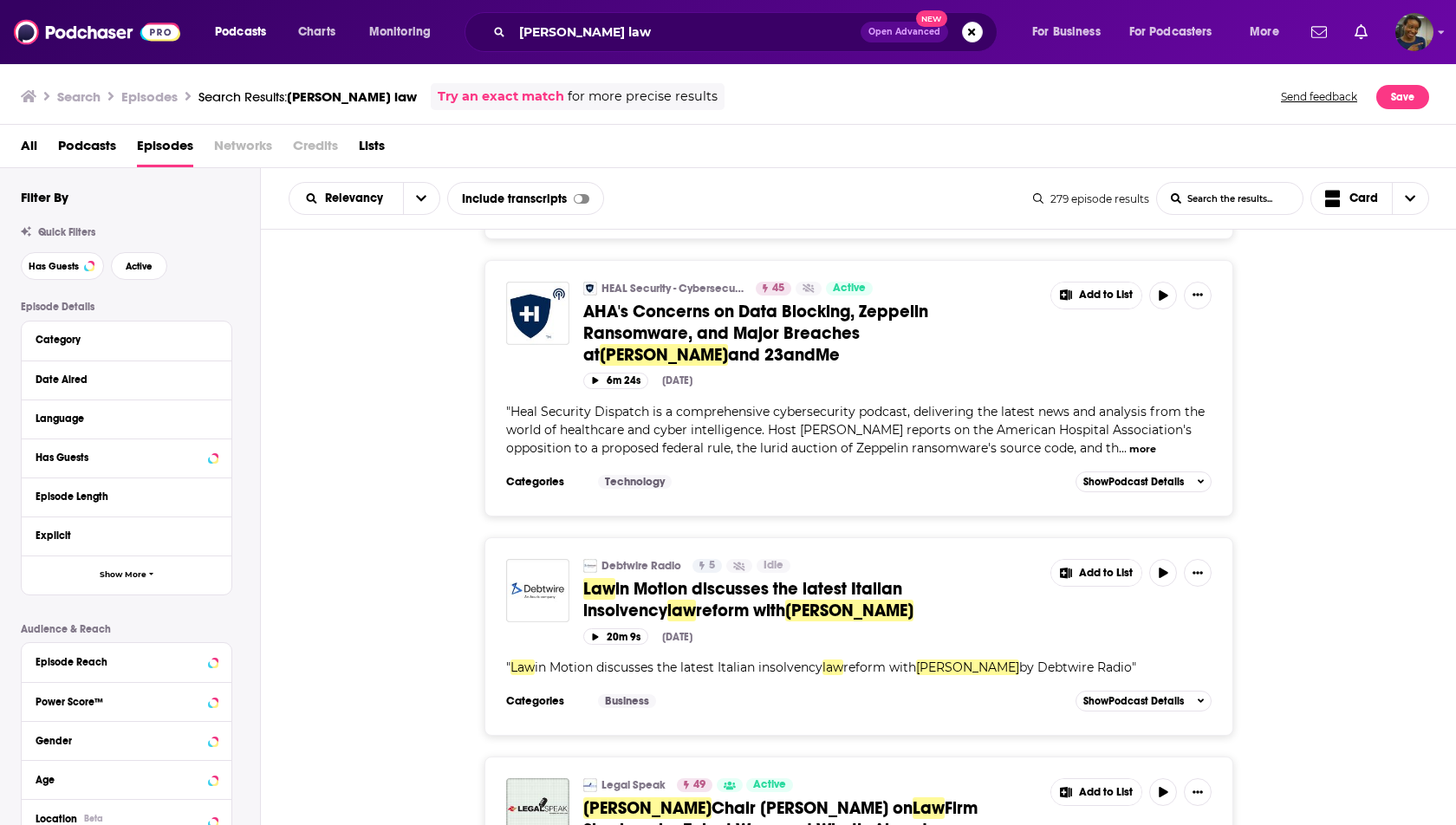
scroll to position [0, 0]
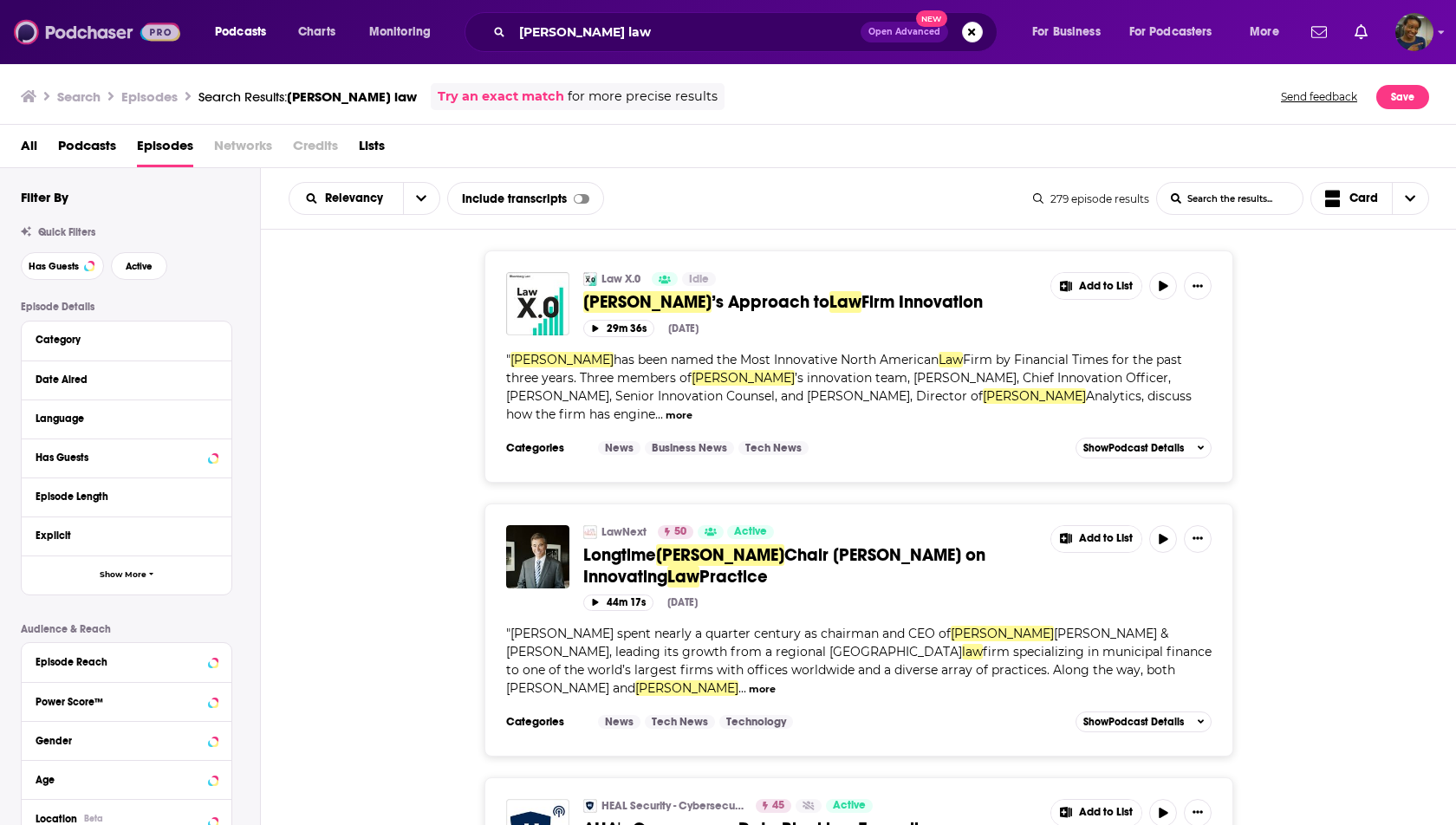
click at [107, 31] on img at bounding box center [97, 32] width 166 height 33
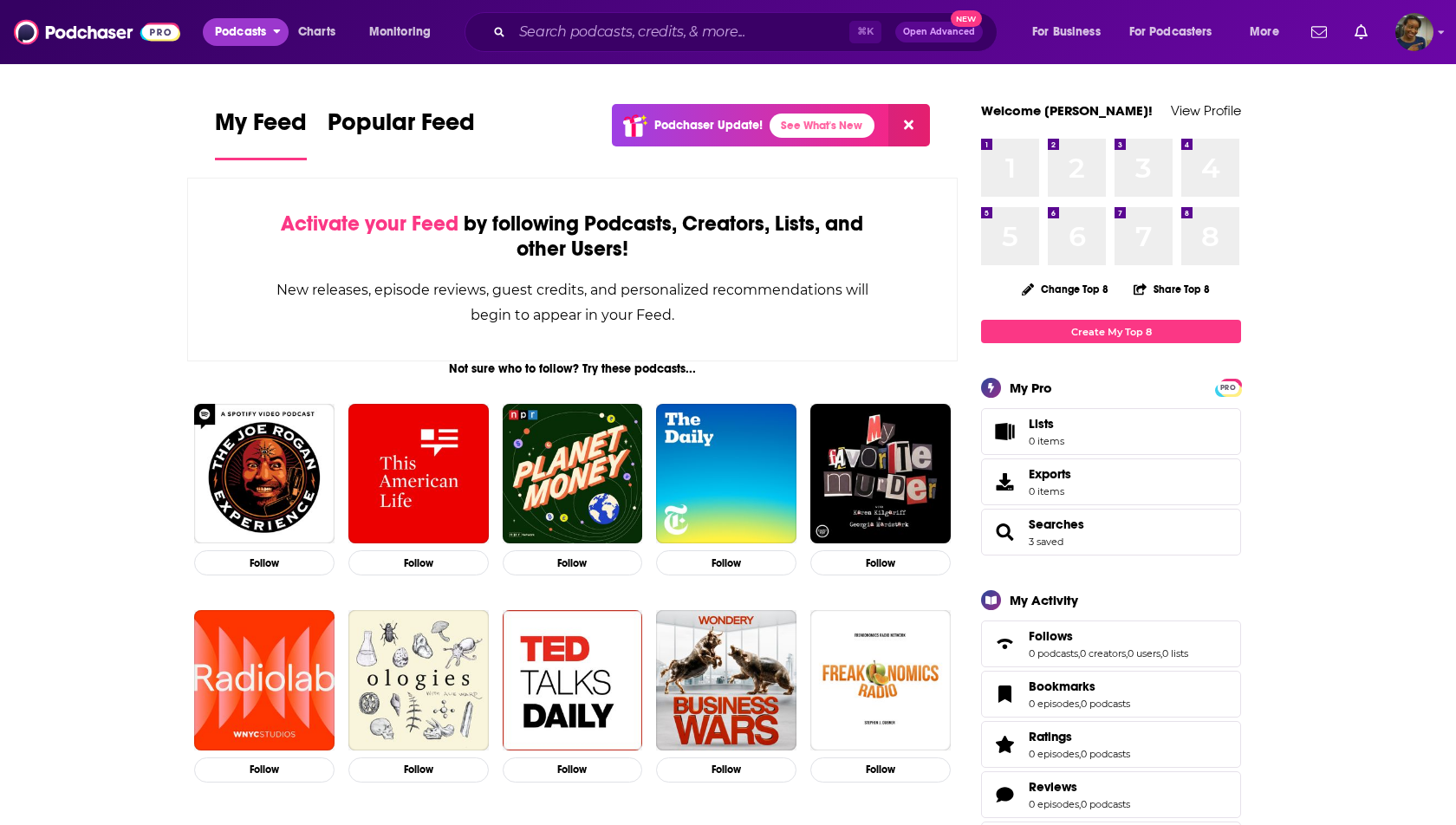
click at [280, 40] on button "Podcasts" at bounding box center [246, 32] width 86 height 28
